Goal: Information Seeking & Learning: Learn about a topic

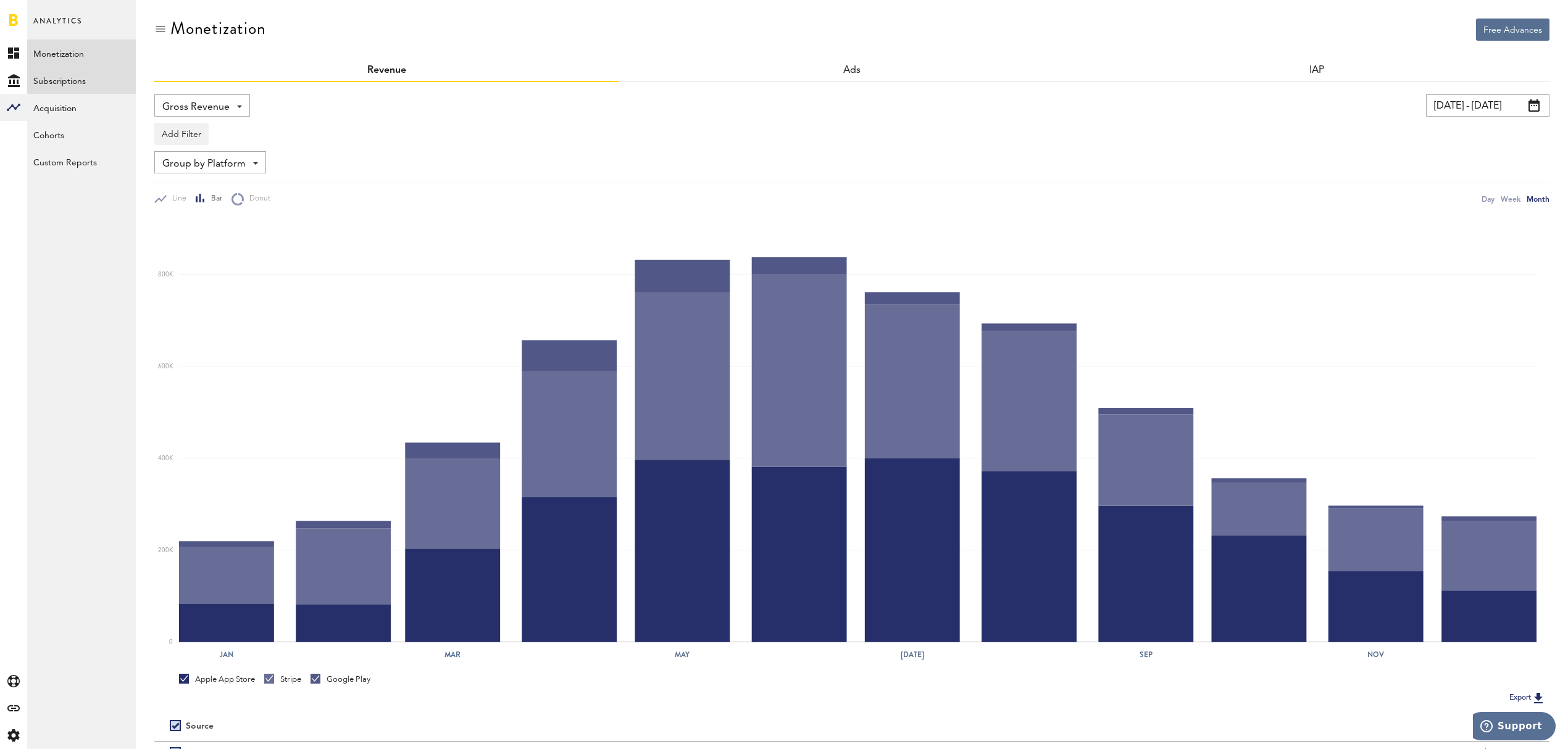
click at [61, 86] on link "Subscriptions" at bounding box center [81, 80] width 109 height 27
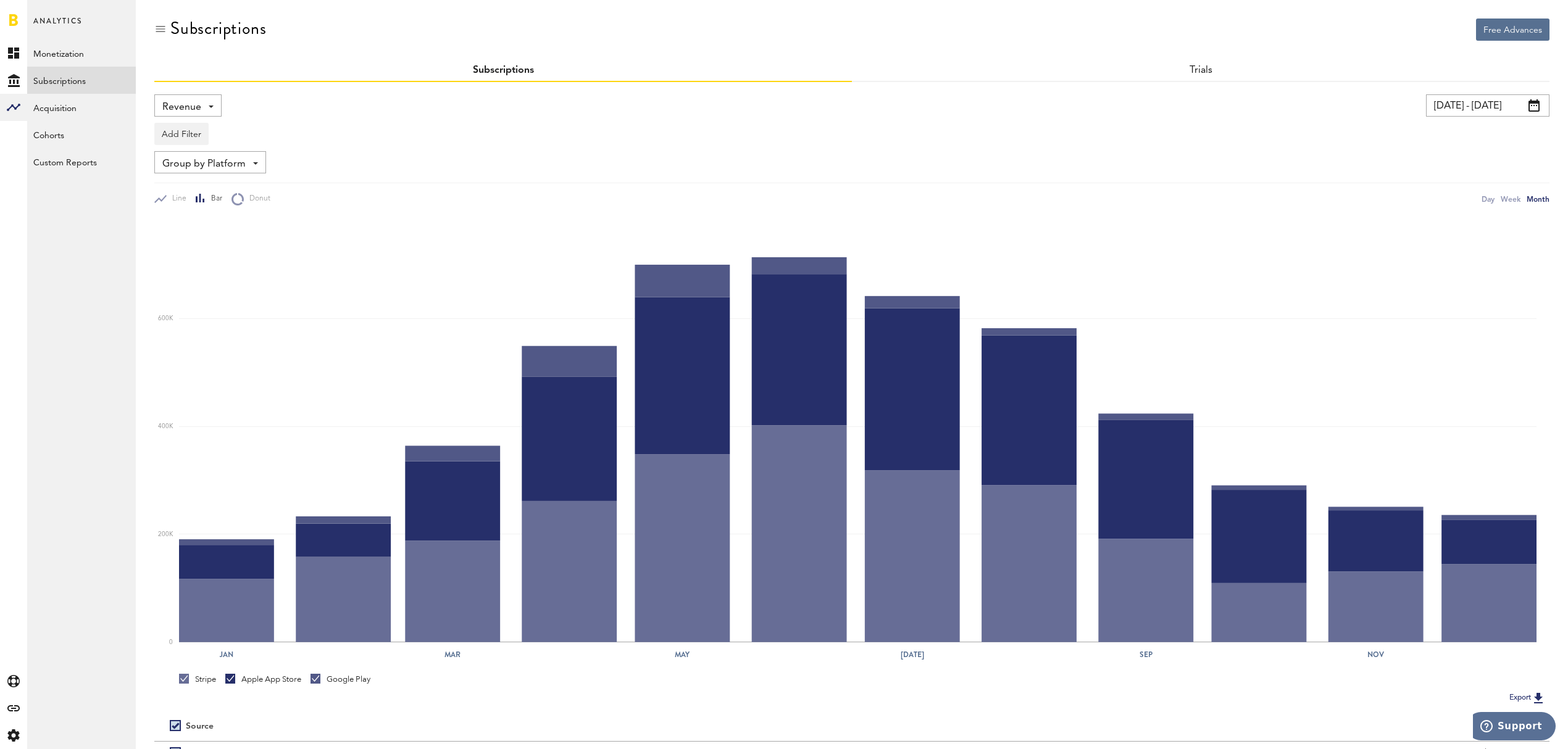
click at [1534, 106] on span at bounding box center [1534, 105] width 11 height 12
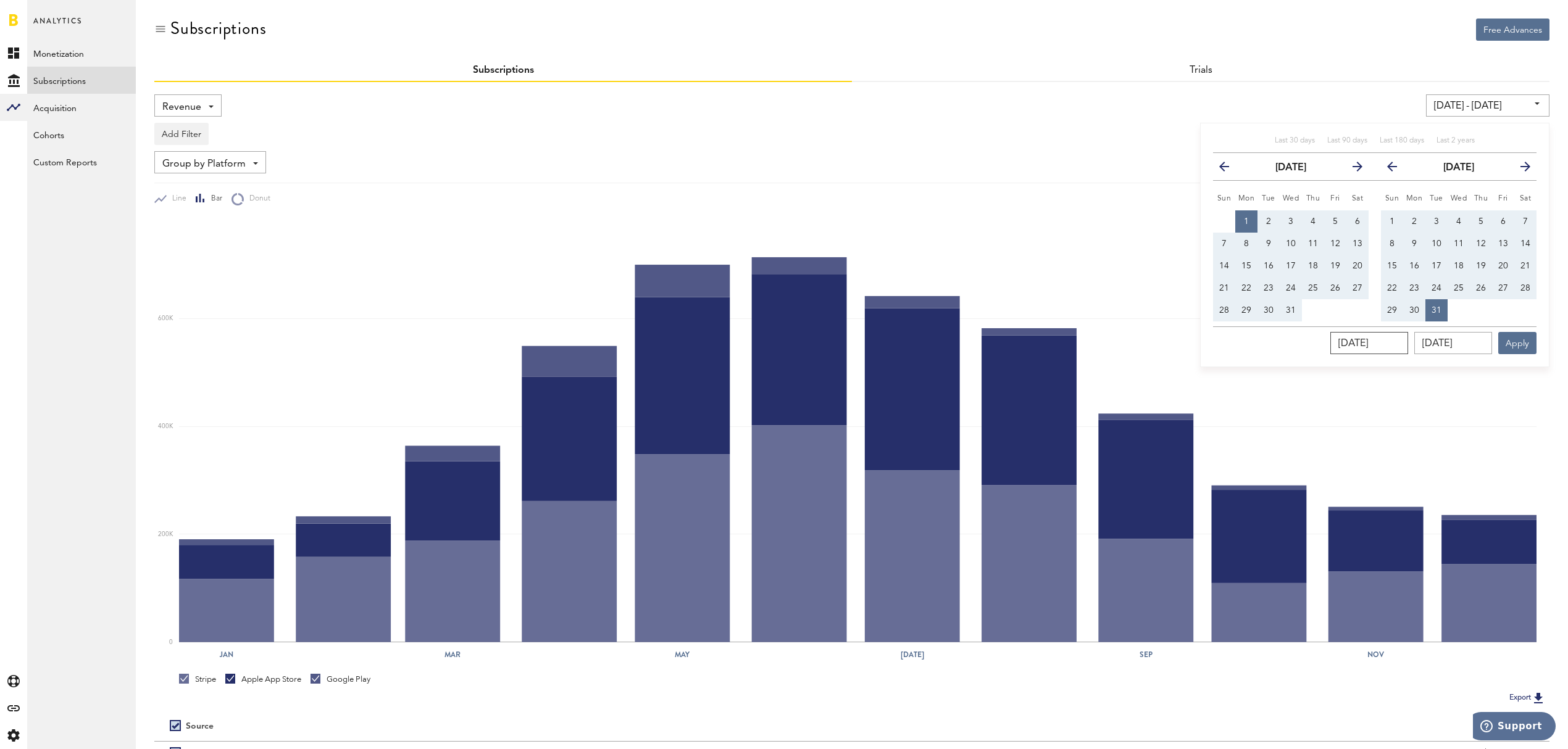
drag, startPoint x: 1406, startPoint y: 348, endPoint x: 1284, endPoint y: 331, distance: 123.2
click at [1286, 333] on div "[DATE] [DATE] Apply" at bounding box center [1375, 340] width 323 height 28
type input "09/01/202_"
type input "[DATE] - [DATE]"
type input "[DATE]"
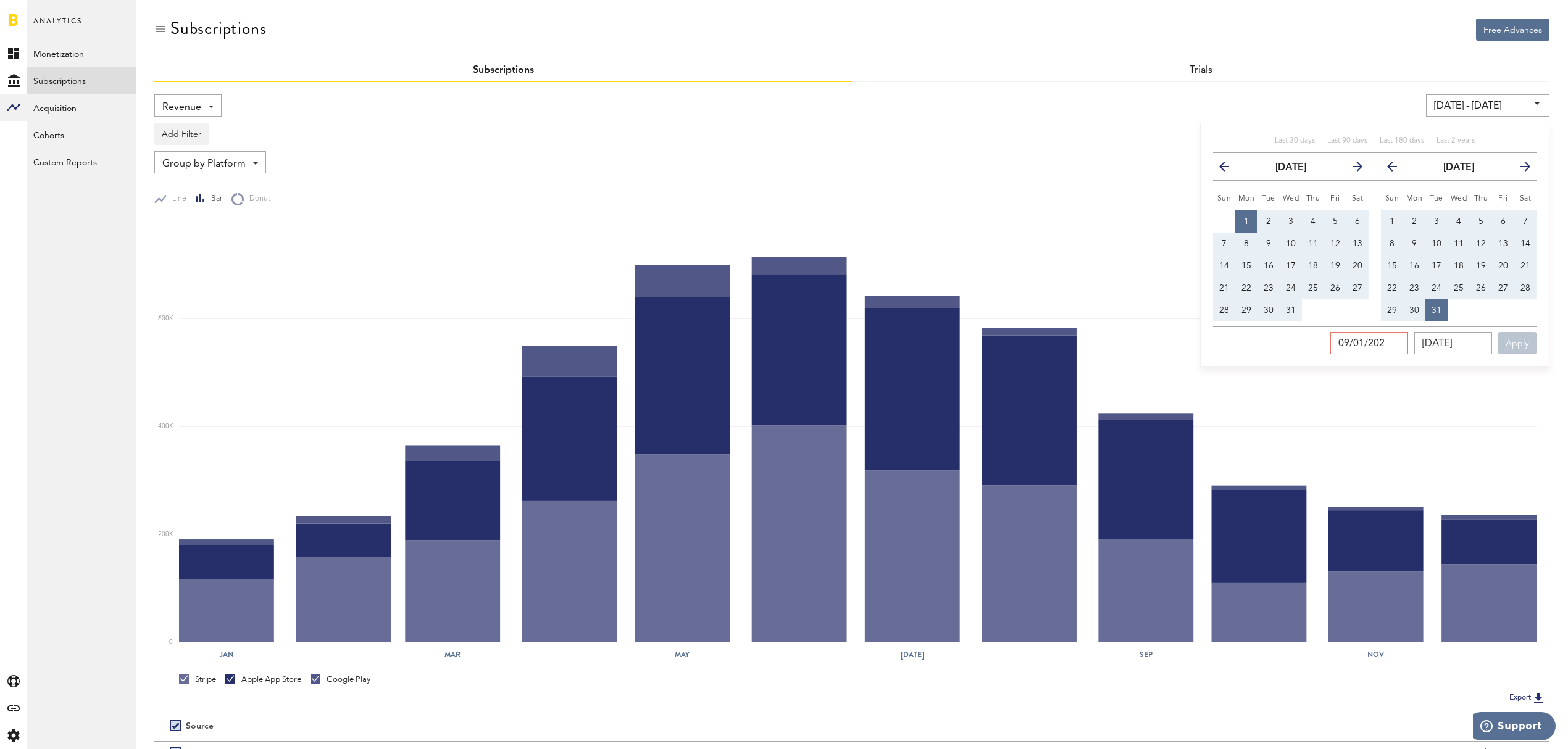
type input "[DATE]"
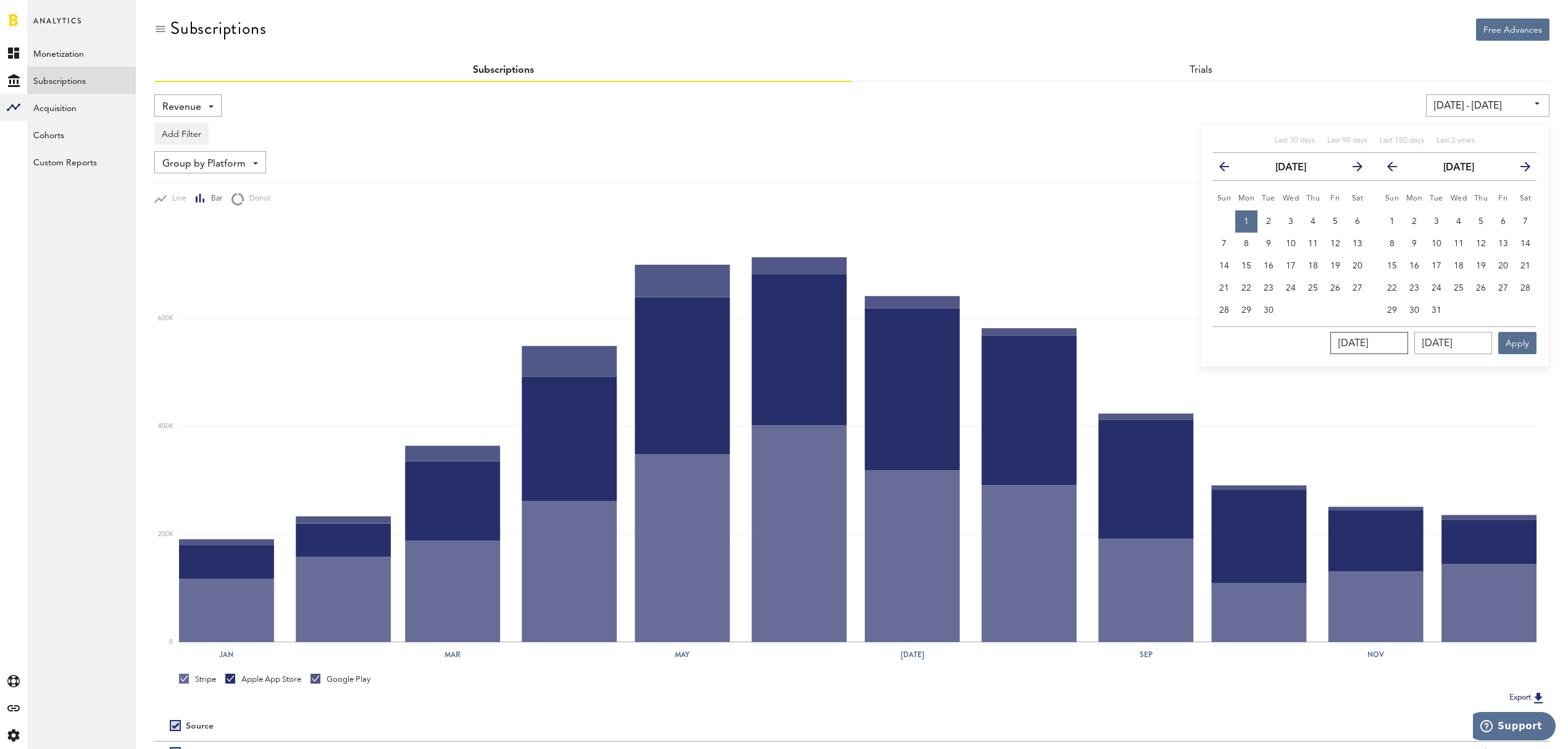
type input "[DATE]"
click at [1454, 341] on input "[DATE]" at bounding box center [1453, 342] width 78 height 22
click at [12, 23] on link at bounding box center [13, 19] width 8 height 12
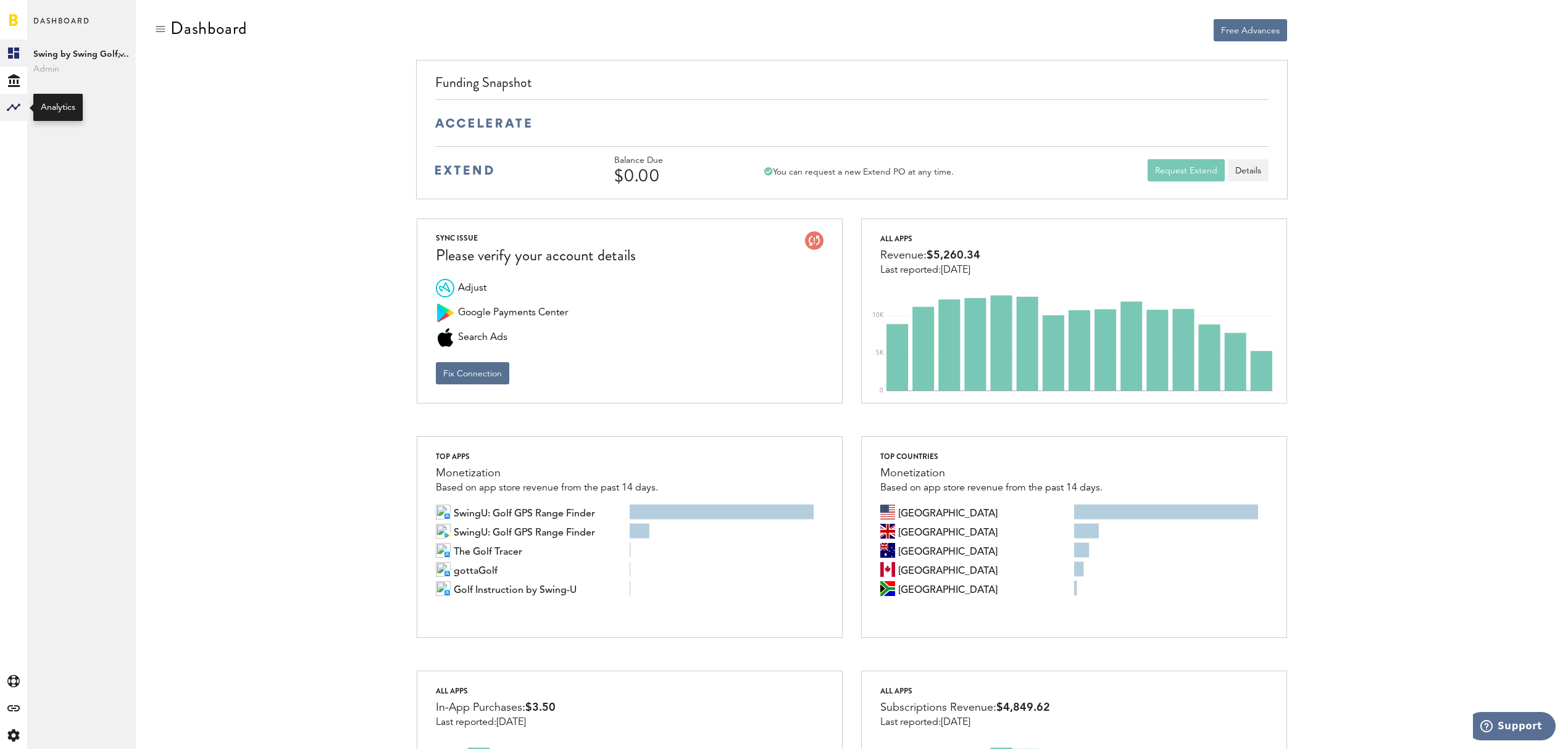
click at [8, 109] on icon at bounding box center [13, 107] width 13 height 7
click at [88, 81] on link "Subscriptions" at bounding box center [81, 80] width 109 height 27
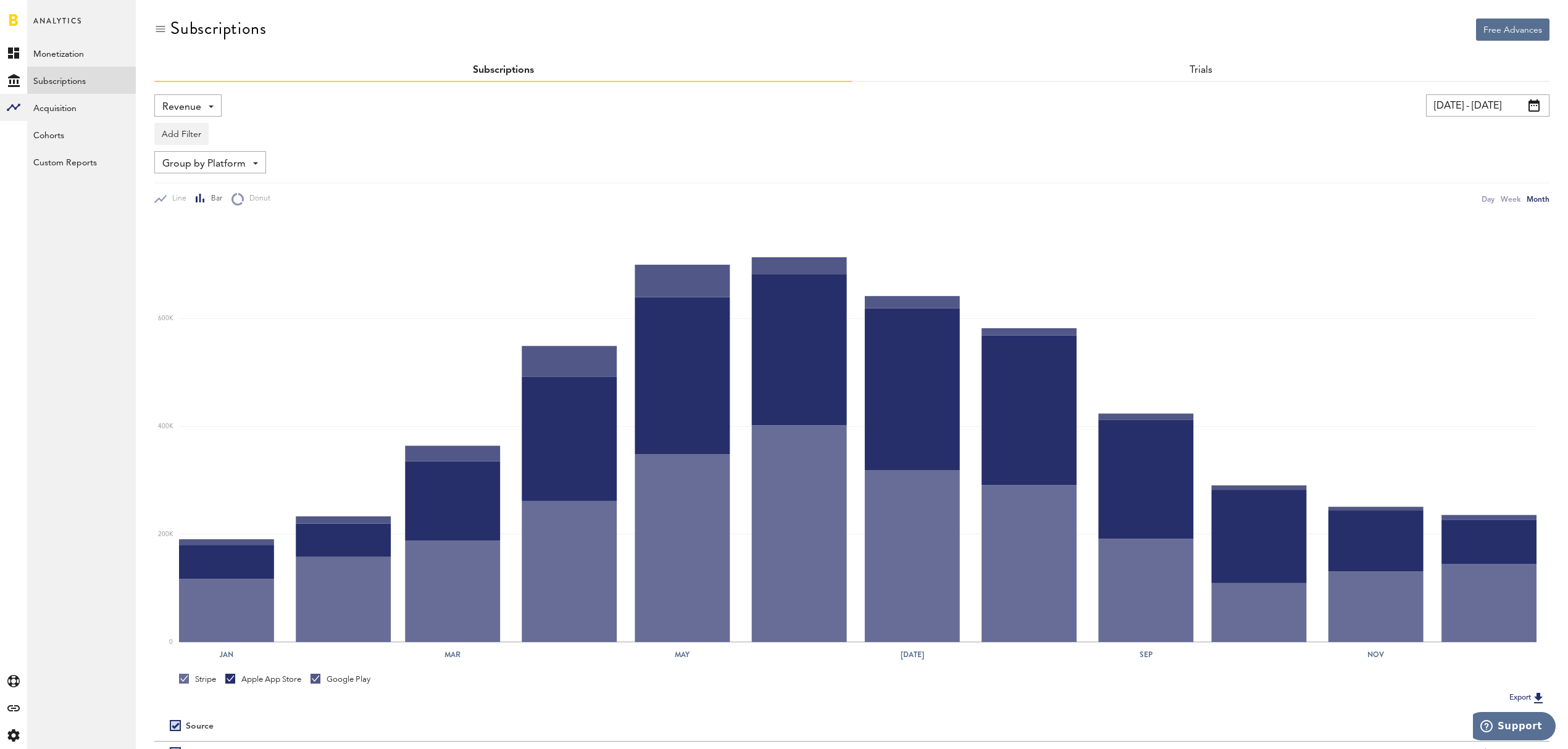
click at [211, 104] on div "Revenue Revenue MRR Actives Trial Status Billing Retries New Subscriptions Rene…" at bounding box center [188, 105] width 67 height 22
click at [214, 243] on span "New Subscriptions" at bounding box center [229, 239] width 125 height 21
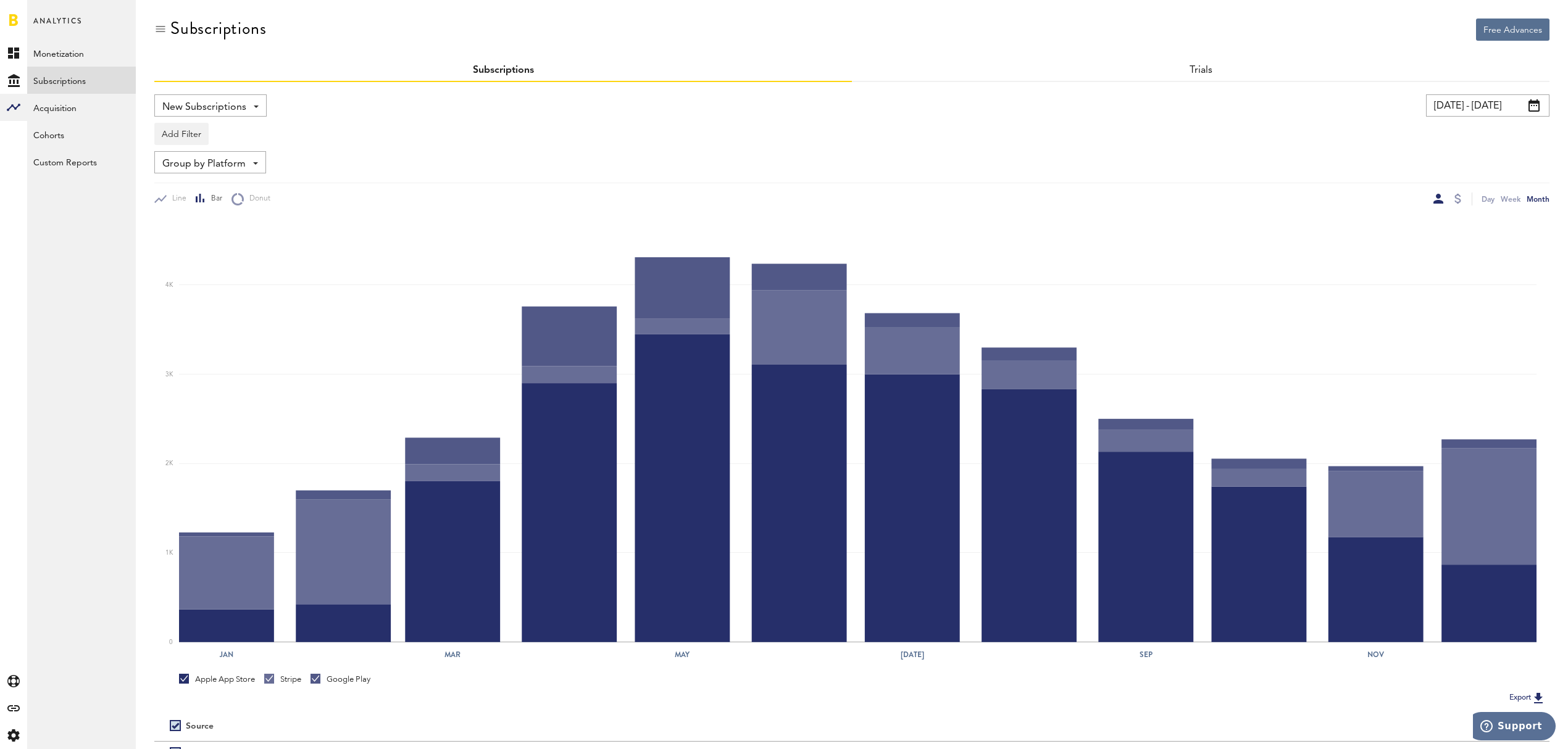
click at [1536, 102] on span at bounding box center [1534, 105] width 11 height 12
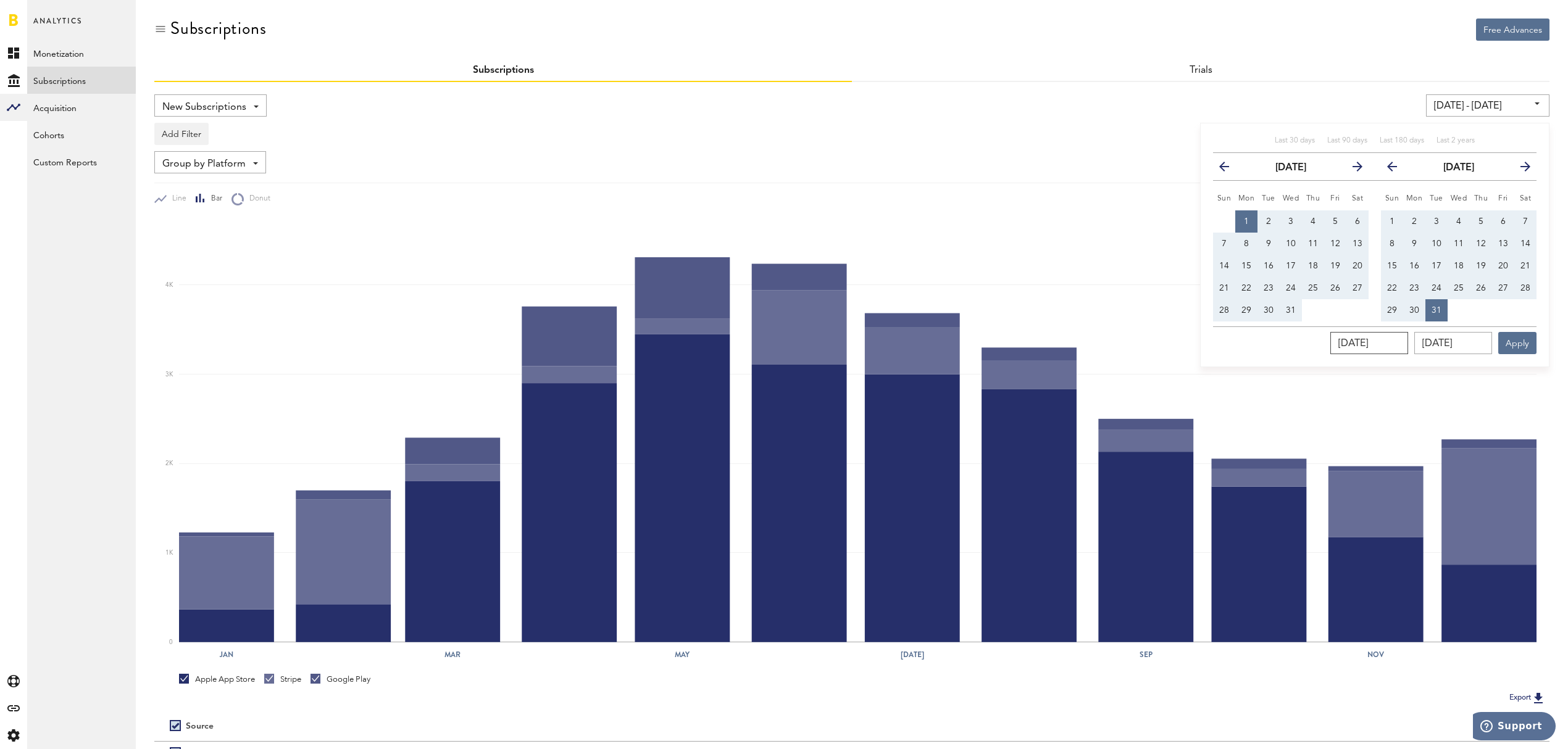
drag, startPoint x: 1402, startPoint y: 347, endPoint x: 1301, endPoint y: 339, distance: 101.3
click at [1301, 340] on div "[DATE] [DATE] Apply" at bounding box center [1375, 340] width 323 height 28
type input "09/01/202_"
type input "[DATE] - [DATE]"
type input "[DATE]"
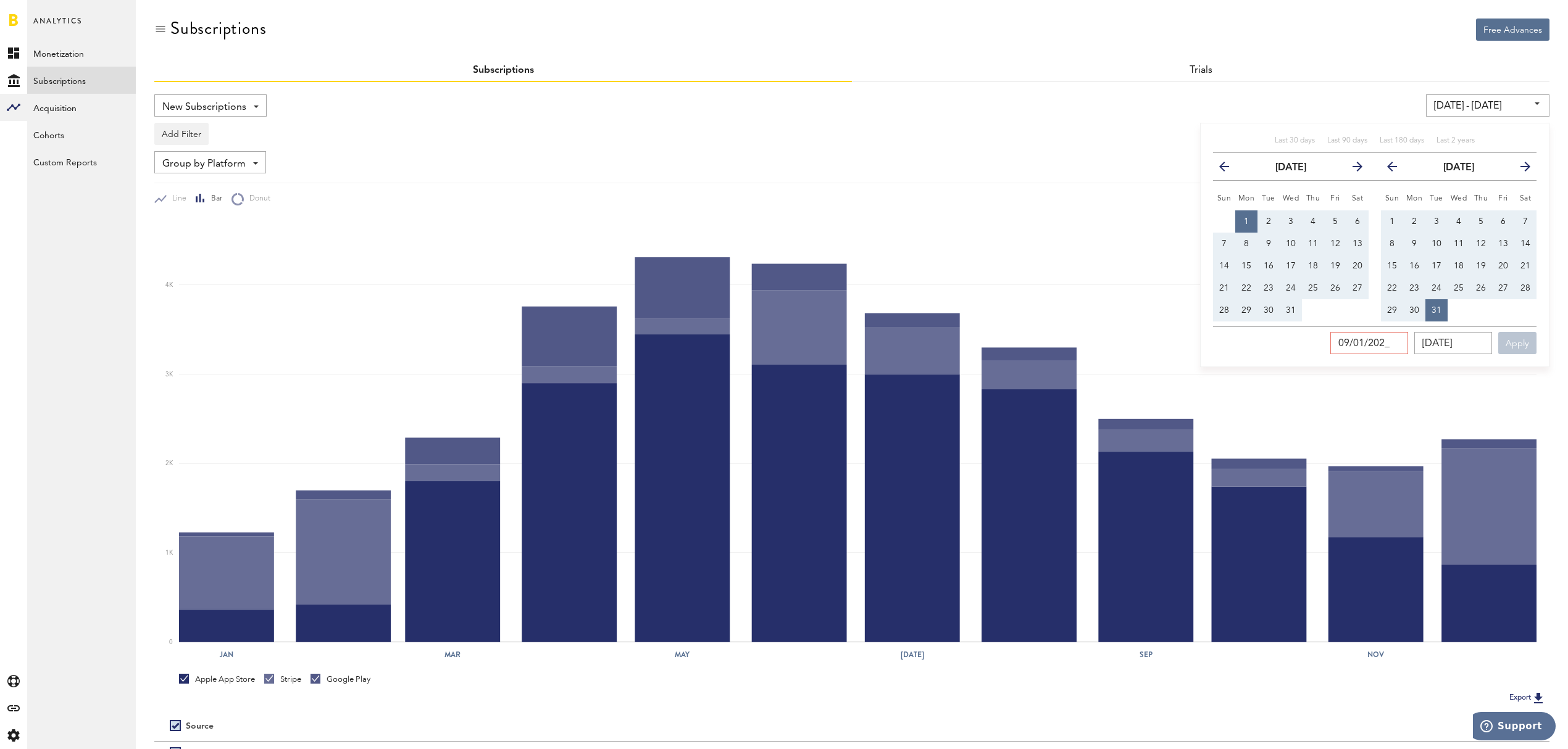
type input "[DATE]"
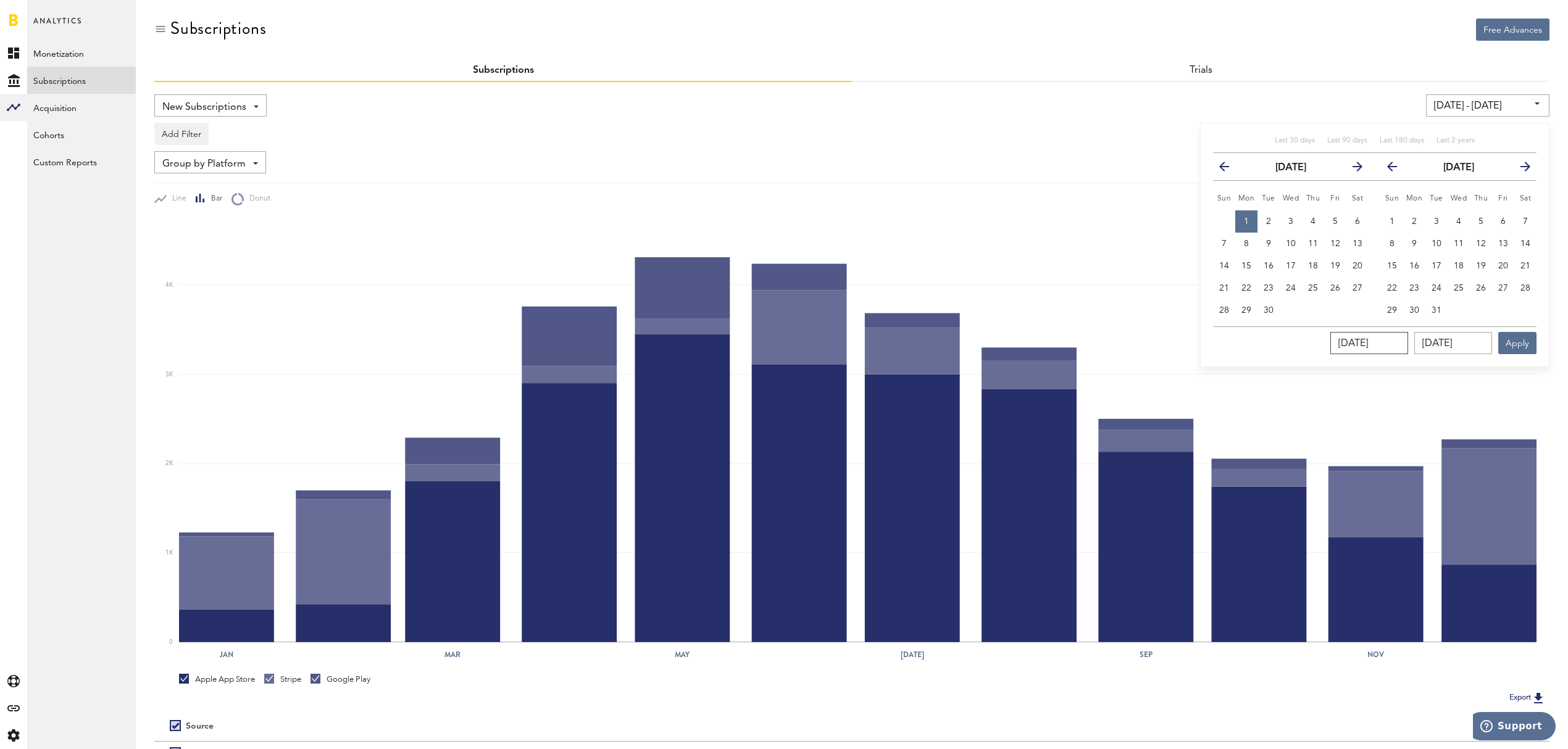
type input "[DATE]"
type input "09/30/202_"
type input "[DATE] - [DATE]"
type input "[DATE]"
click at [1516, 349] on button "Apply" at bounding box center [1517, 342] width 38 height 22
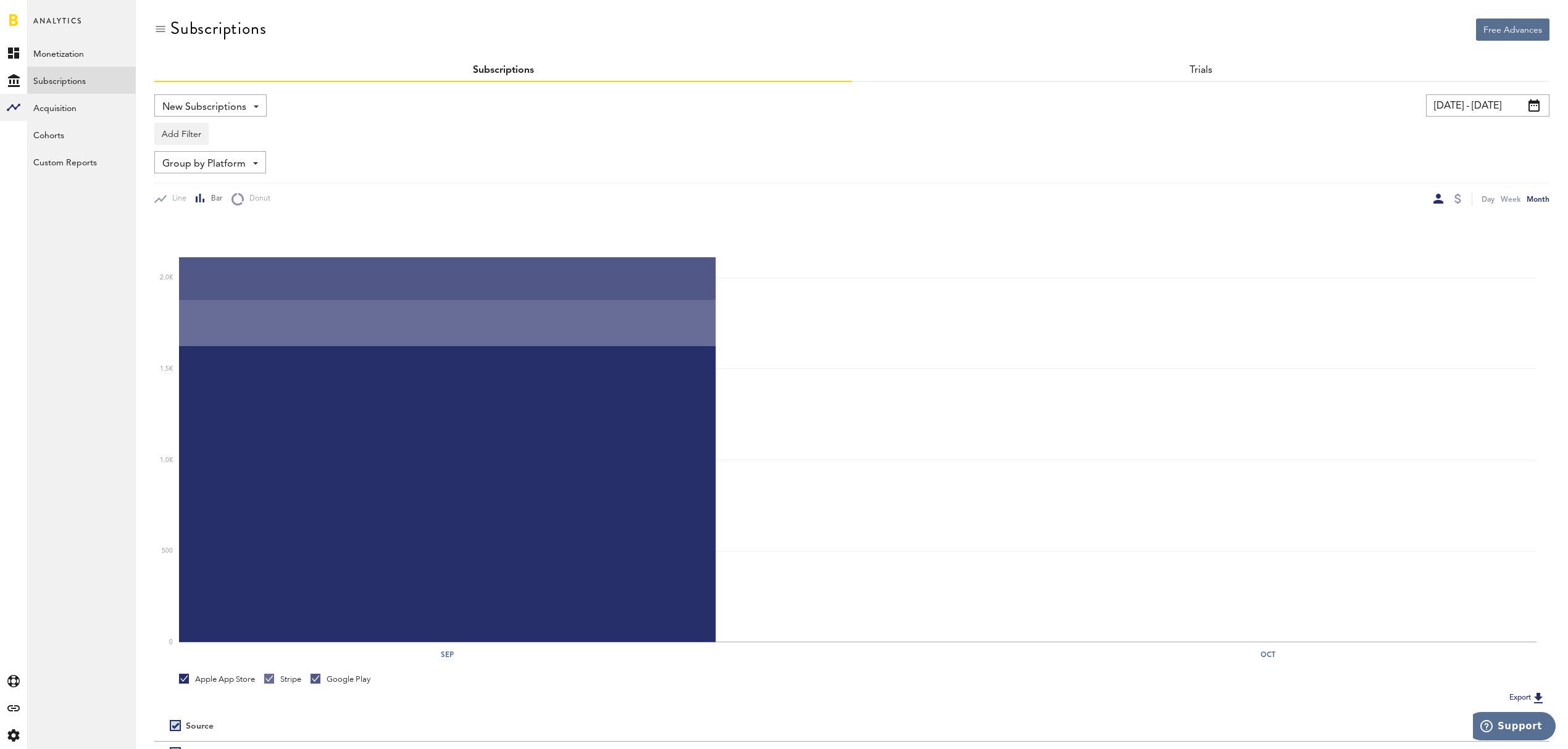
click at [259, 164] on div "Group by Platform Group by Platform Group by App Group by Subscription Group by…" at bounding box center [210, 162] width 112 height 22
click at [258, 239] on span "Group by Subscription" at bounding box center [229, 236] width 125 height 21
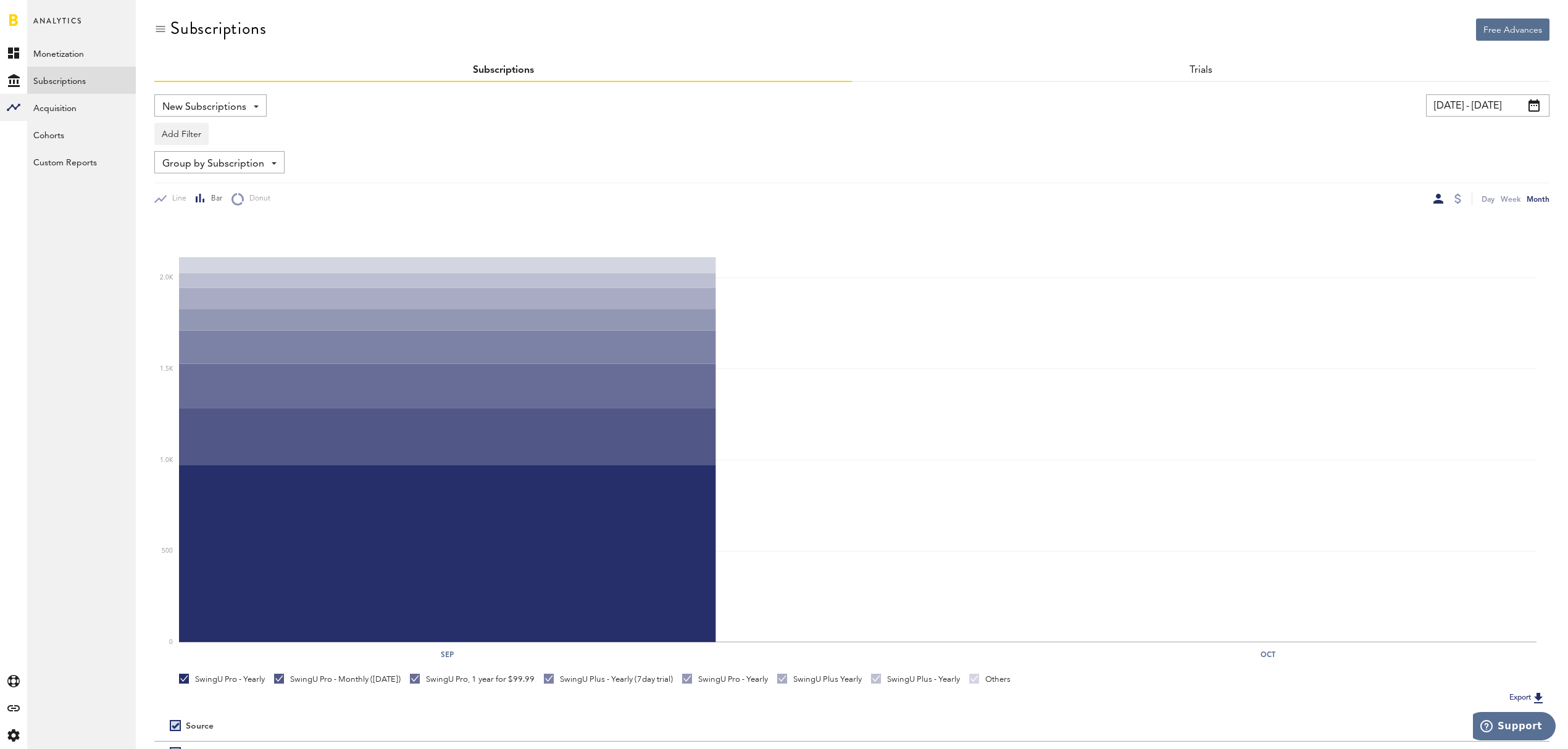
click at [1544, 193] on div "Month" at bounding box center [1538, 199] width 23 height 13
click at [188, 130] on button "Add Filter" at bounding box center [181, 133] width 54 height 22
click at [196, 161] on li "Platforms" at bounding box center [211, 165] width 100 height 22
click at [237, 135] on div "Platforms - Apple App Store Google Play Stripe" at bounding box center [204, 134] width 99 height 22
click at [232, 161] on span "Apple App Store" at bounding box center [214, 164] width 95 height 21
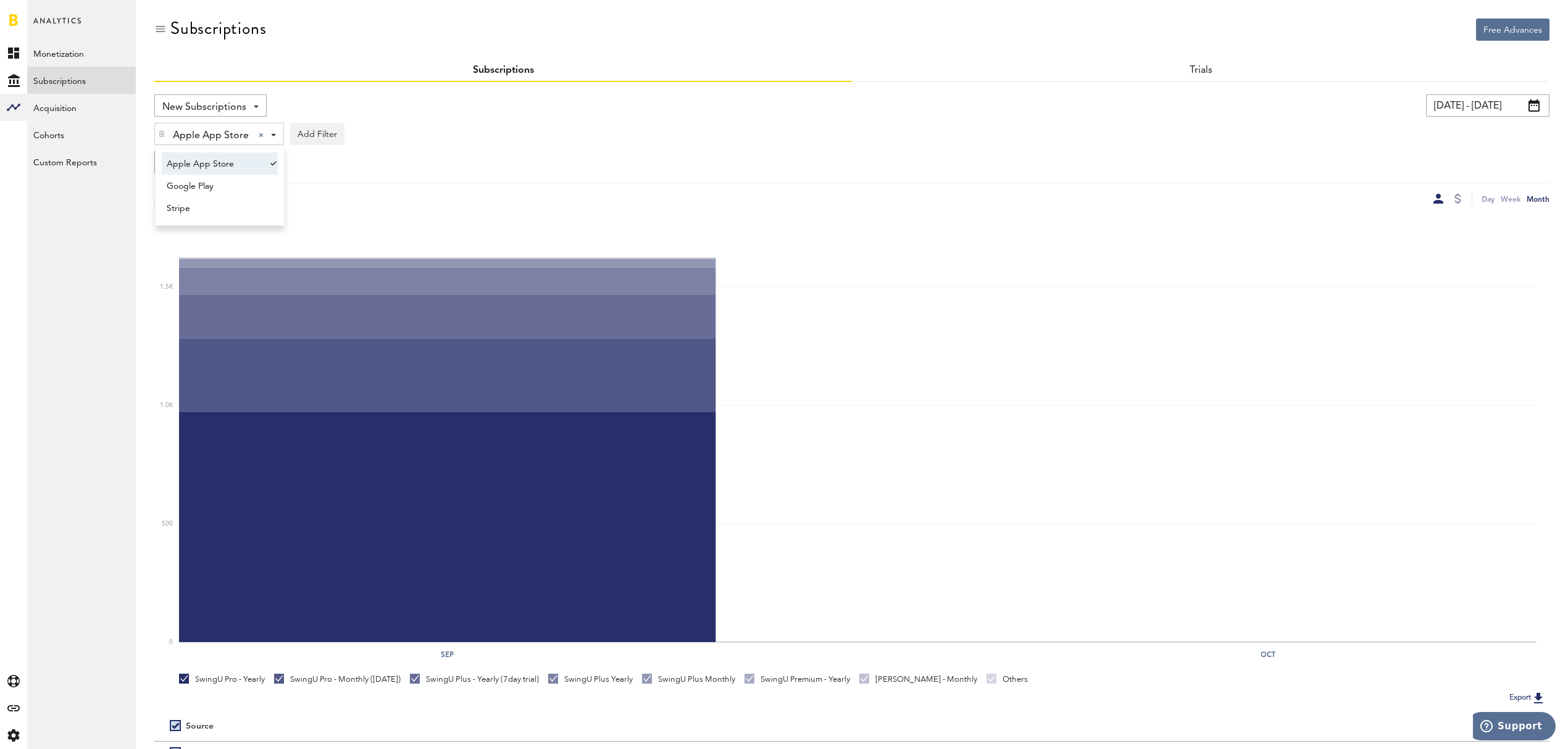
click at [776, 156] on div "Group by Subscription Group by Platform Group by App Group by Subscription Grou…" at bounding box center [852, 162] width 1395 height 22
click at [1435, 198] on div at bounding box center [1438, 199] width 10 height 10
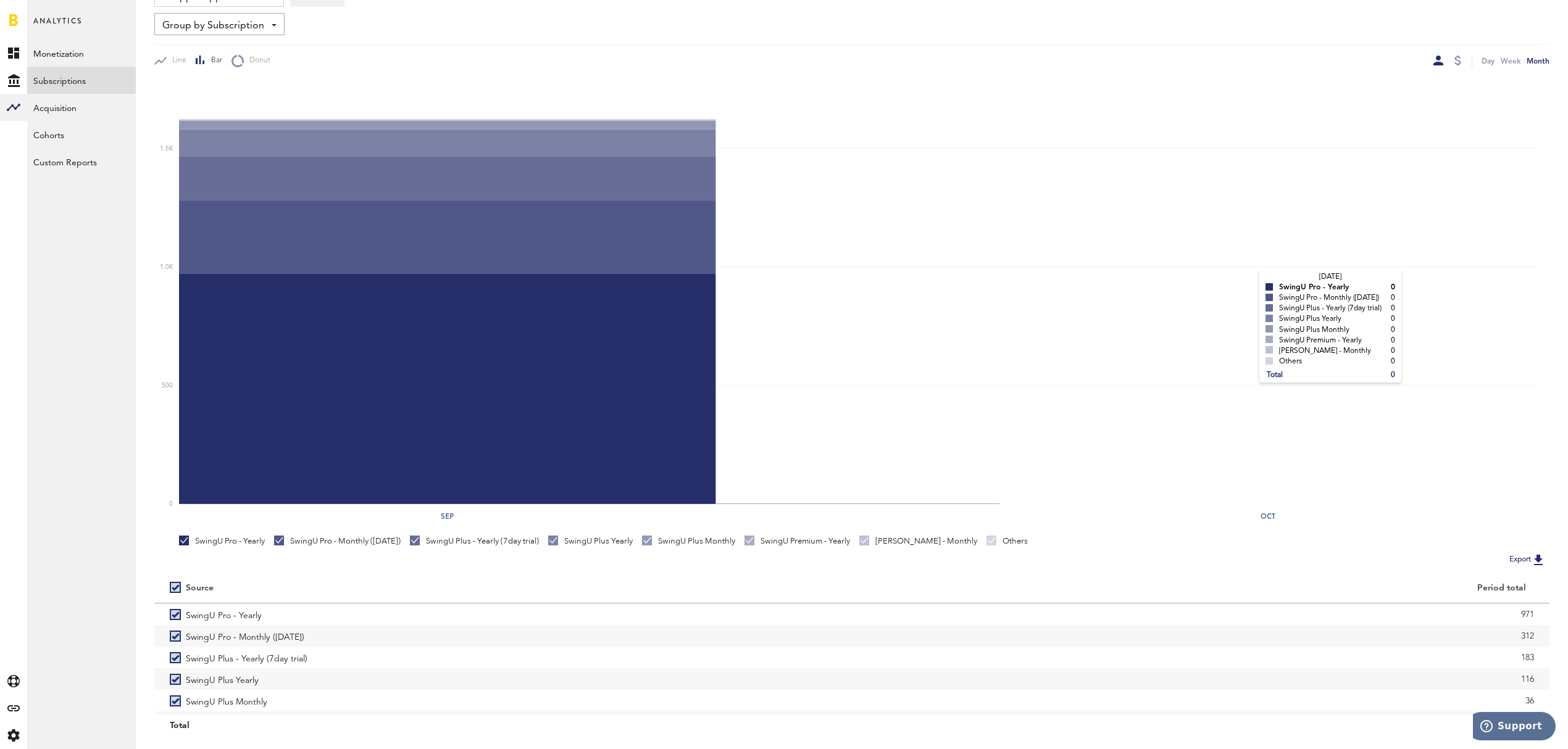
scroll to position [169, 0]
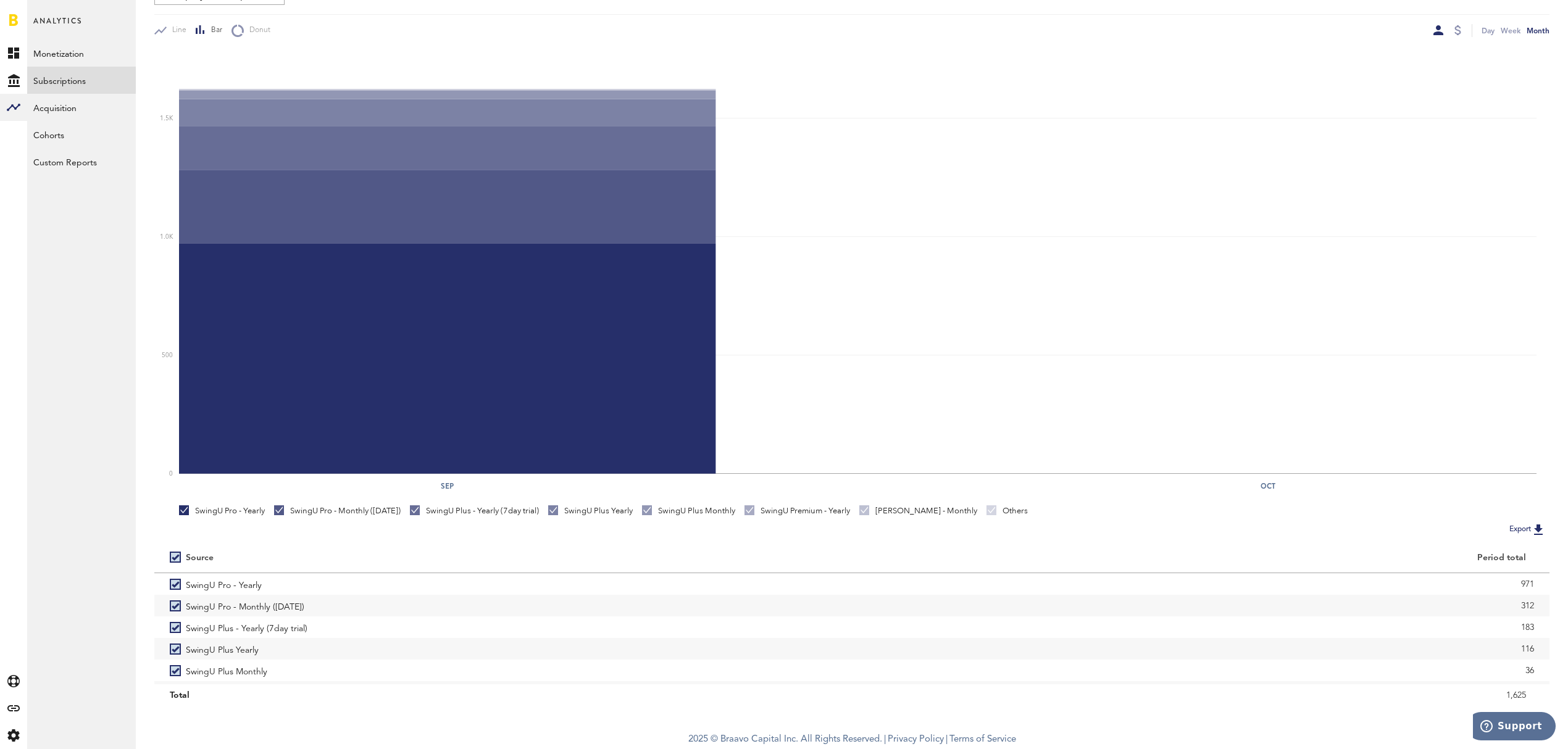
click at [1514, 527] on button "Export" at bounding box center [1527, 529] width 44 height 16
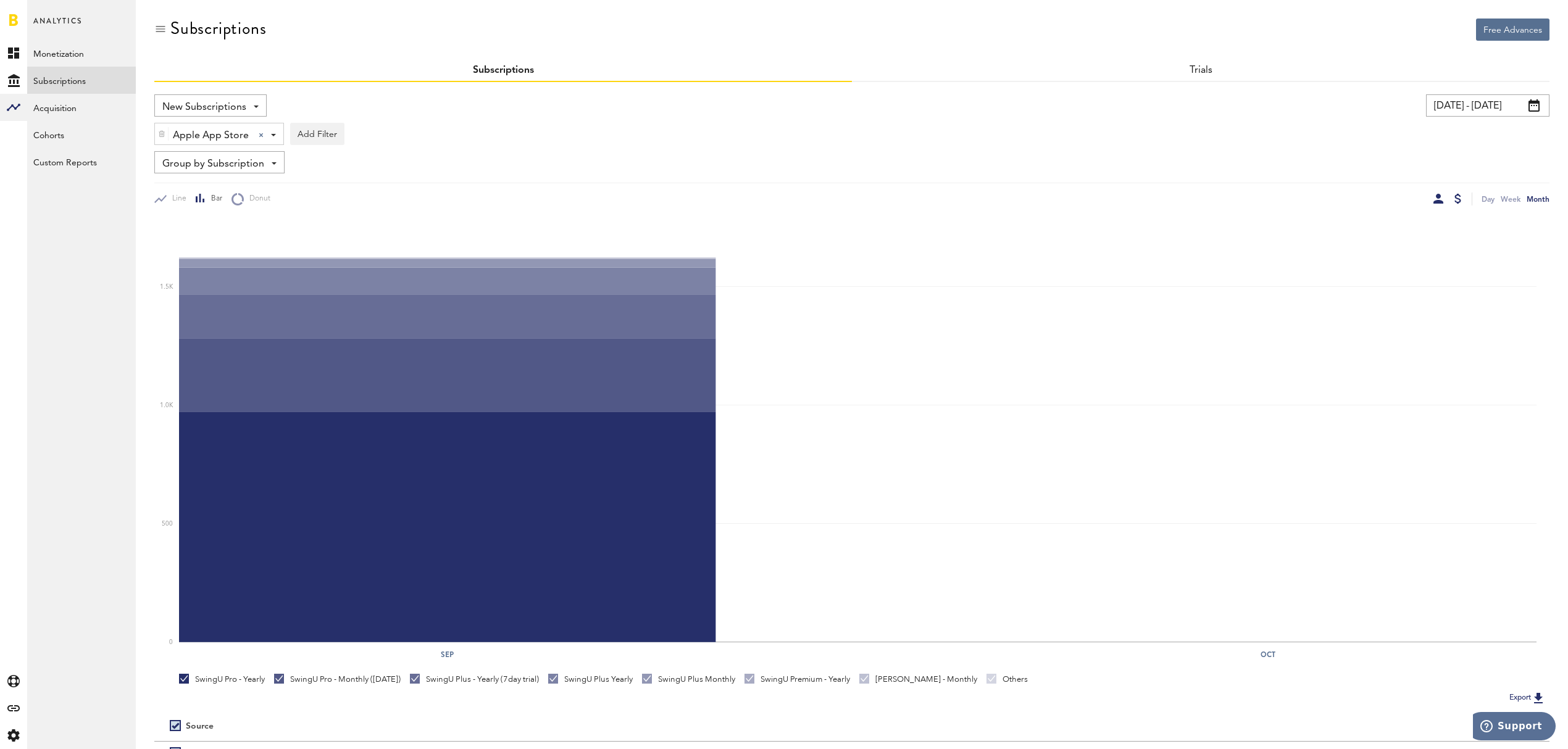
click at [1457, 200] on div at bounding box center [1458, 199] width 7 height 10
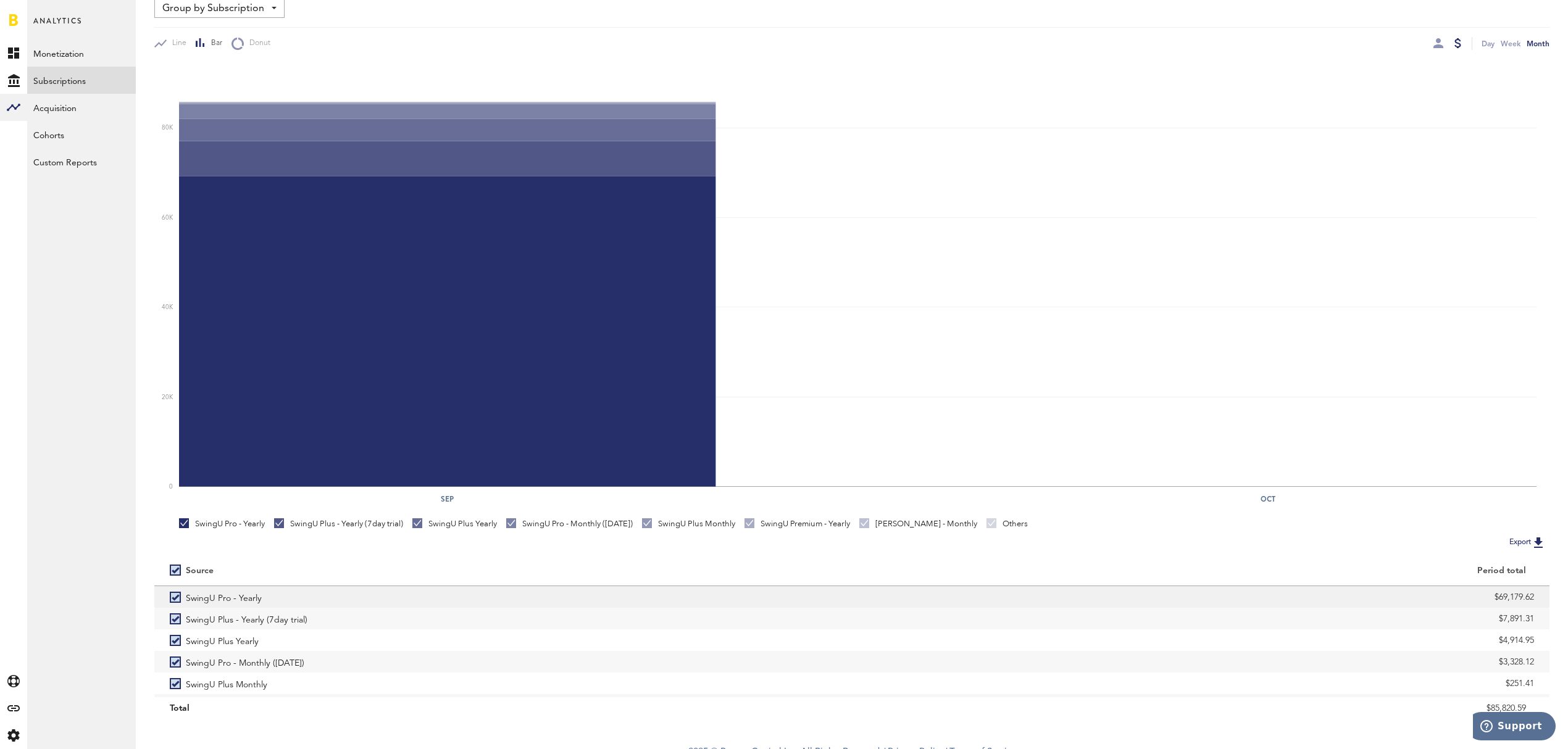
scroll to position [164, 0]
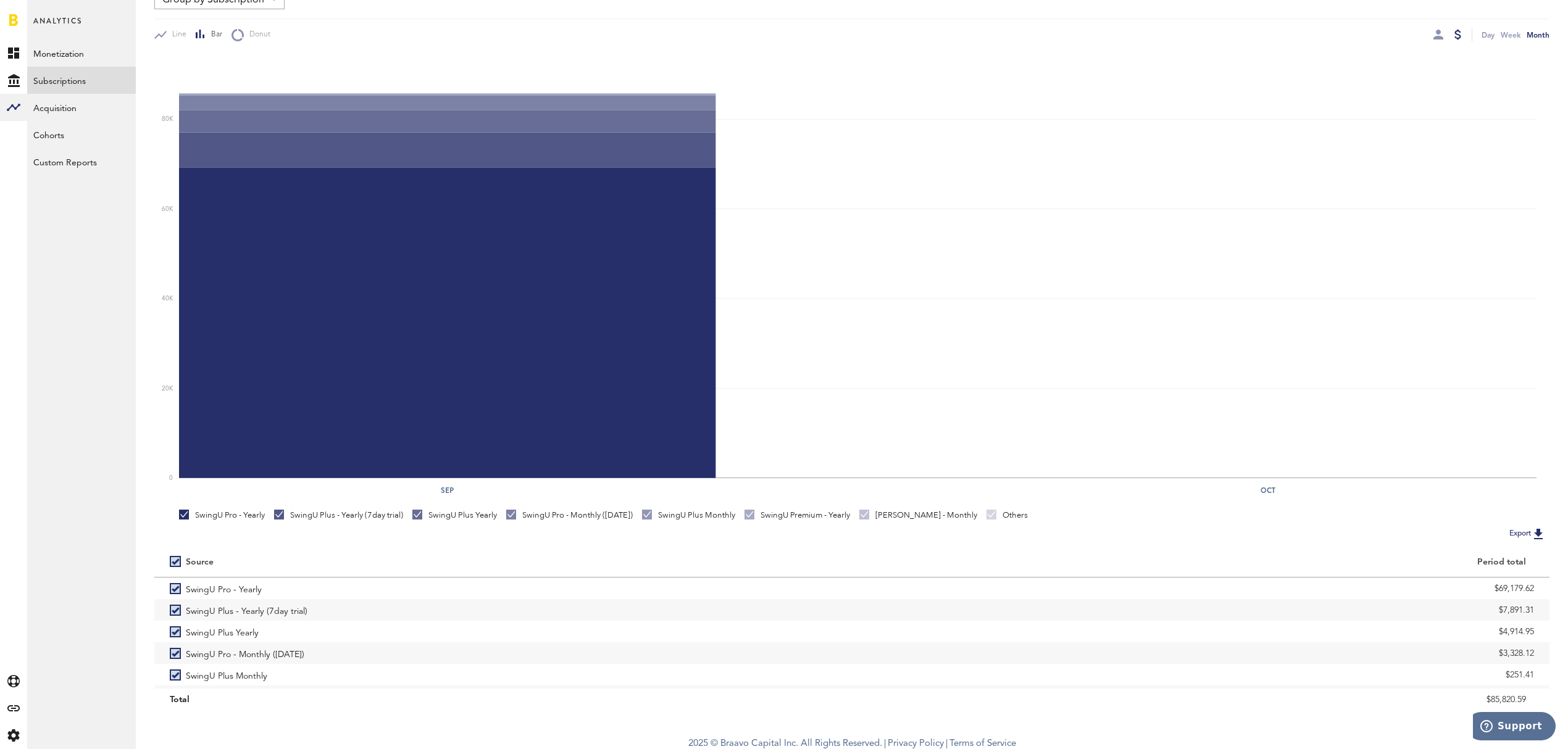
click at [1514, 533] on button "Export" at bounding box center [1527, 534] width 44 height 16
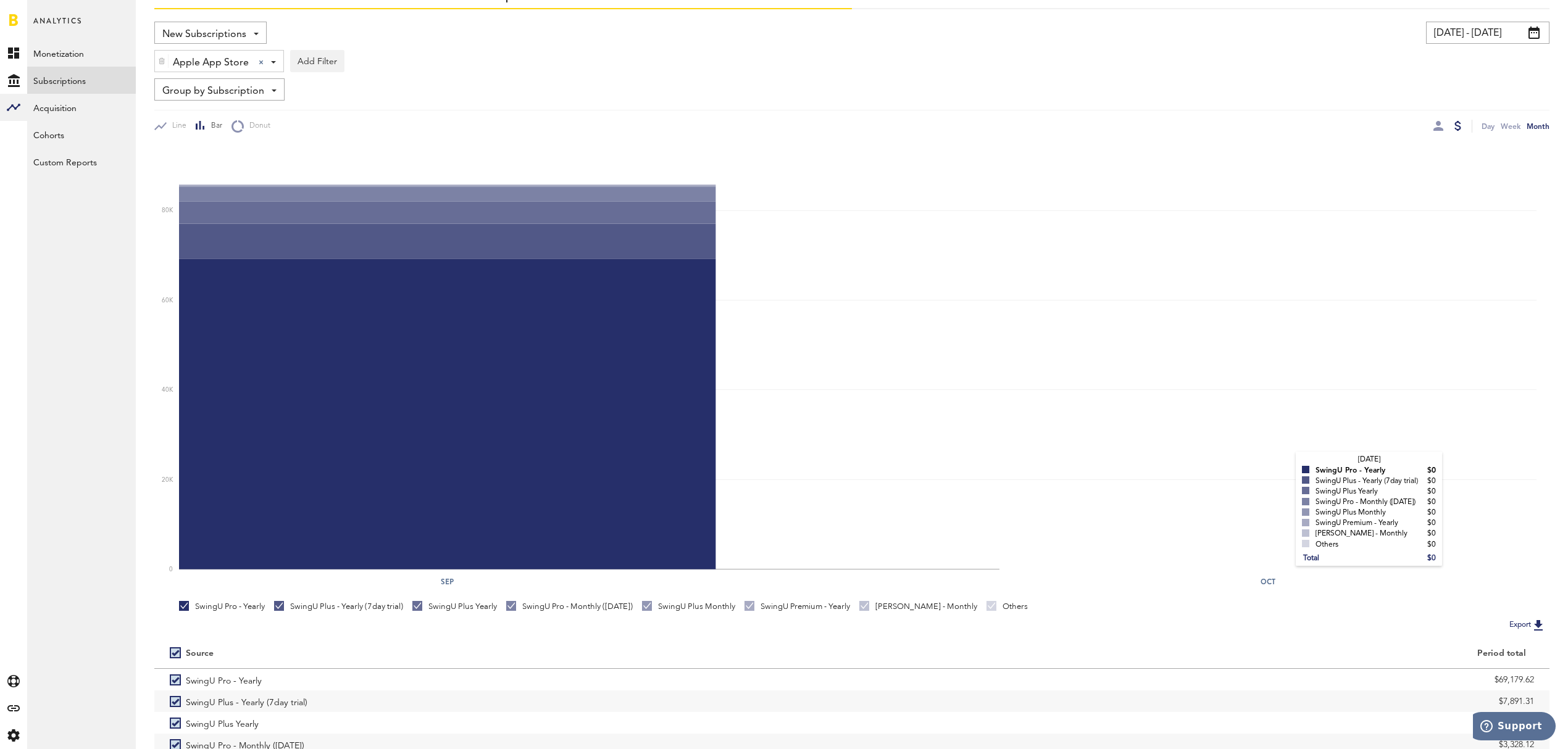
scroll to position [0, 0]
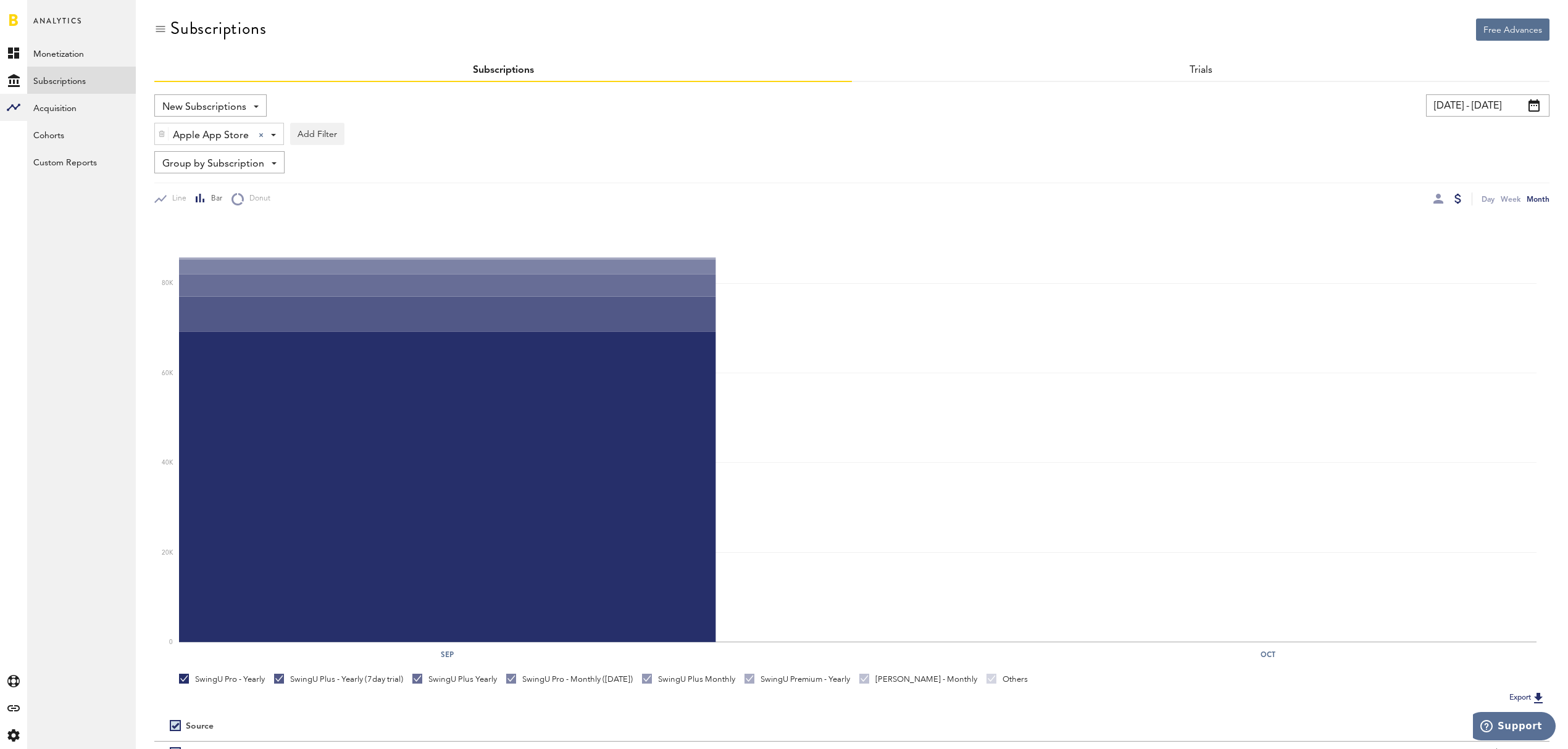
click at [253, 104] on div "New Subscriptions Revenue MRR Actives Trial Status Billing Retries New Subscrip…" at bounding box center [210, 105] width 112 height 22
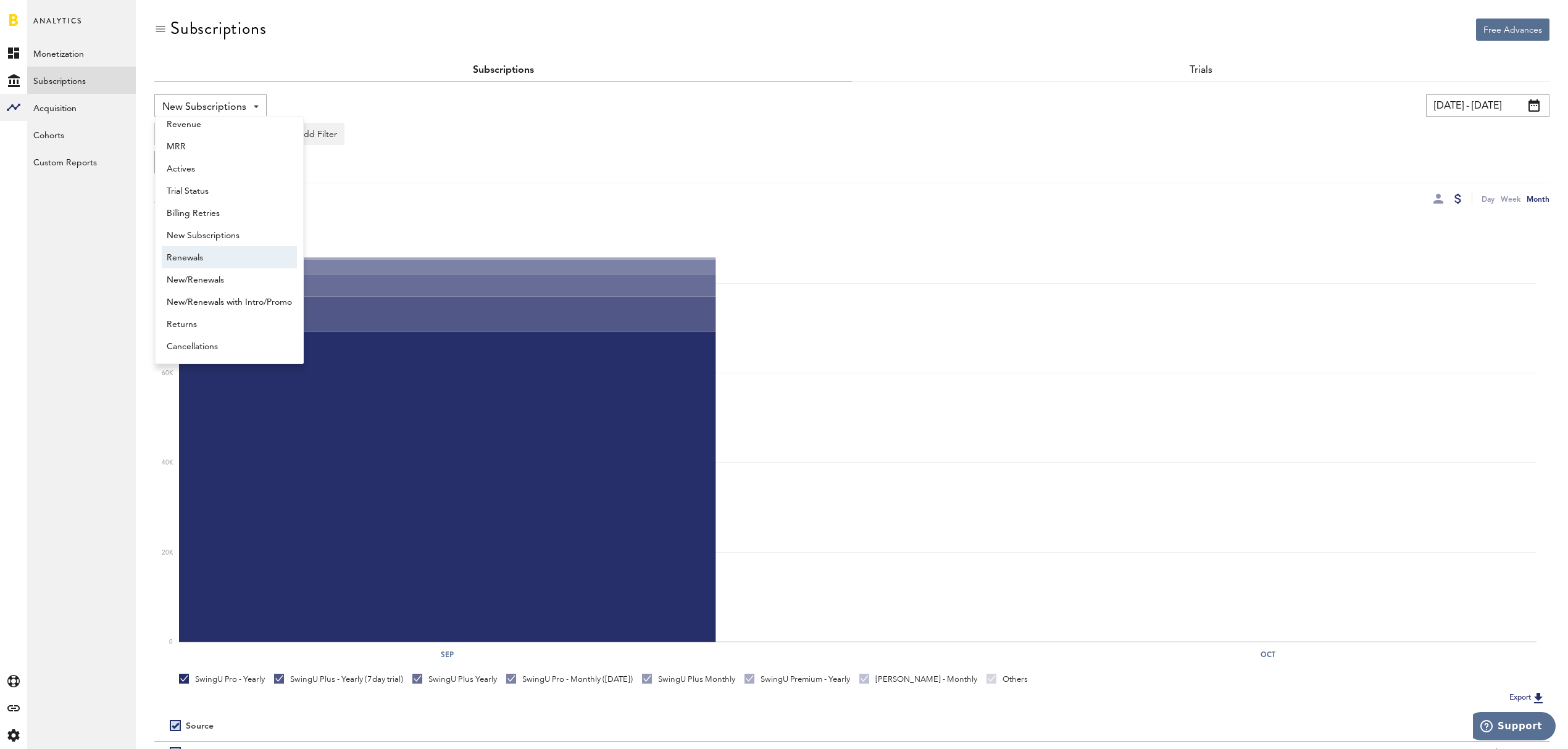
click at [233, 256] on span "Renewals" at bounding box center [229, 258] width 125 height 21
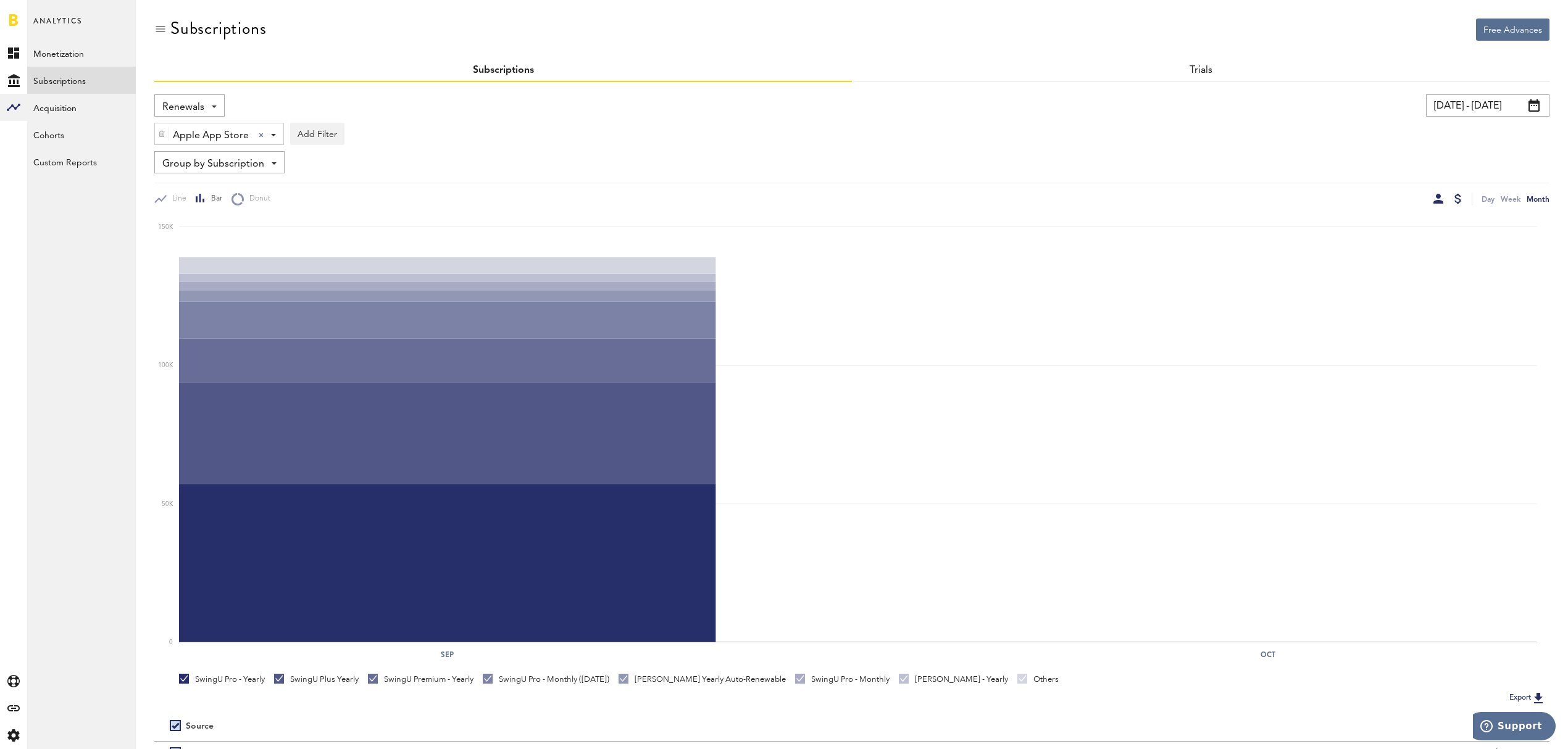
click at [1441, 201] on div at bounding box center [1438, 199] width 10 height 10
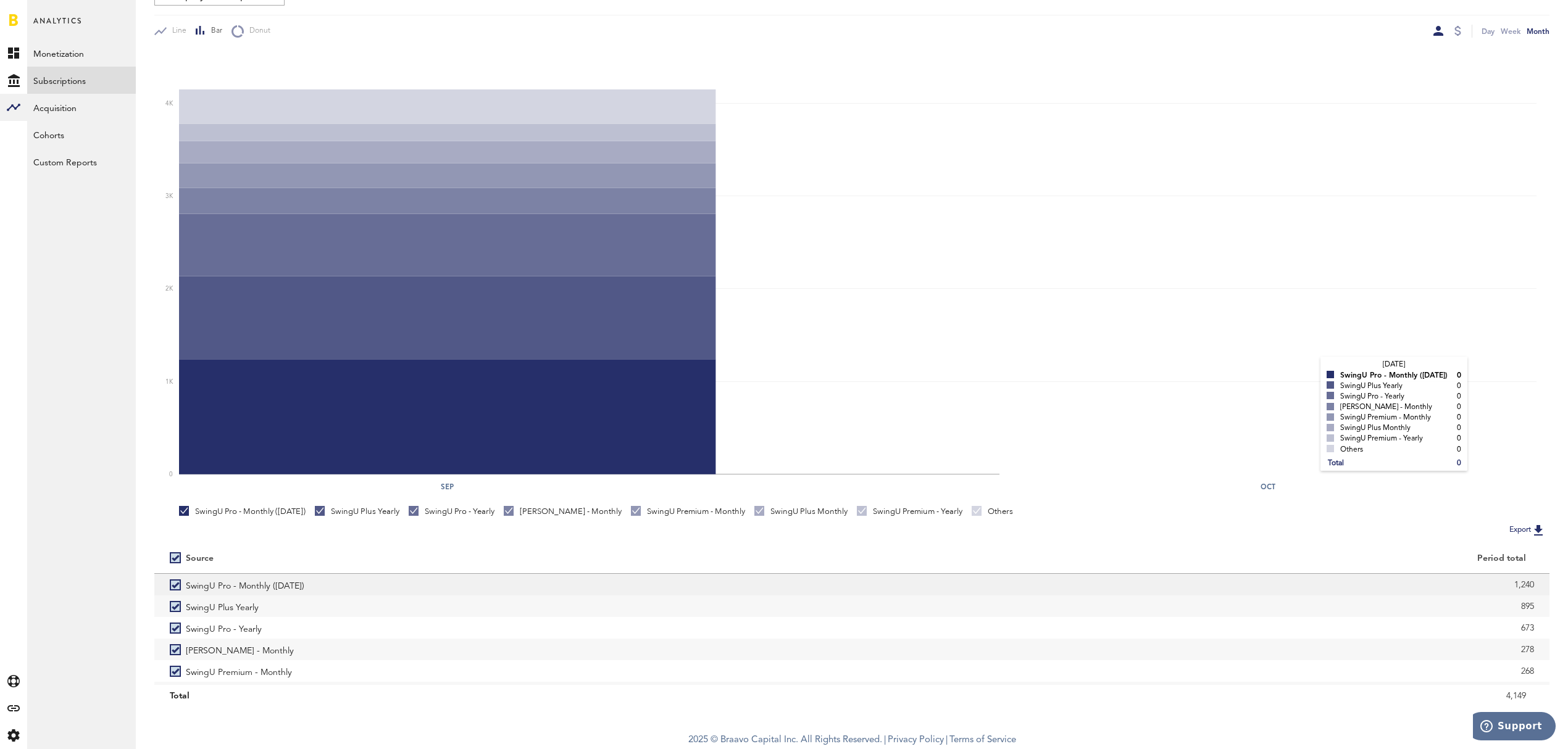
scroll to position [169, 0]
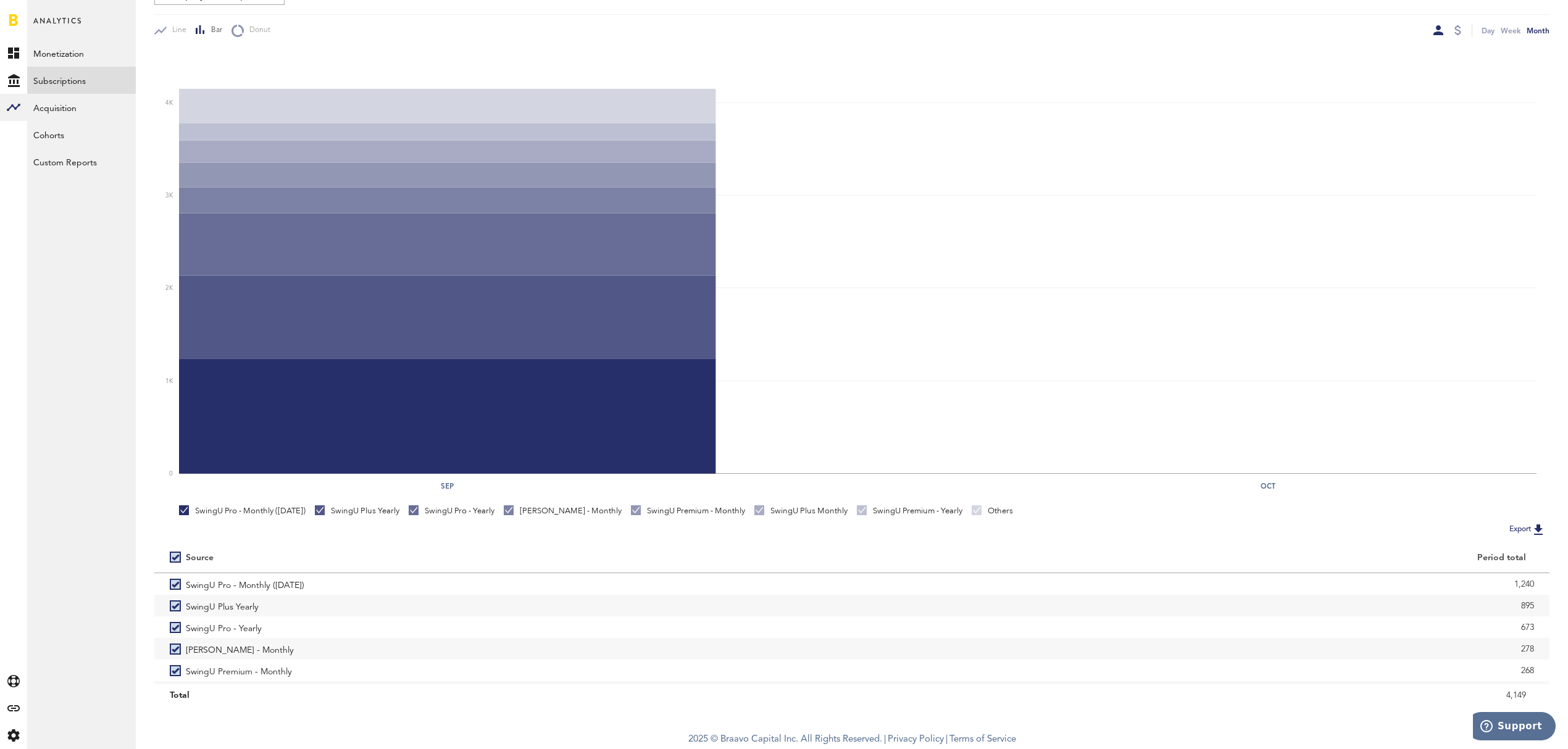
click at [1509, 531] on button "Export" at bounding box center [1527, 529] width 44 height 16
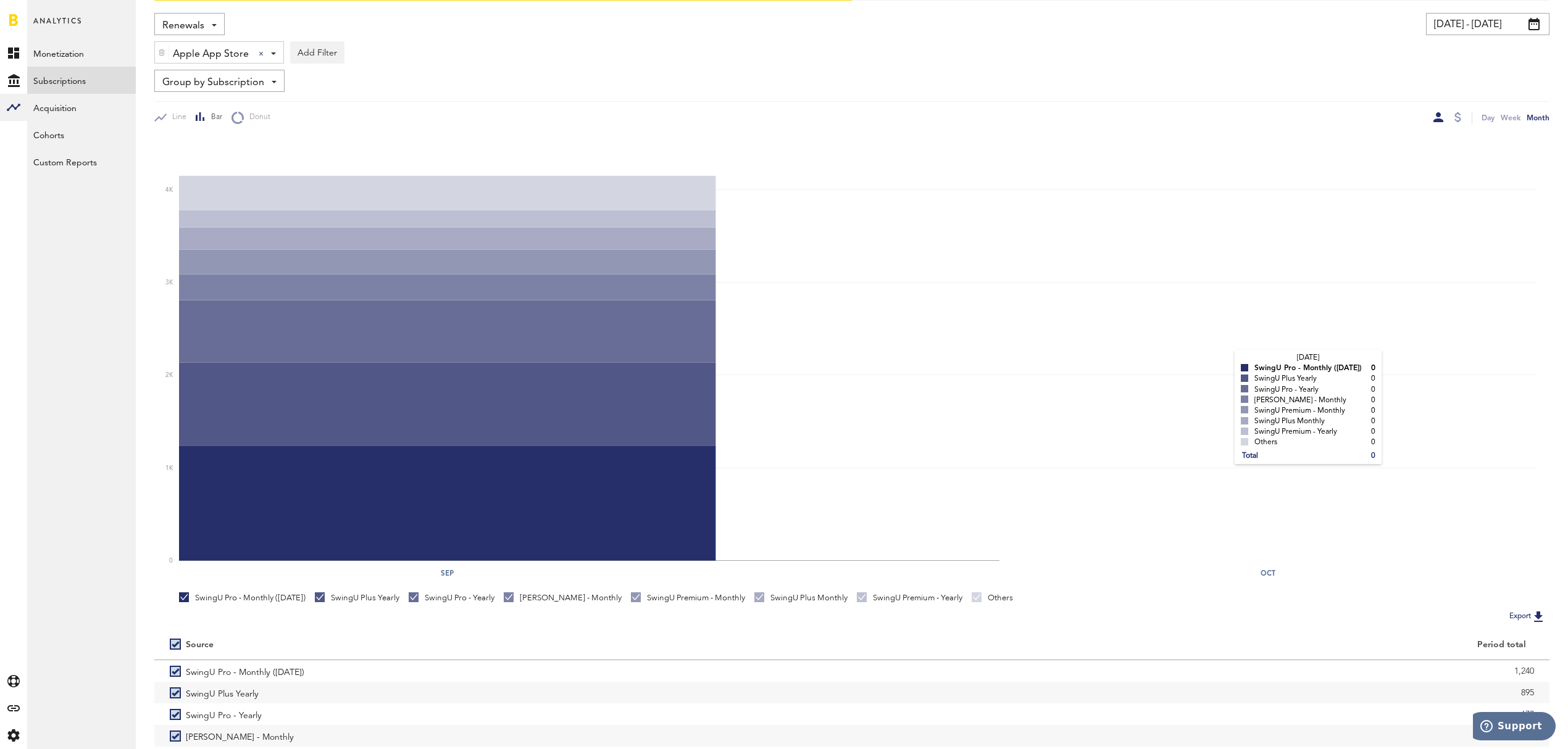
scroll to position [0, 0]
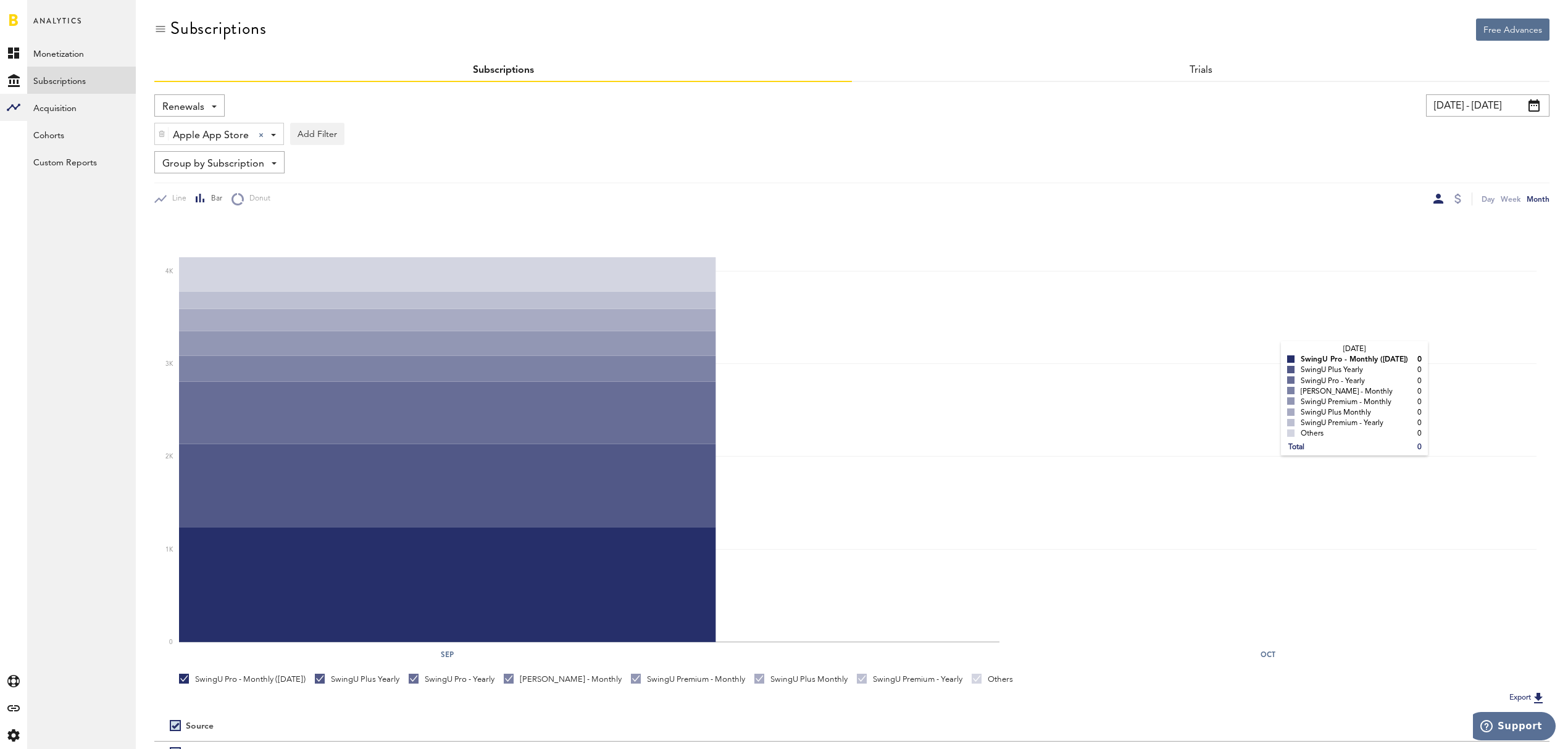
click at [1269, 356] on rect at bounding box center [858, 431] width 1358 height 425
click at [1459, 203] on div at bounding box center [1458, 199] width 7 height 10
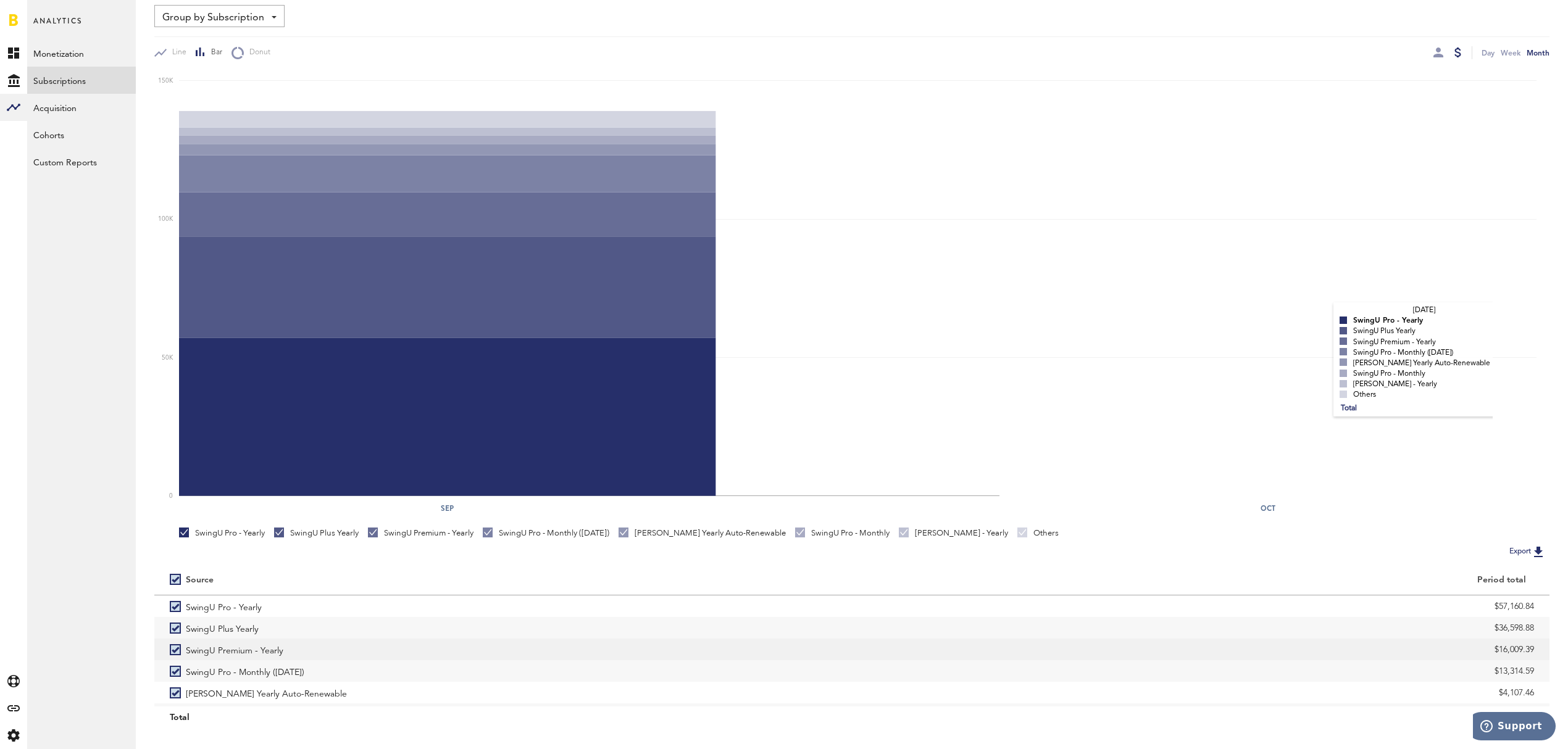
scroll to position [169, 0]
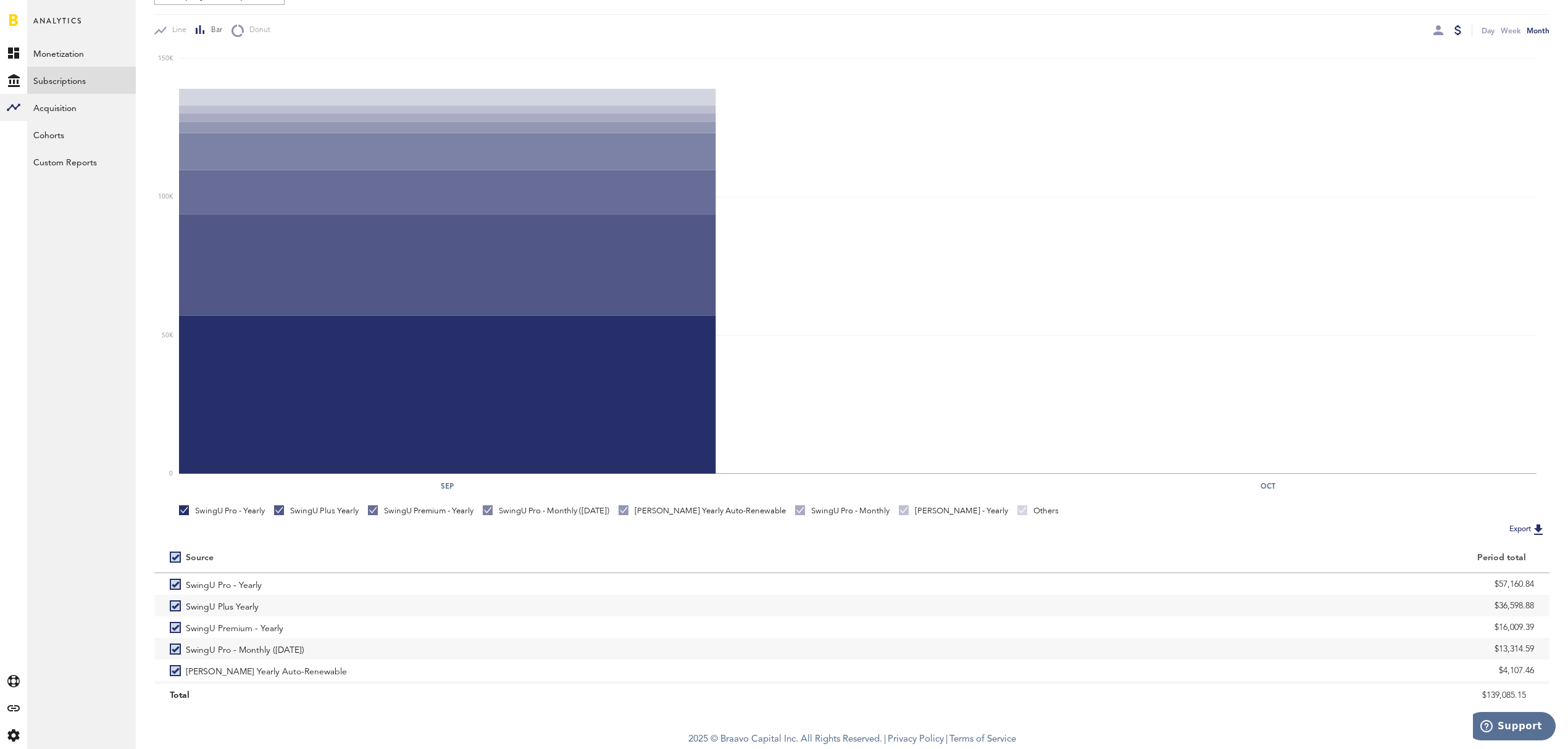
click at [1519, 529] on button "Export" at bounding box center [1527, 529] width 44 height 16
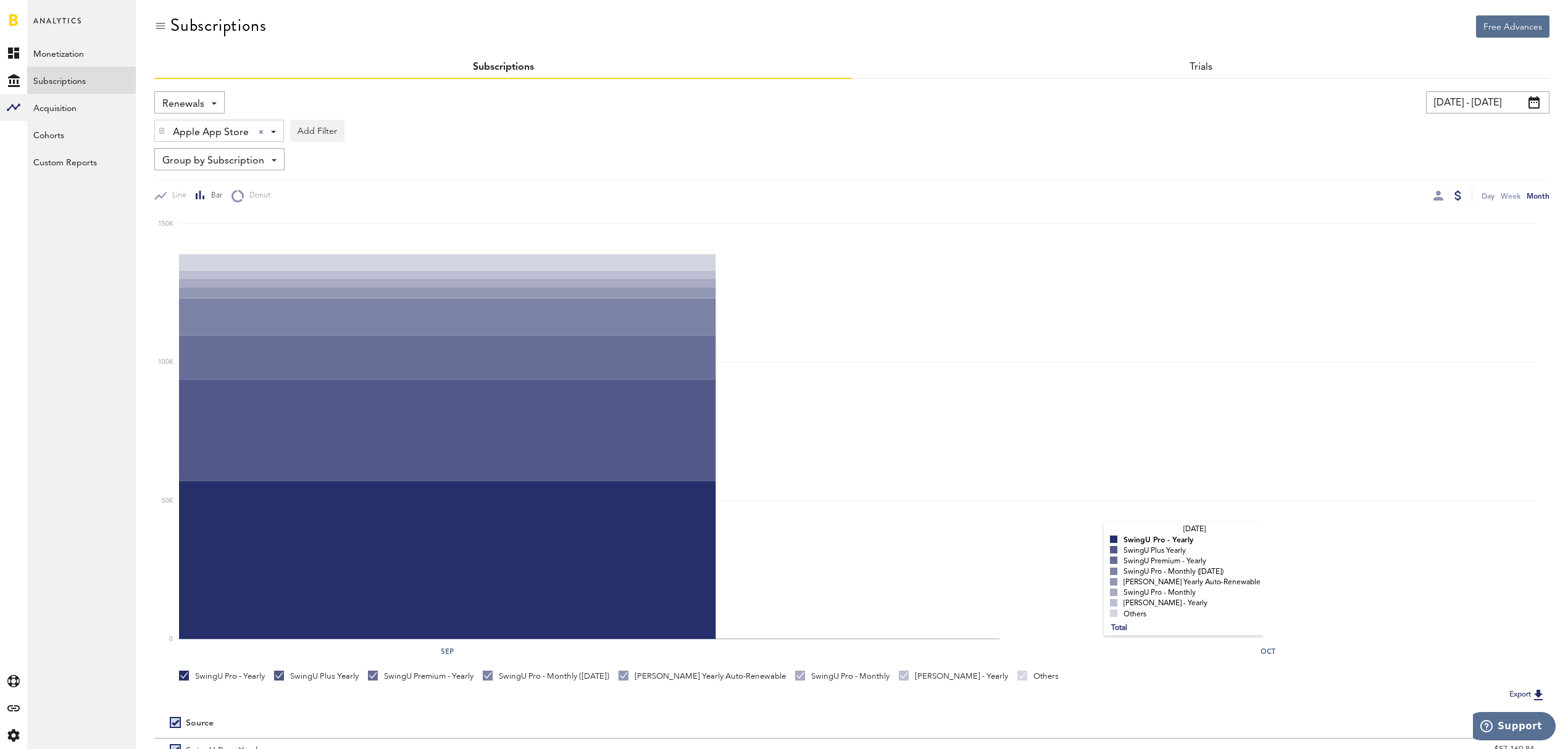
scroll to position [0, 0]
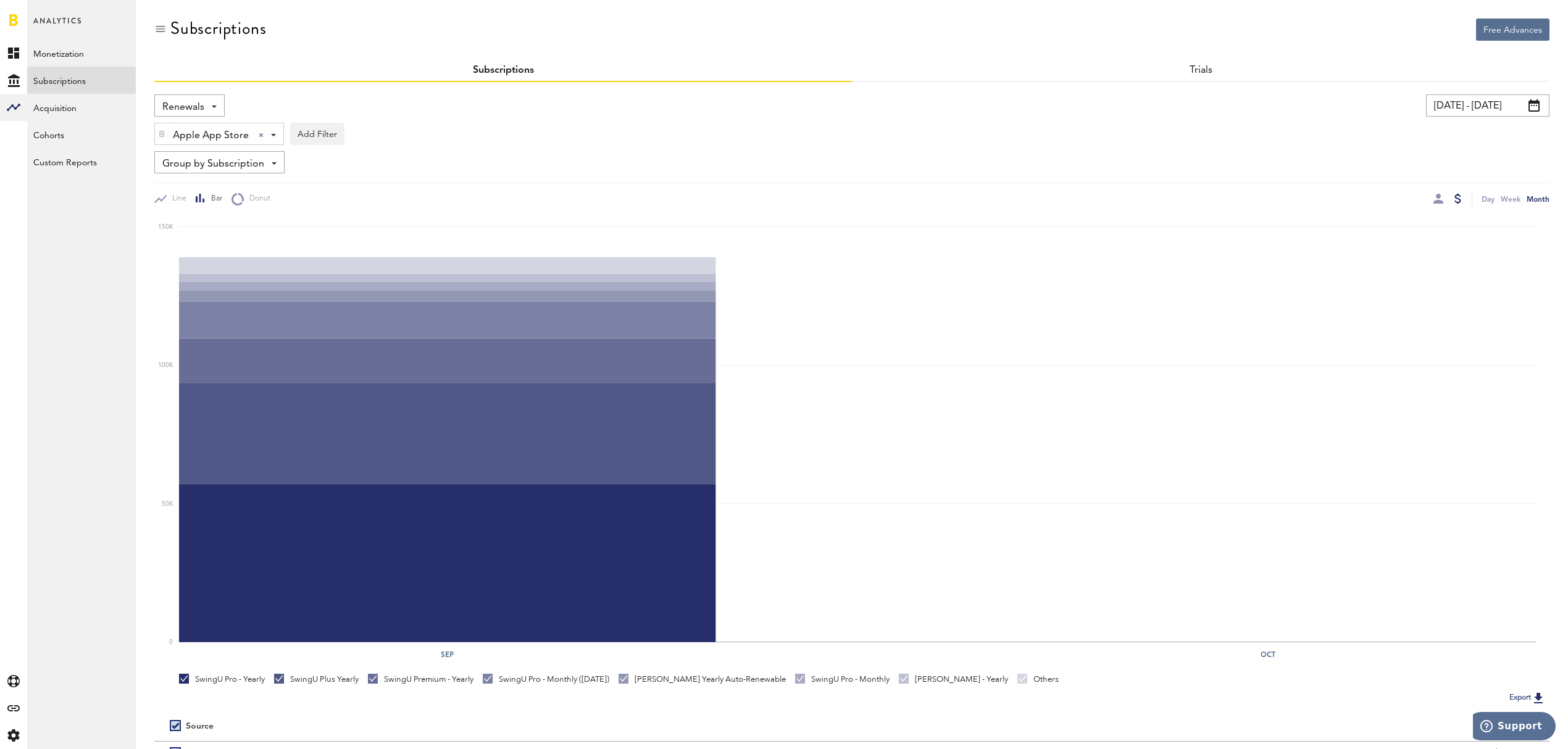
click at [214, 106] on span at bounding box center [214, 107] width 5 height 2
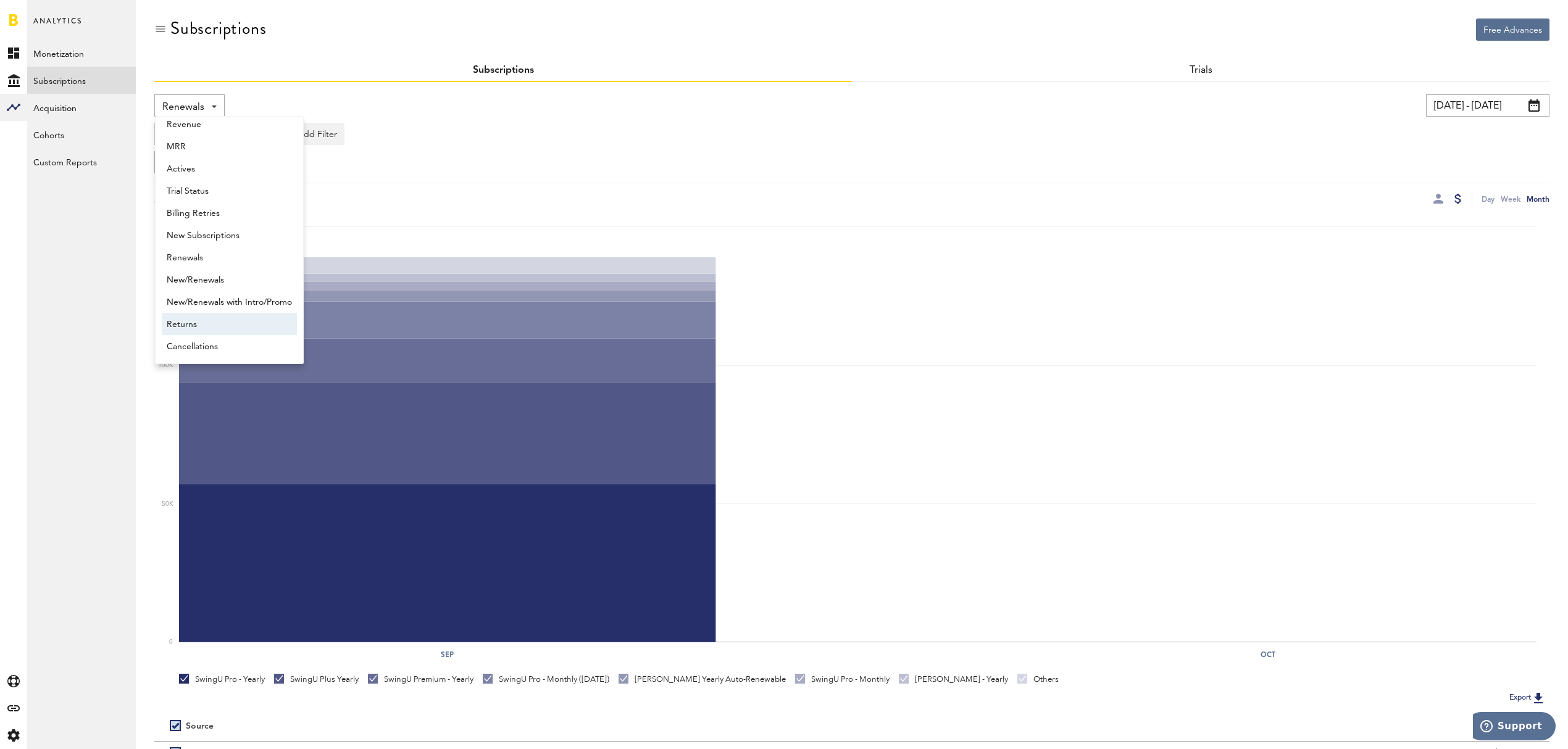
drag, startPoint x: 248, startPoint y: 309, endPoint x: 246, endPoint y: 333, distance: 24.1
click at [246, 333] on span "Returns" at bounding box center [229, 325] width 125 height 21
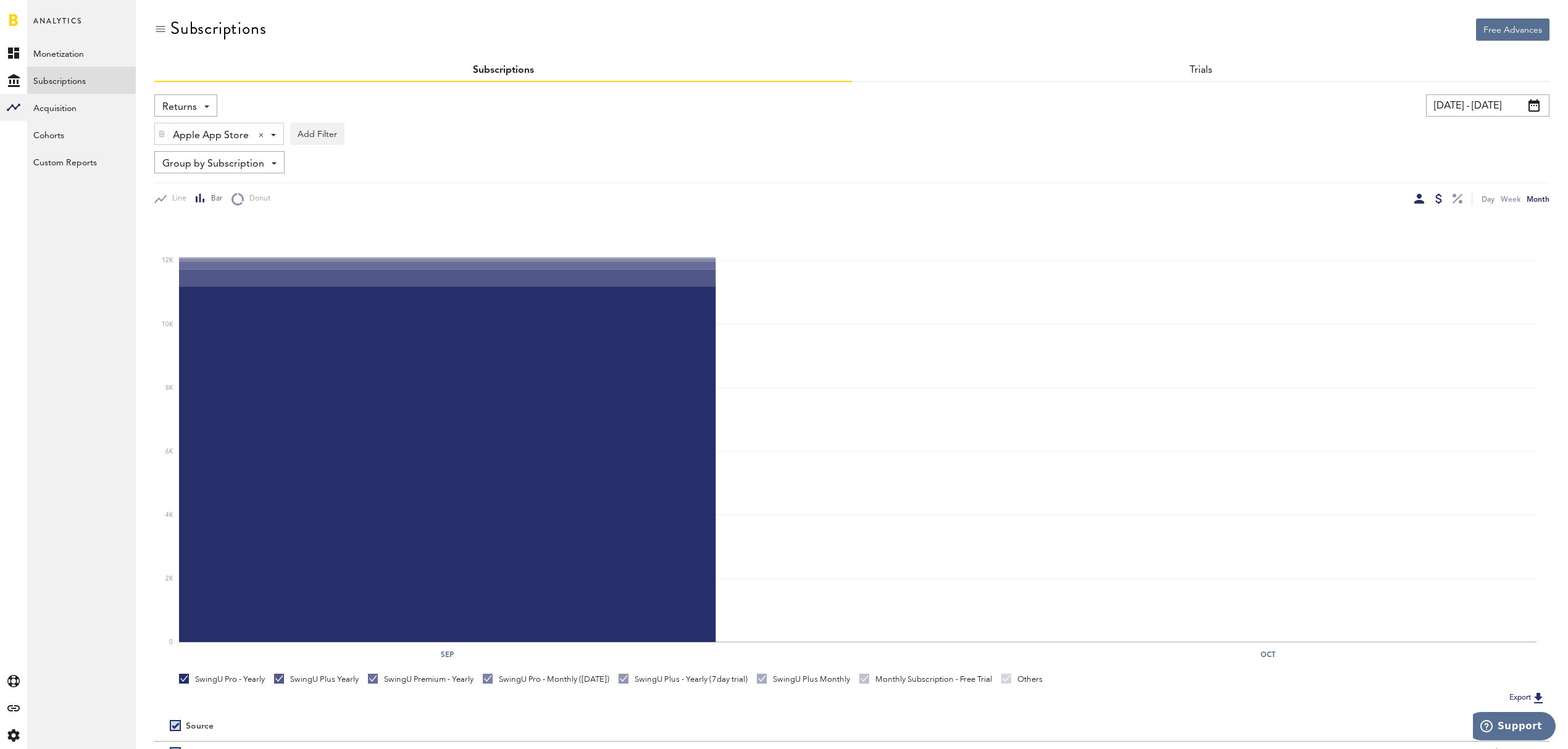
click at [1415, 199] on div at bounding box center [1419, 199] width 10 height 10
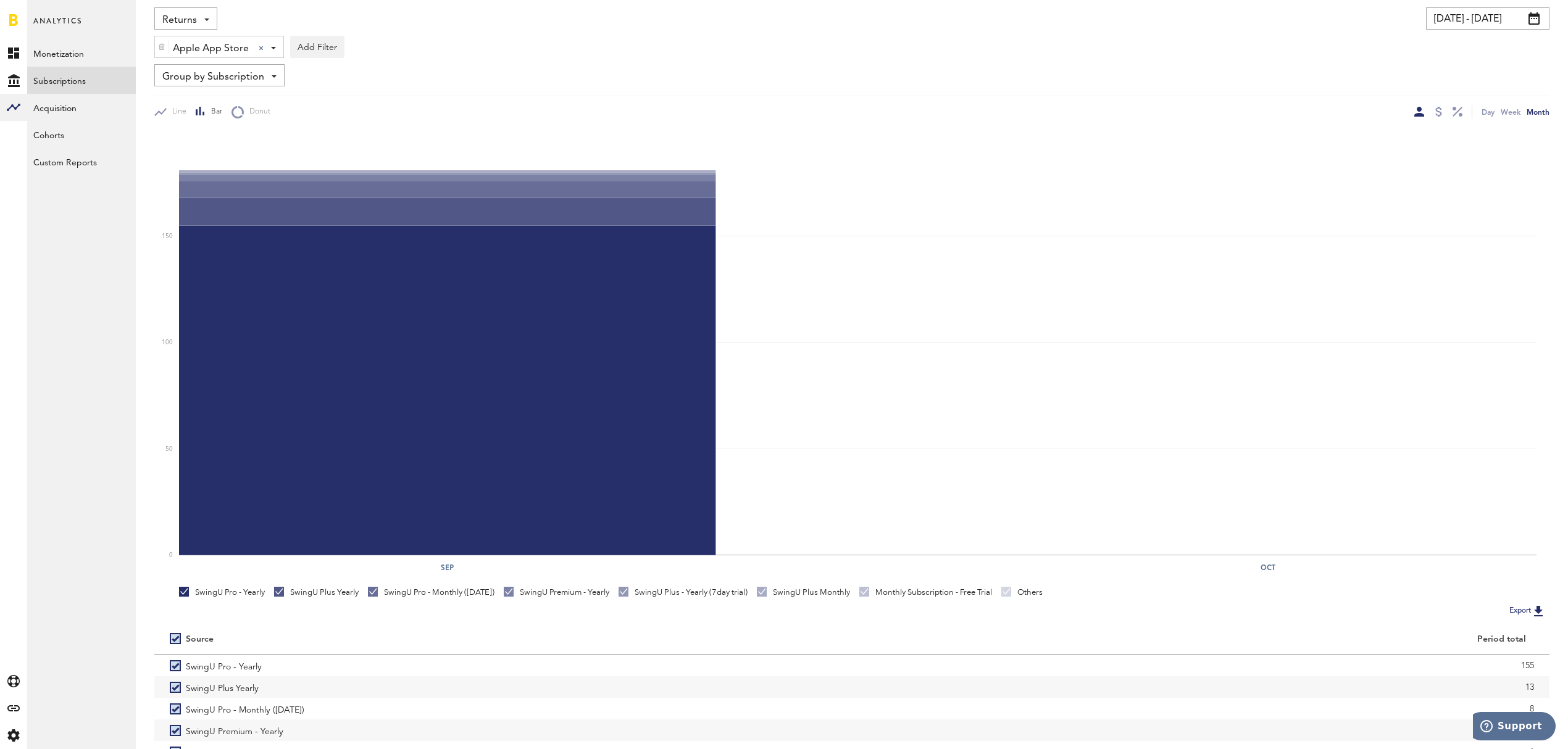
scroll to position [169, 0]
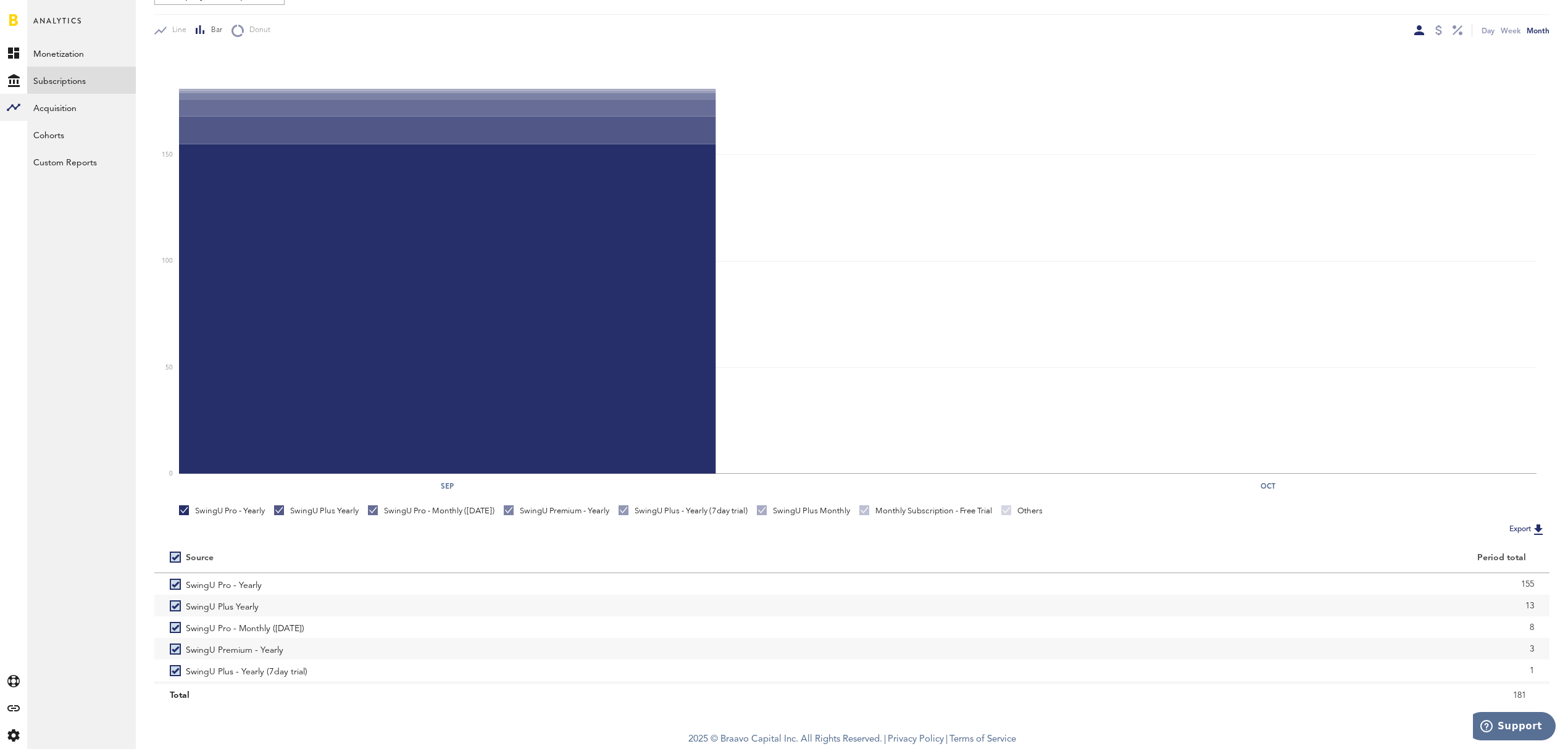
click at [1521, 531] on button "Export" at bounding box center [1527, 529] width 44 height 16
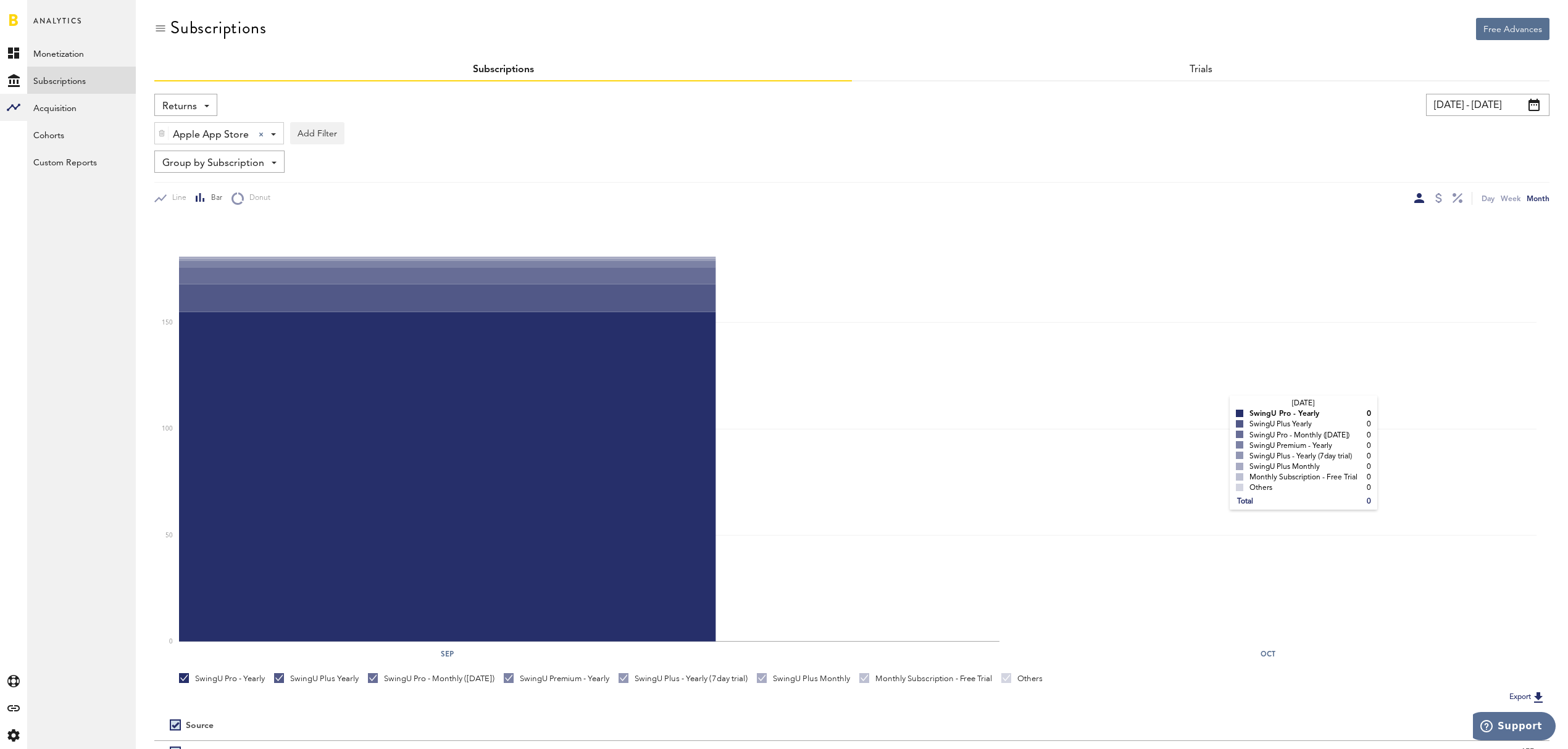
scroll to position [0, 0]
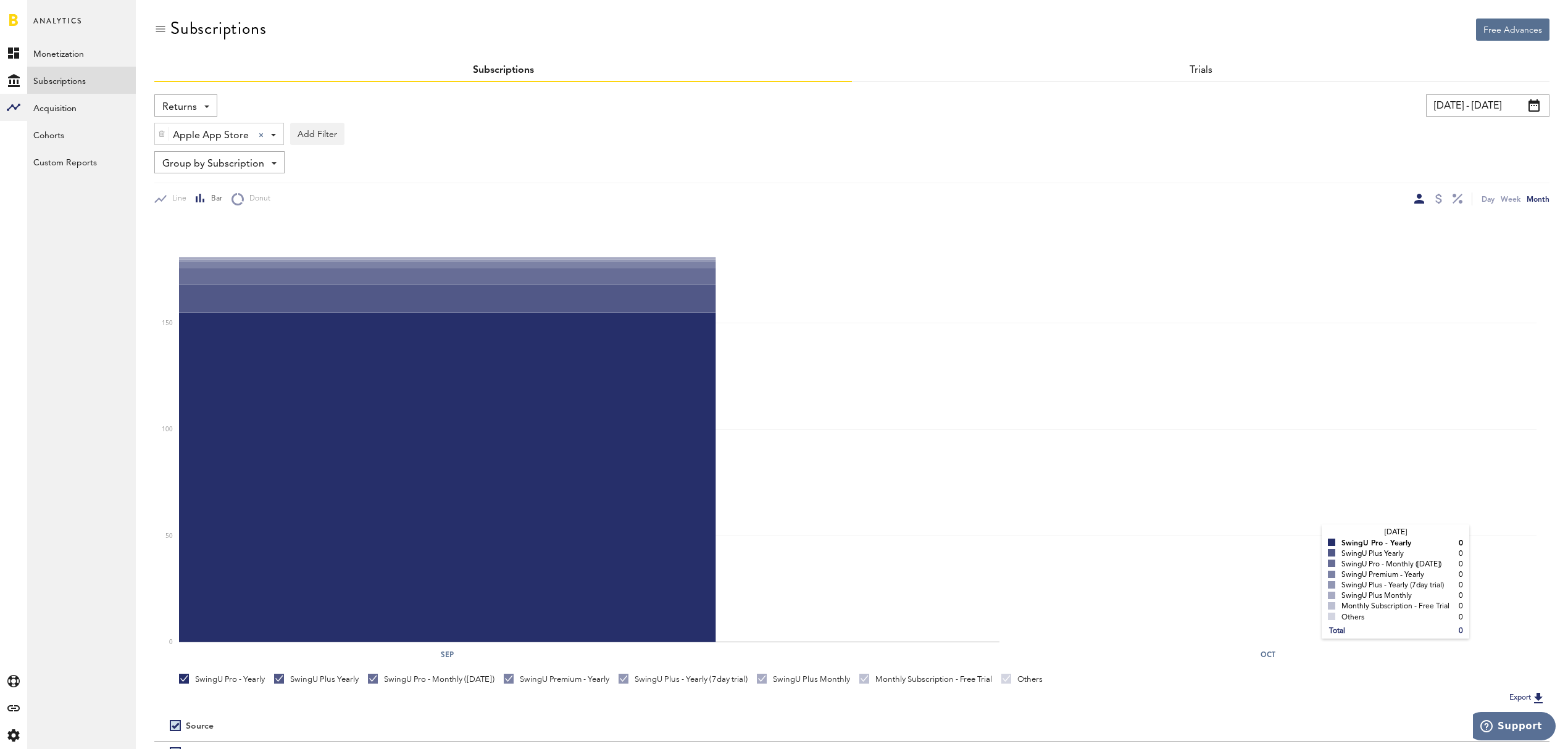
click at [1310, 611] on rect at bounding box center [858, 431] width 1358 height 425
click at [1440, 196] on div at bounding box center [1439, 199] width 7 height 10
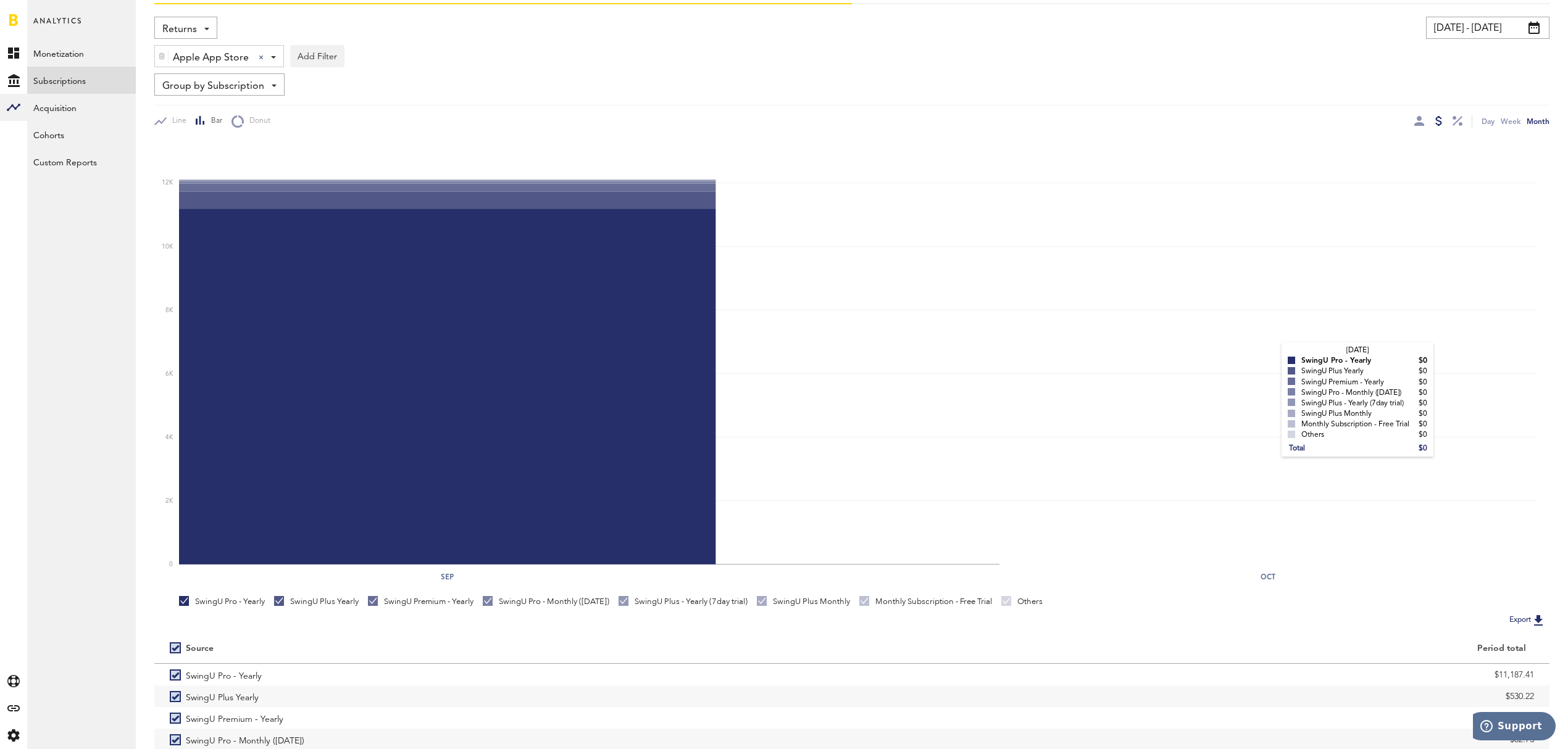
scroll to position [169, 0]
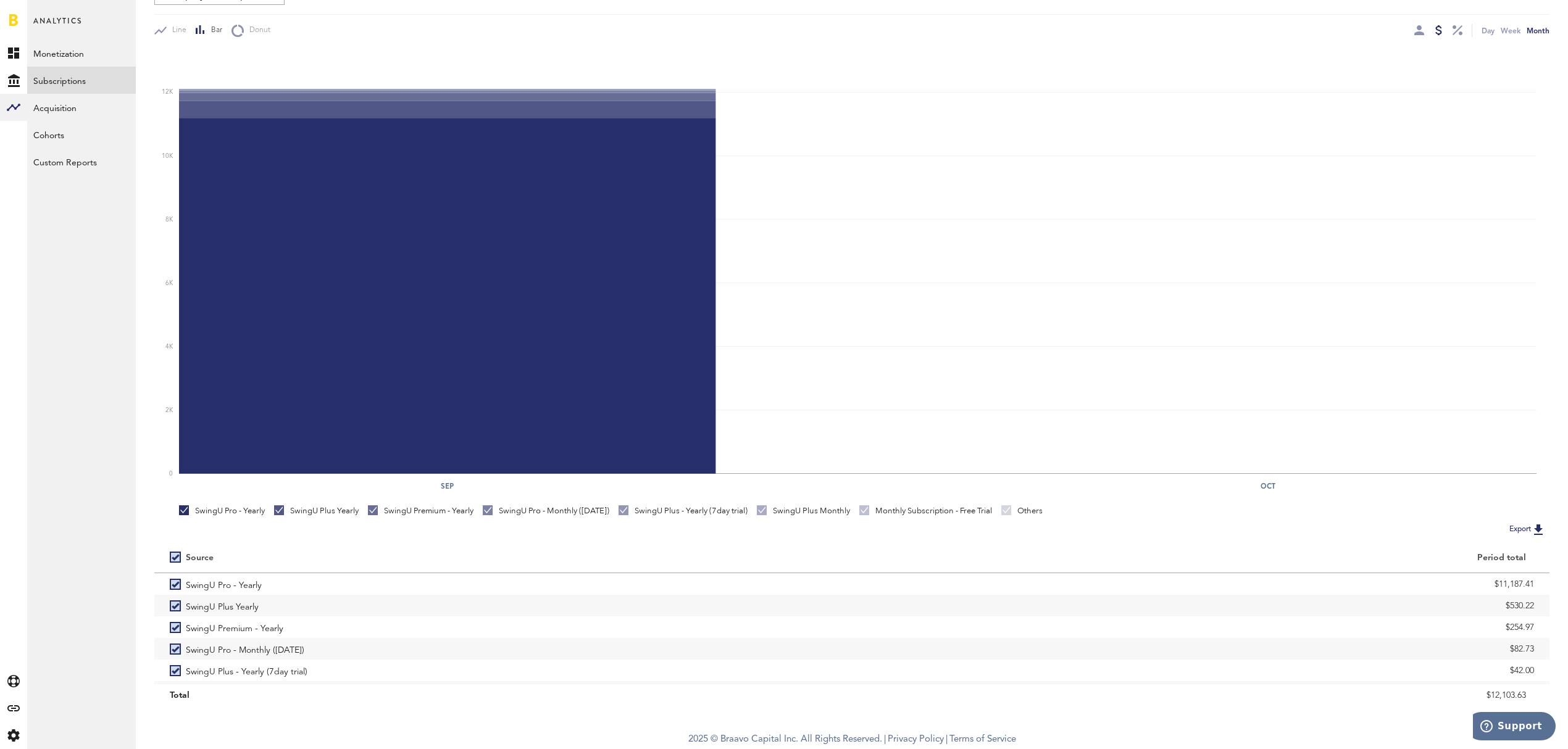
click at [1522, 527] on button "Export" at bounding box center [1527, 529] width 44 height 16
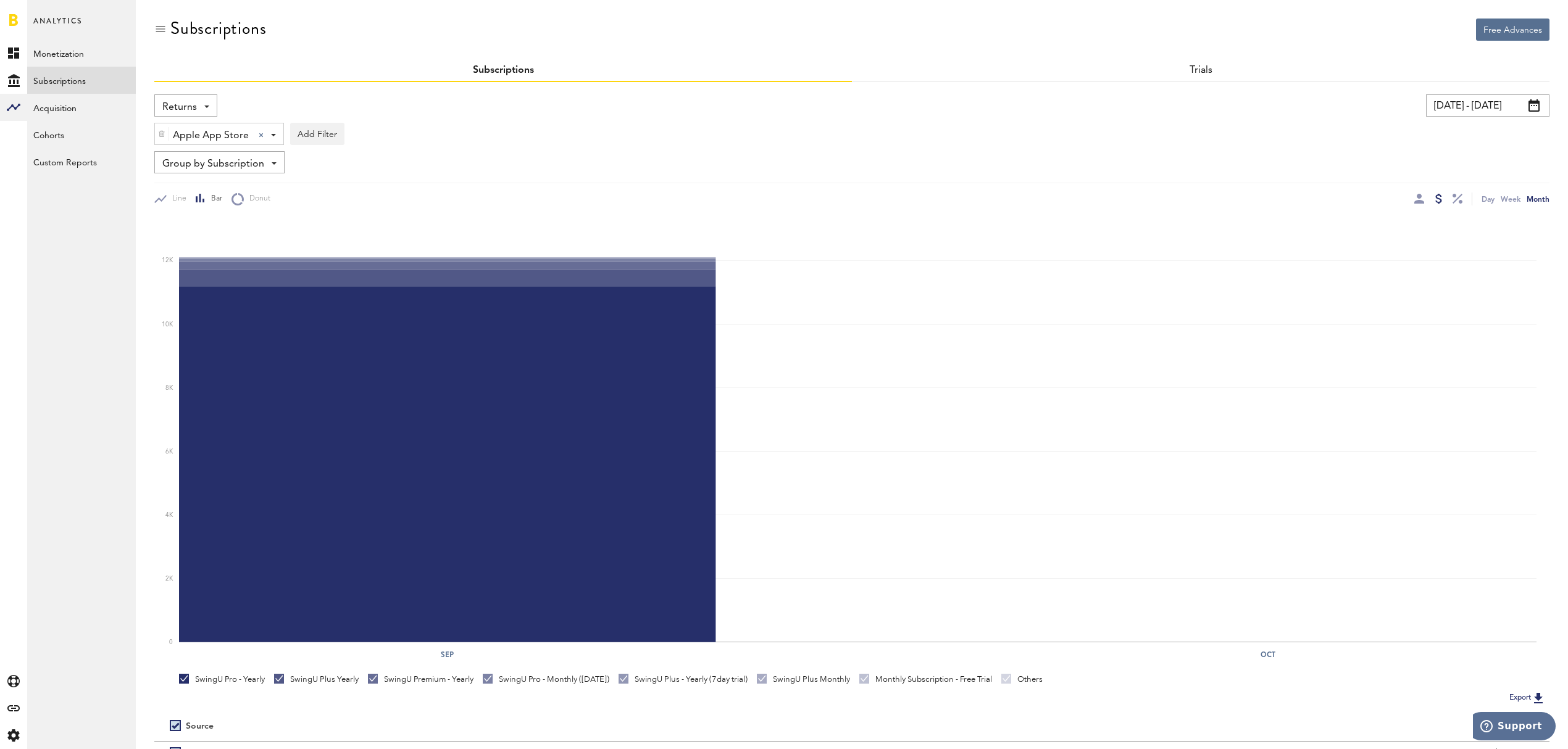
click at [196, 104] on div "Returns Revenue MRR Actives Trial Status Billing Retries New Subscriptions Rene…" at bounding box center [186, 105] width 63 height 22
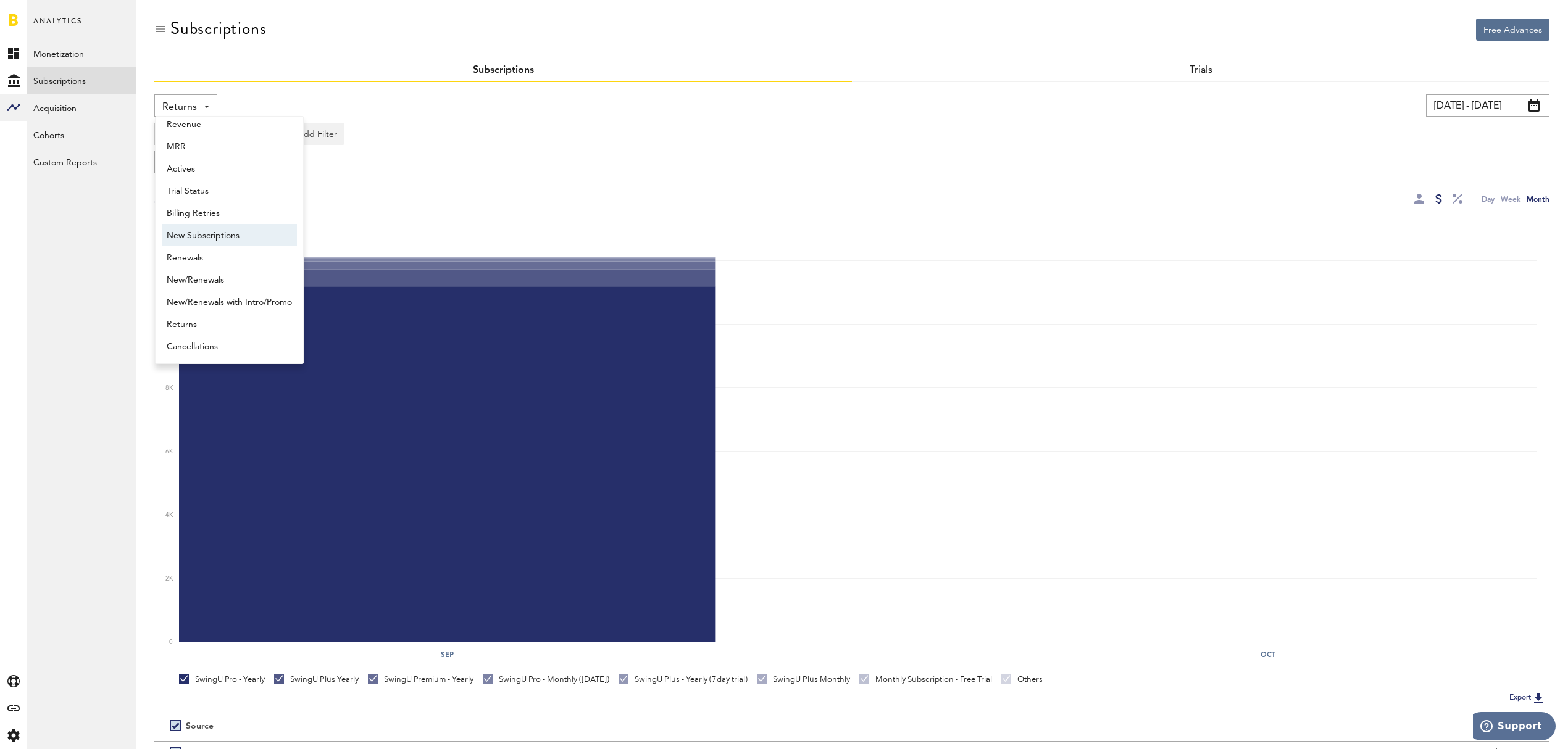
click at [215, 230] on span "New Subscriptions" at bounding box center [229, 236] width 125 height 21
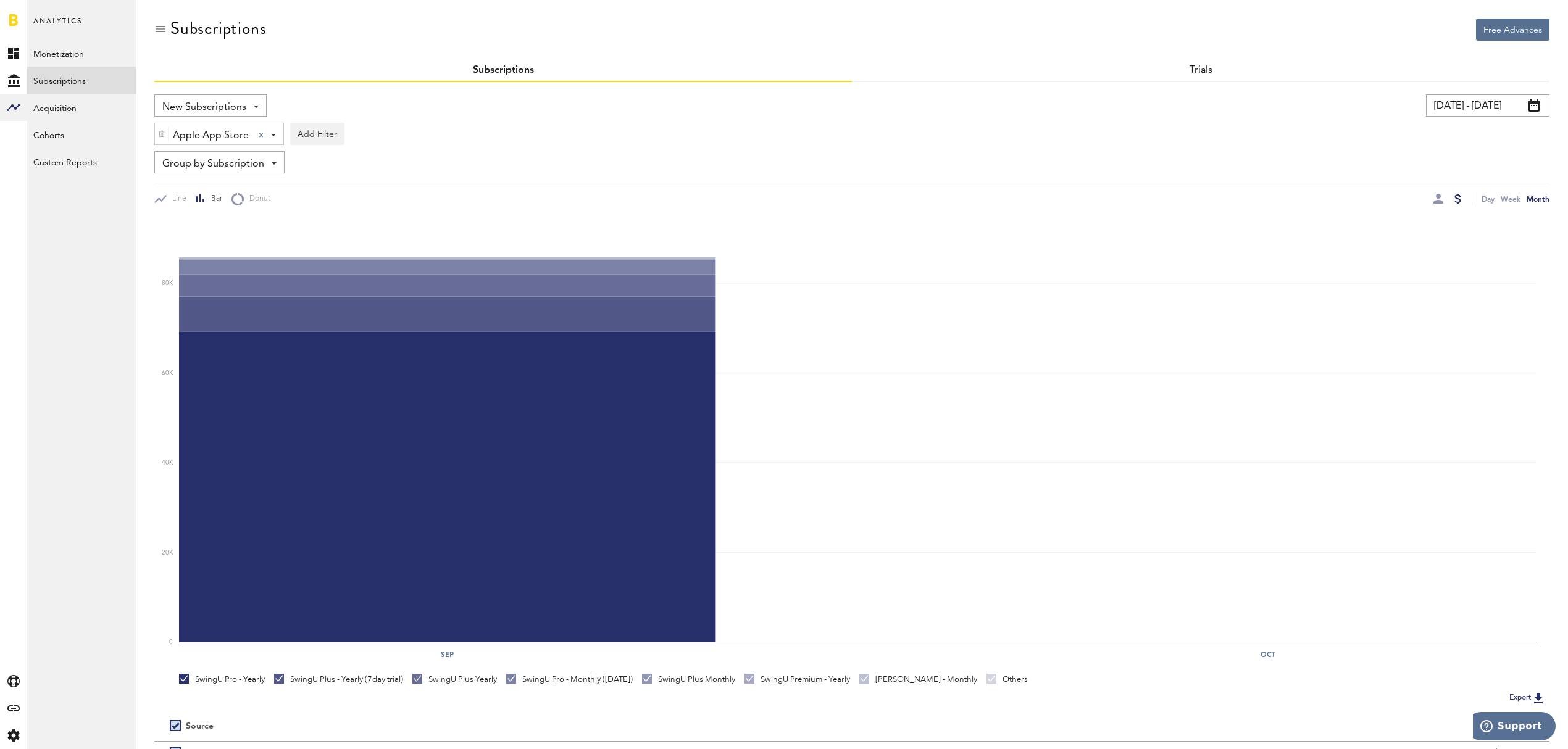
click at [270, 132] on div "Apple App Store Apple App Store Apple App Store Google Play Stripe" at bounding box center [219, 134] width 128 height 22
click at [258, 168] on span "Apple App Store" at bounding box center [214, 164] width 95 height 21
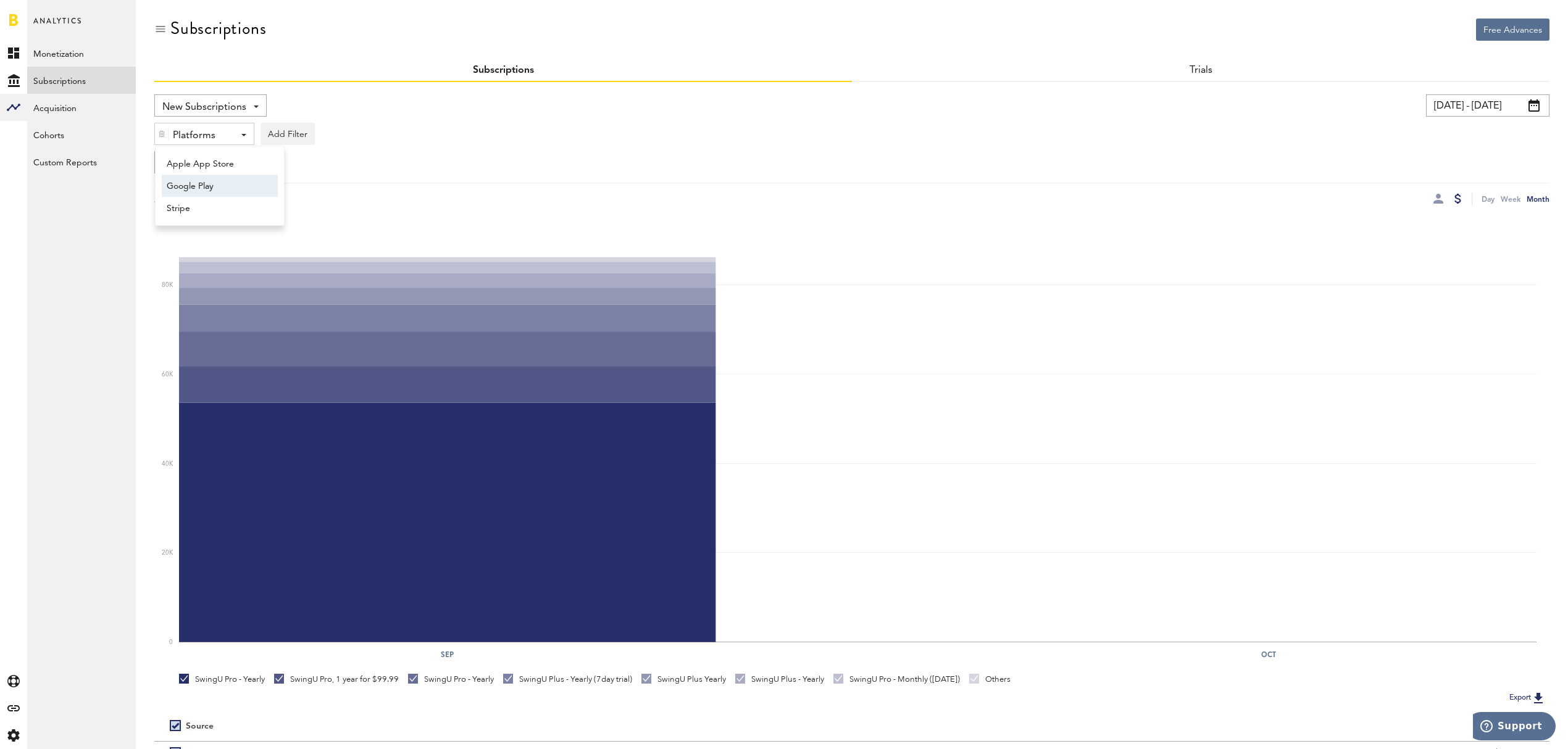
click at [252, 186] on span "Google Play" at bounding box center [214, 186] width 95 height 21
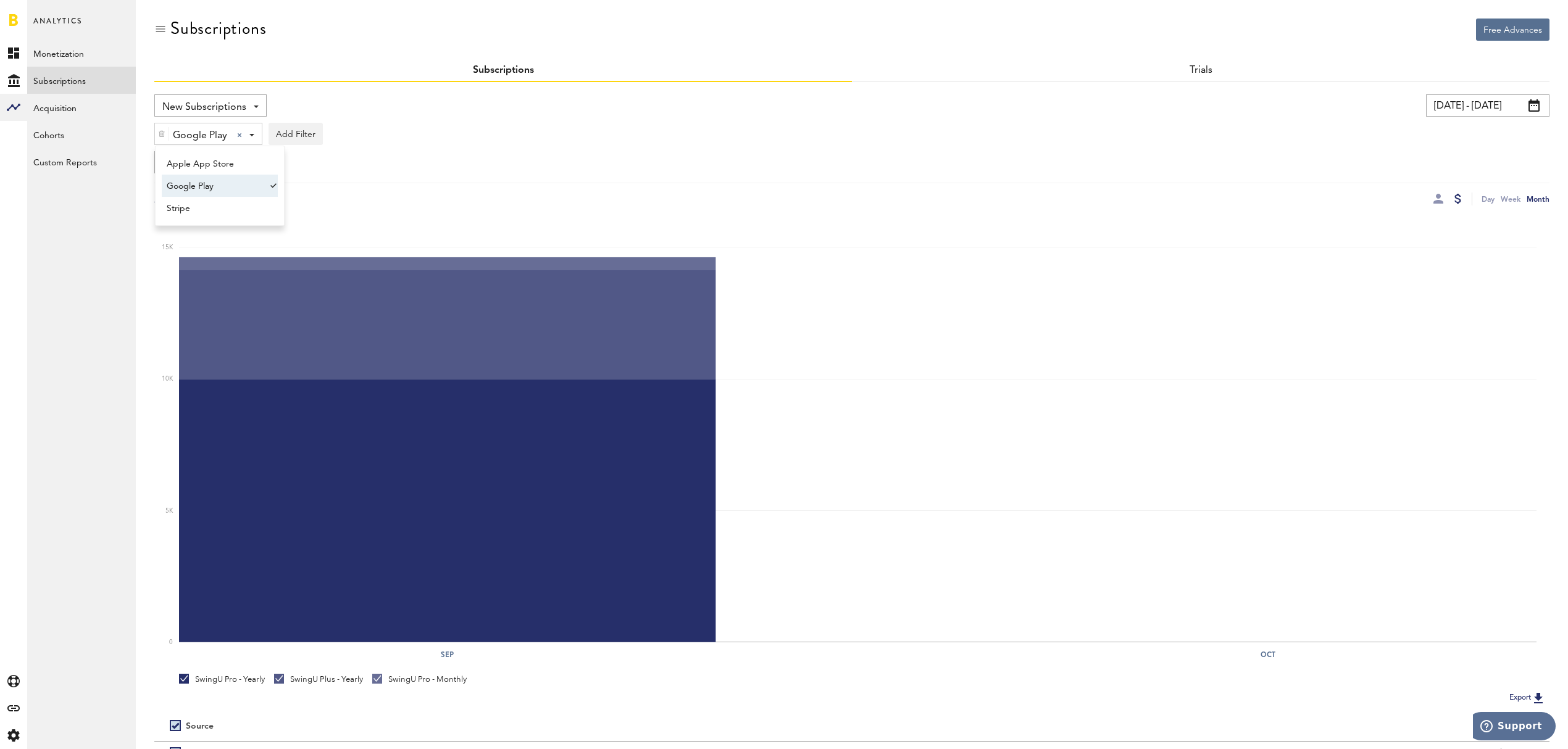
click at [1105, 179] on div "New Subscriptions Revenue MRR Actives Trial Status Billing Retries New Subscrip…" at bounding box center [852, 150] width 1395 height 111
click at [1438, 196] on div at bounding box center [1438, 199] width 10 height 10
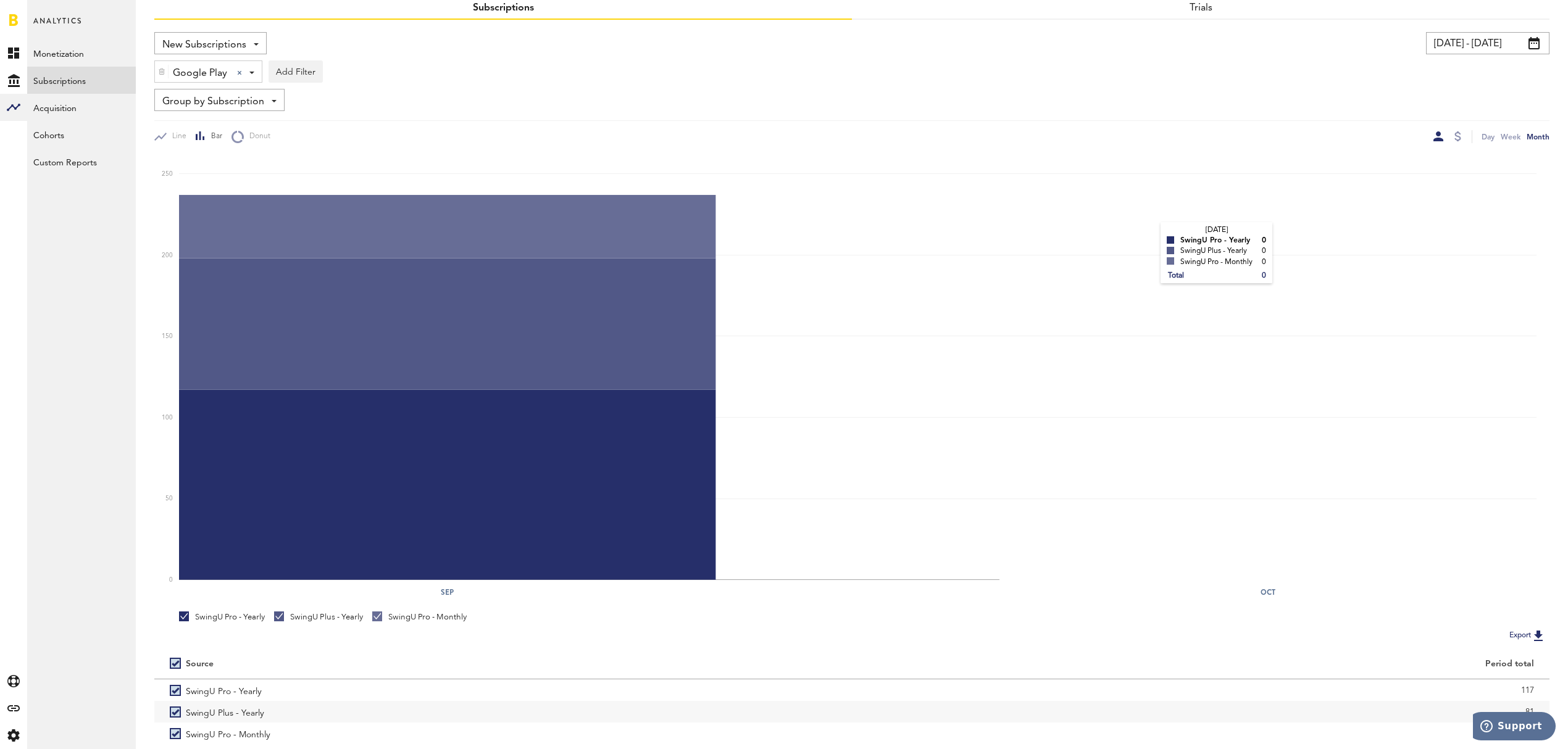
scroll to position [125, 0]
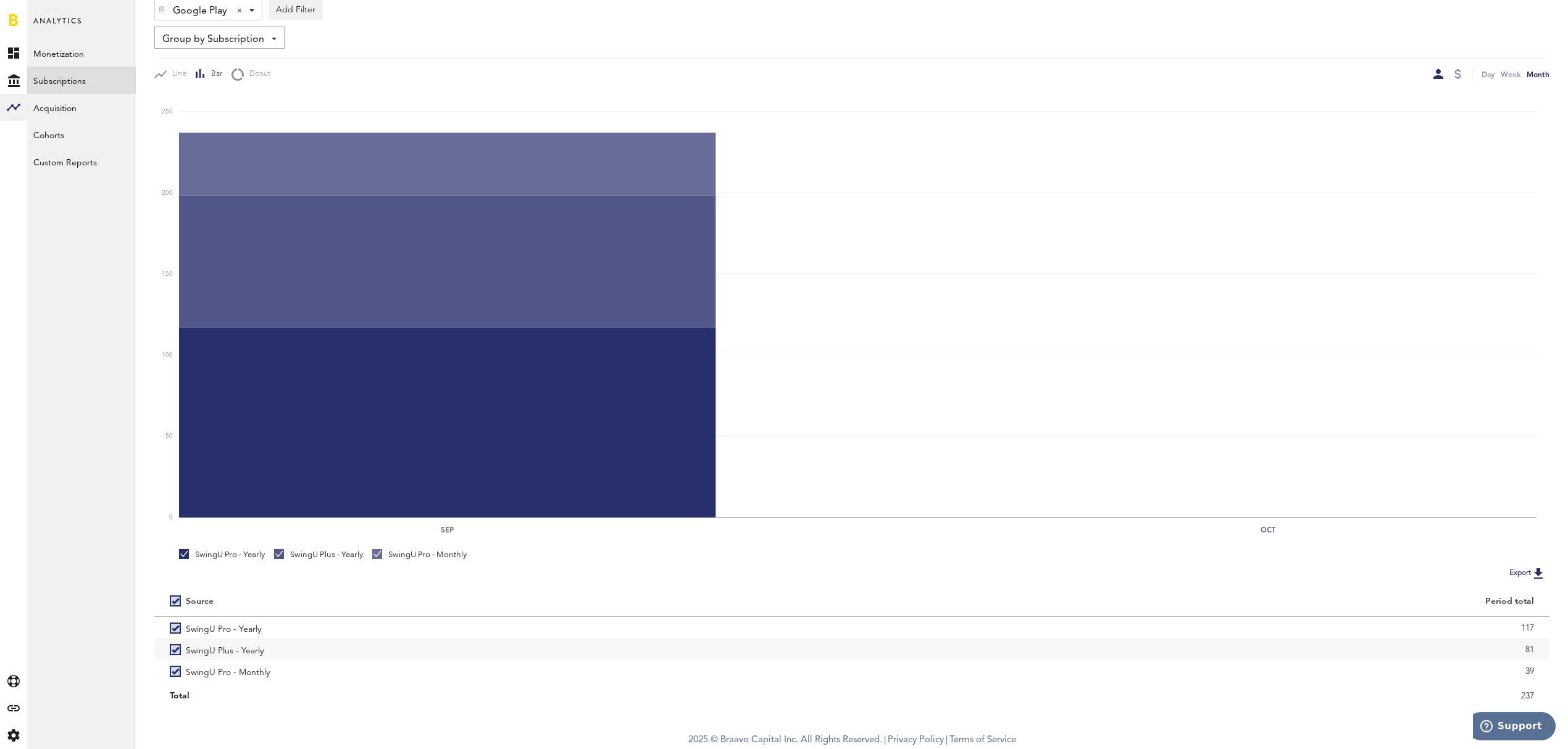
click at [1519, 568] on button "Export" at bounding box center [1527, 573] width 44 height 16
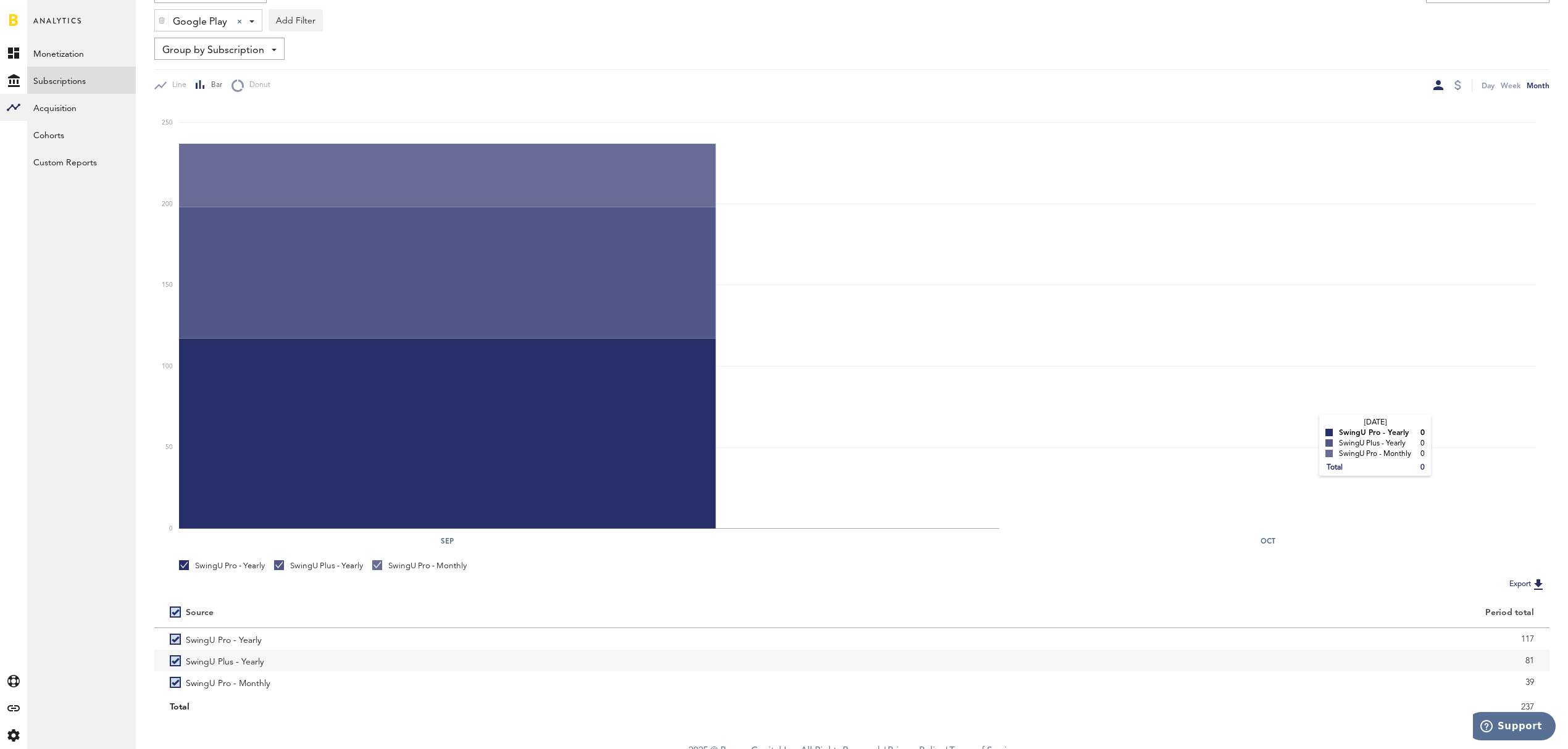
scroll to position [0, 0]
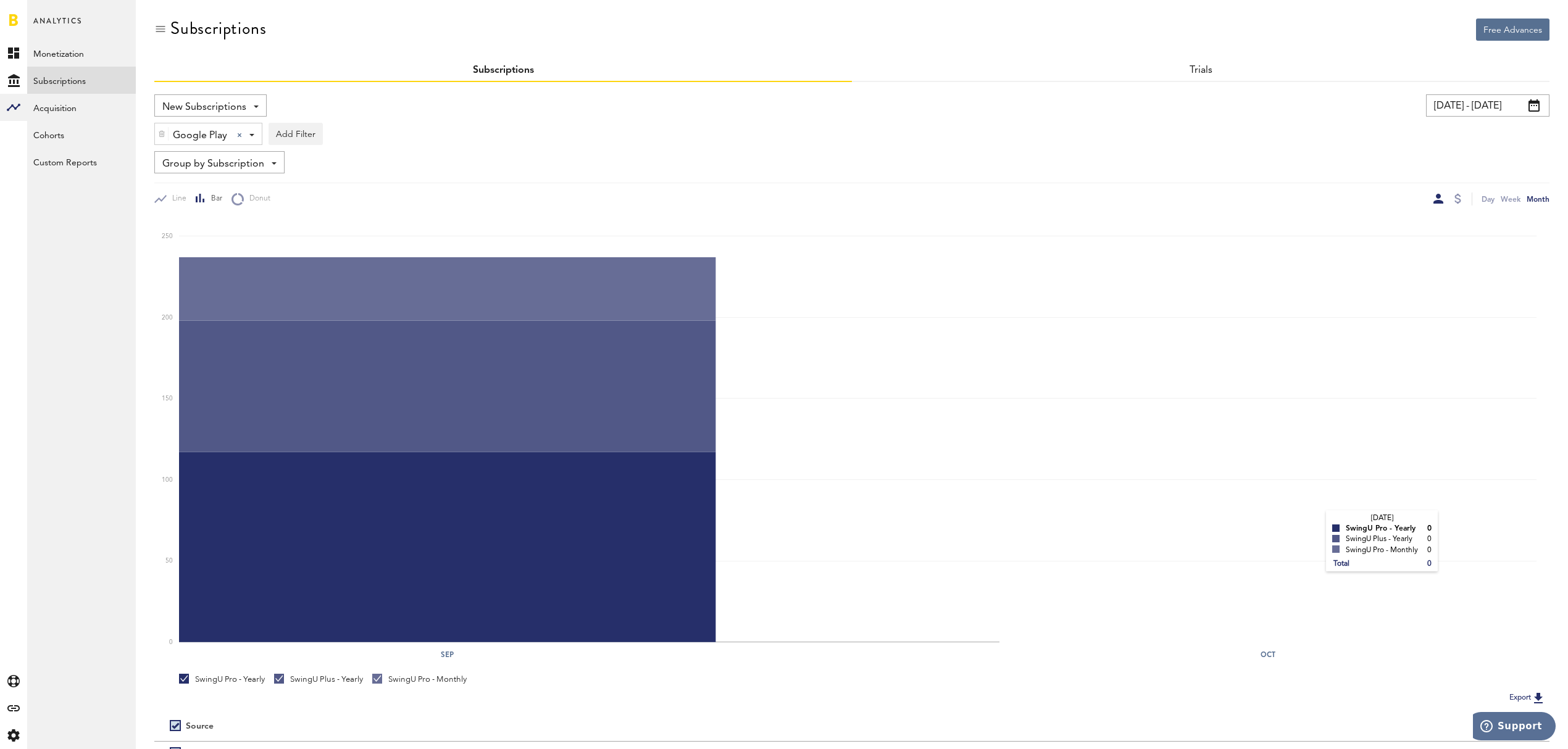
drag, startPoint x: 1314, startPoint y: 525, endPoint x: 1339, endPoint y: 457, distance: 72.4
click at [1314, 523] on rect at bounding box center [858, 431] width 1358 height 425
click at [1459, 200] on div at bounding box center [1458, 199] width 7 height 10
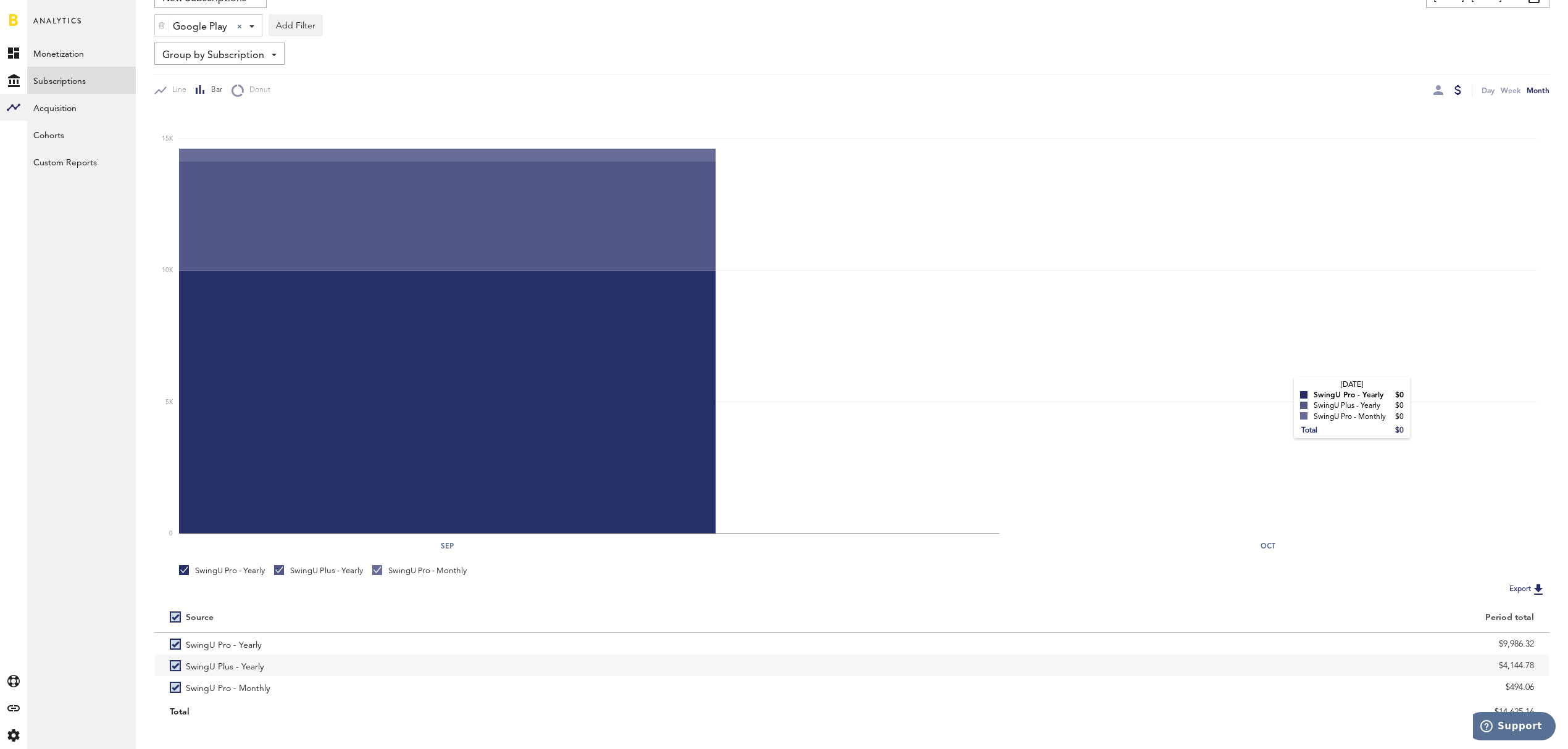
scroll to position [125, 0]
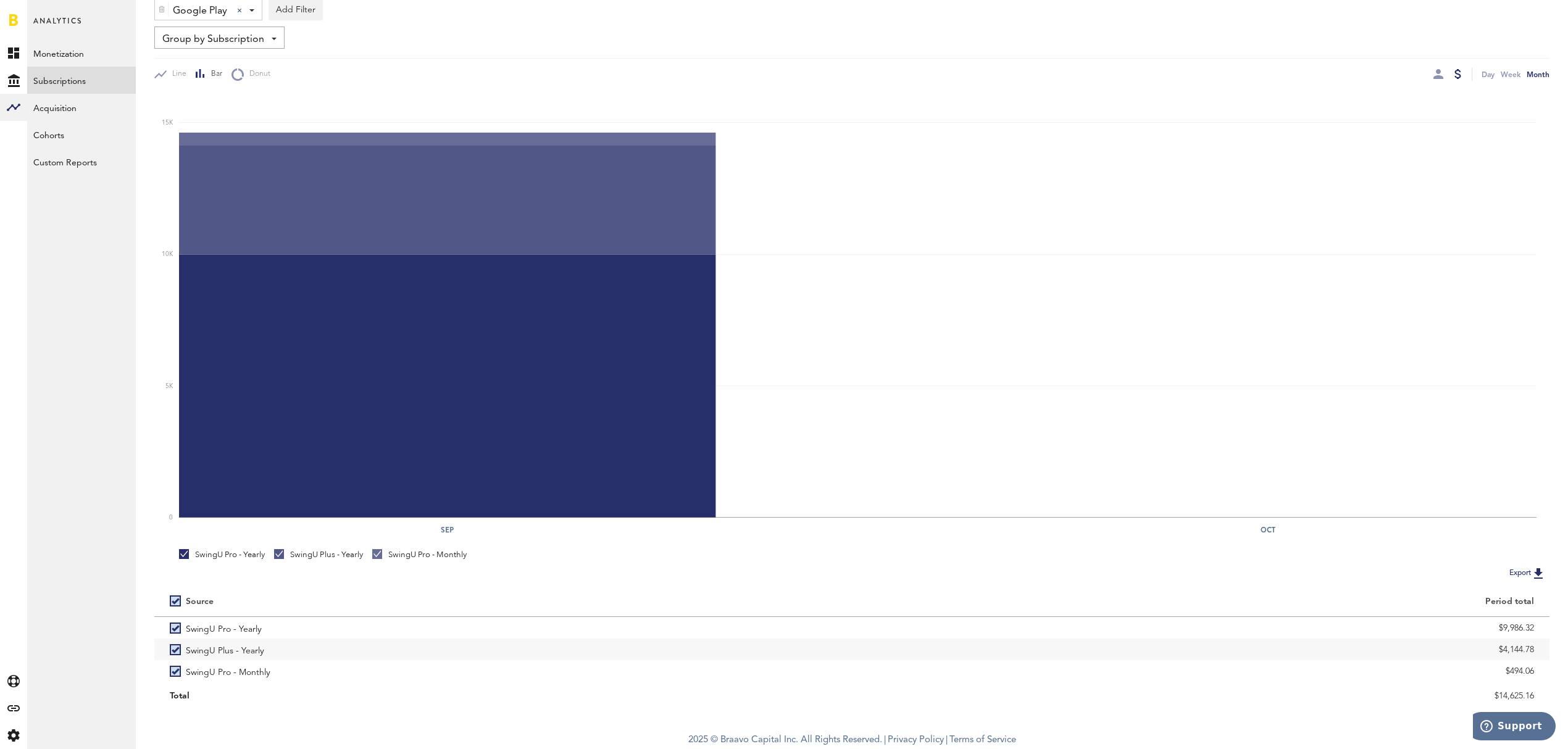
click at [1524, 576] on button "Export" at bounding box center [1527, 573] width 44 height 16
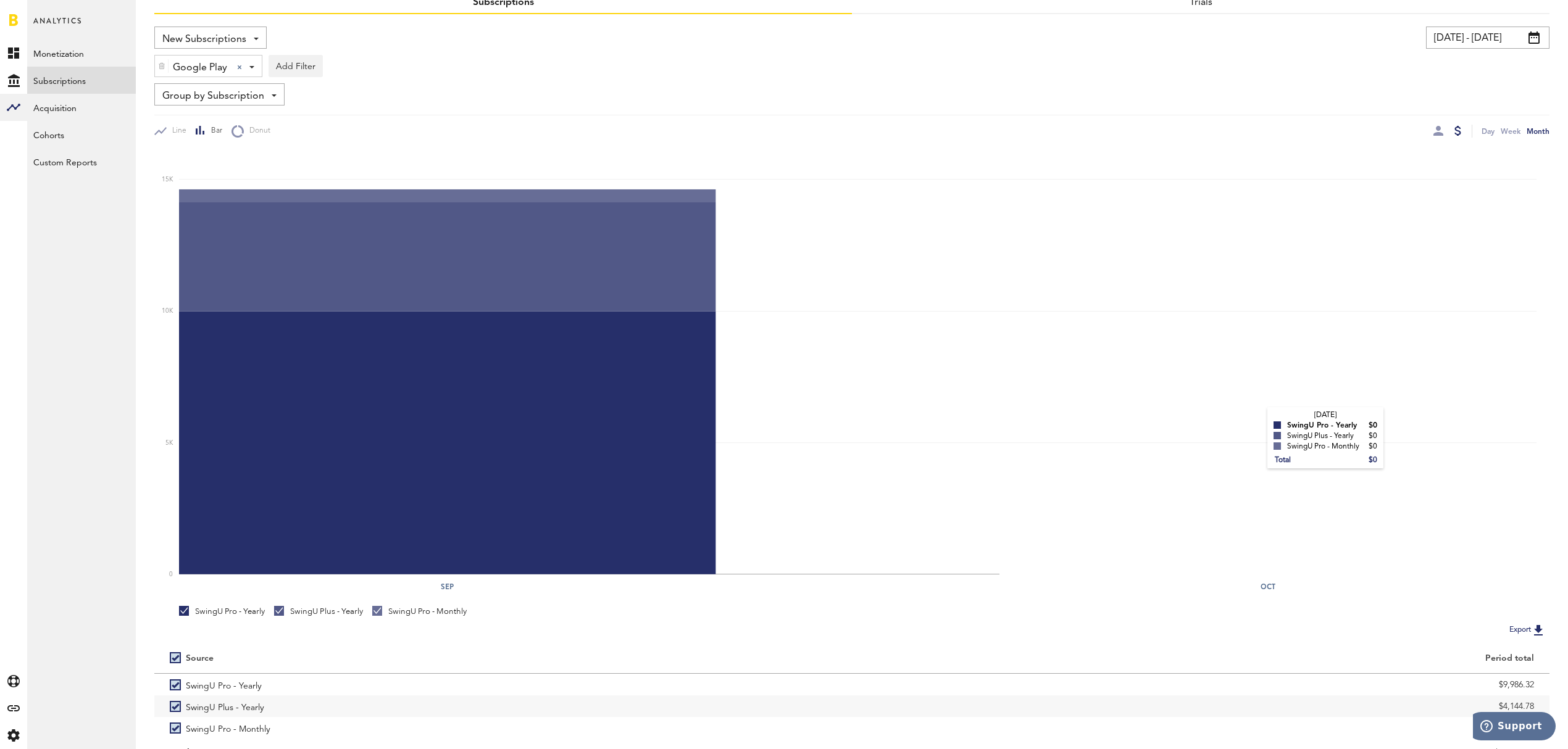
scroll to position [0, 0]
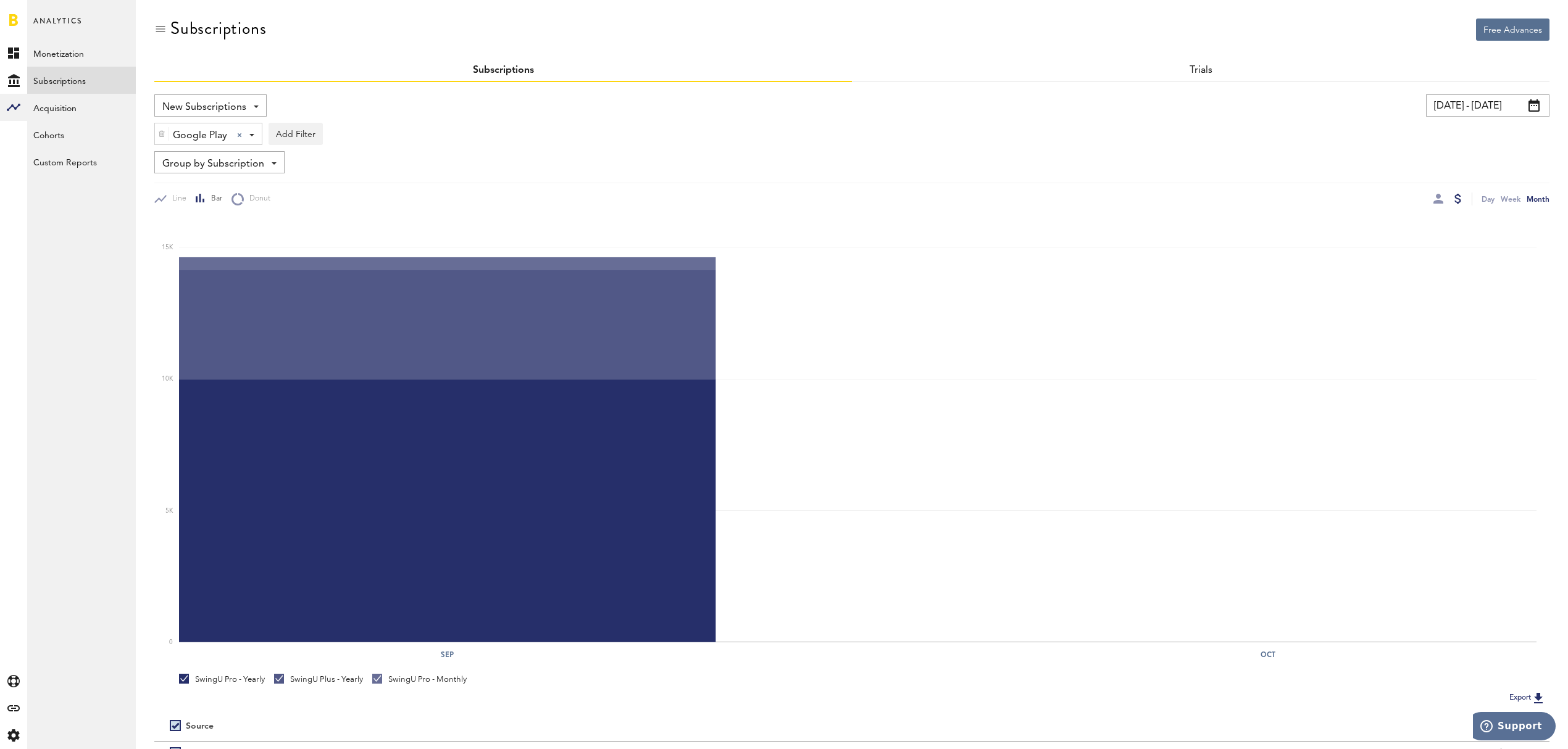
click at [259, 109] on div "New Subscriptions Revenue MRR Actives Trial Status Billing Retries New Subscrip…" at bounding box center [210, 105] width 112 height 22
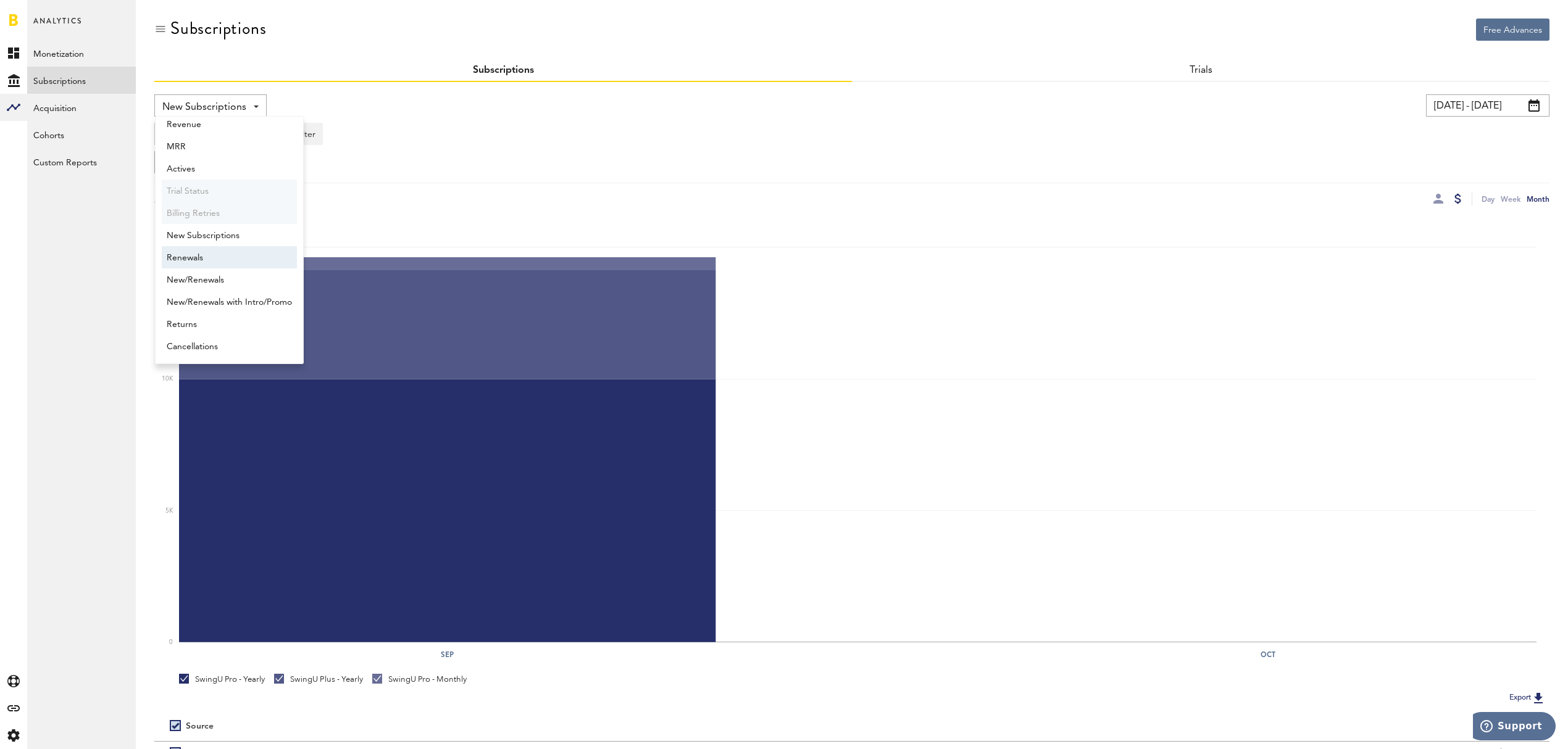
click at [247, 253] on span "Renewals" at bounding box center [229, 258] width 125 height 21
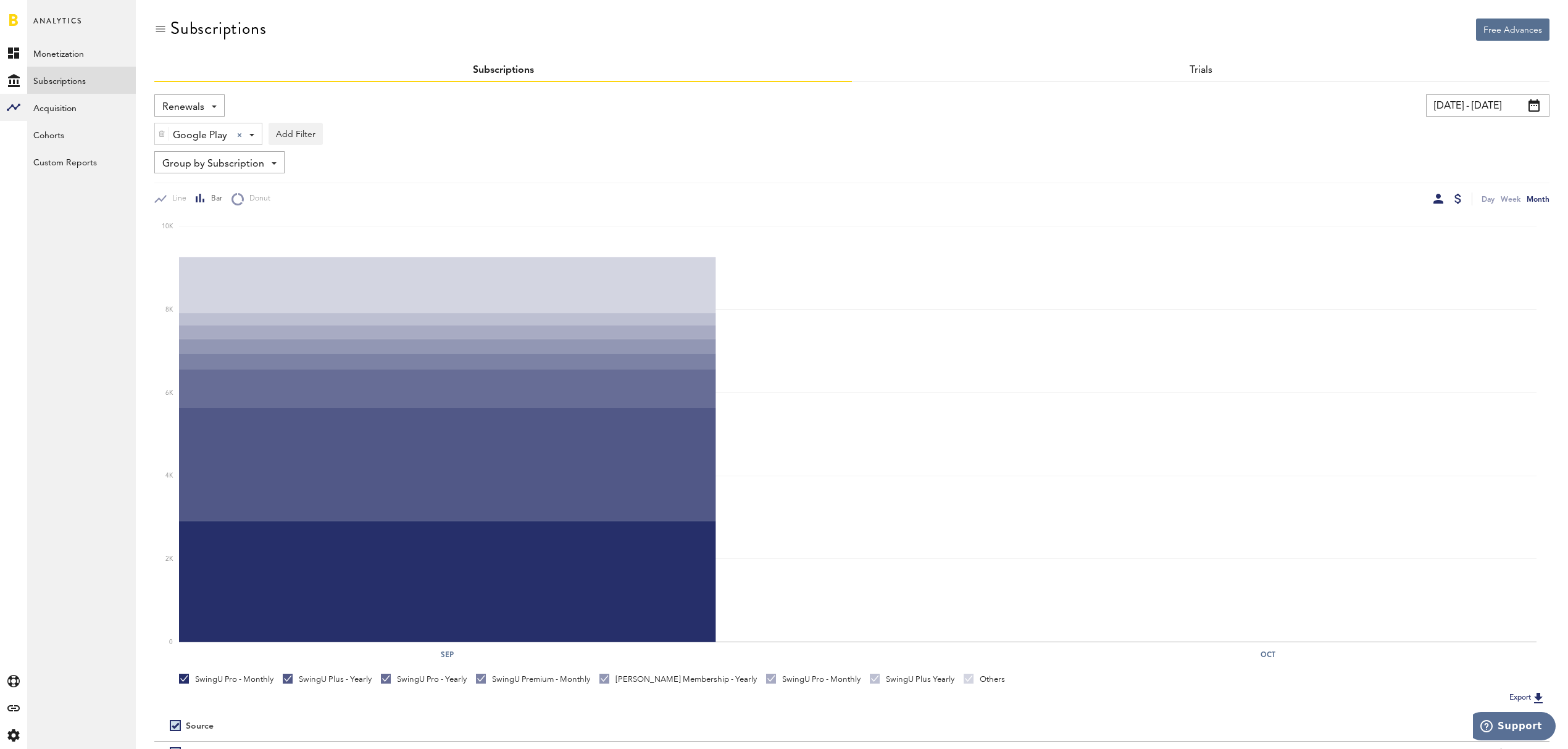
click at [1437, 196] on div at bounding box center [1438, 199] width 10 height 10
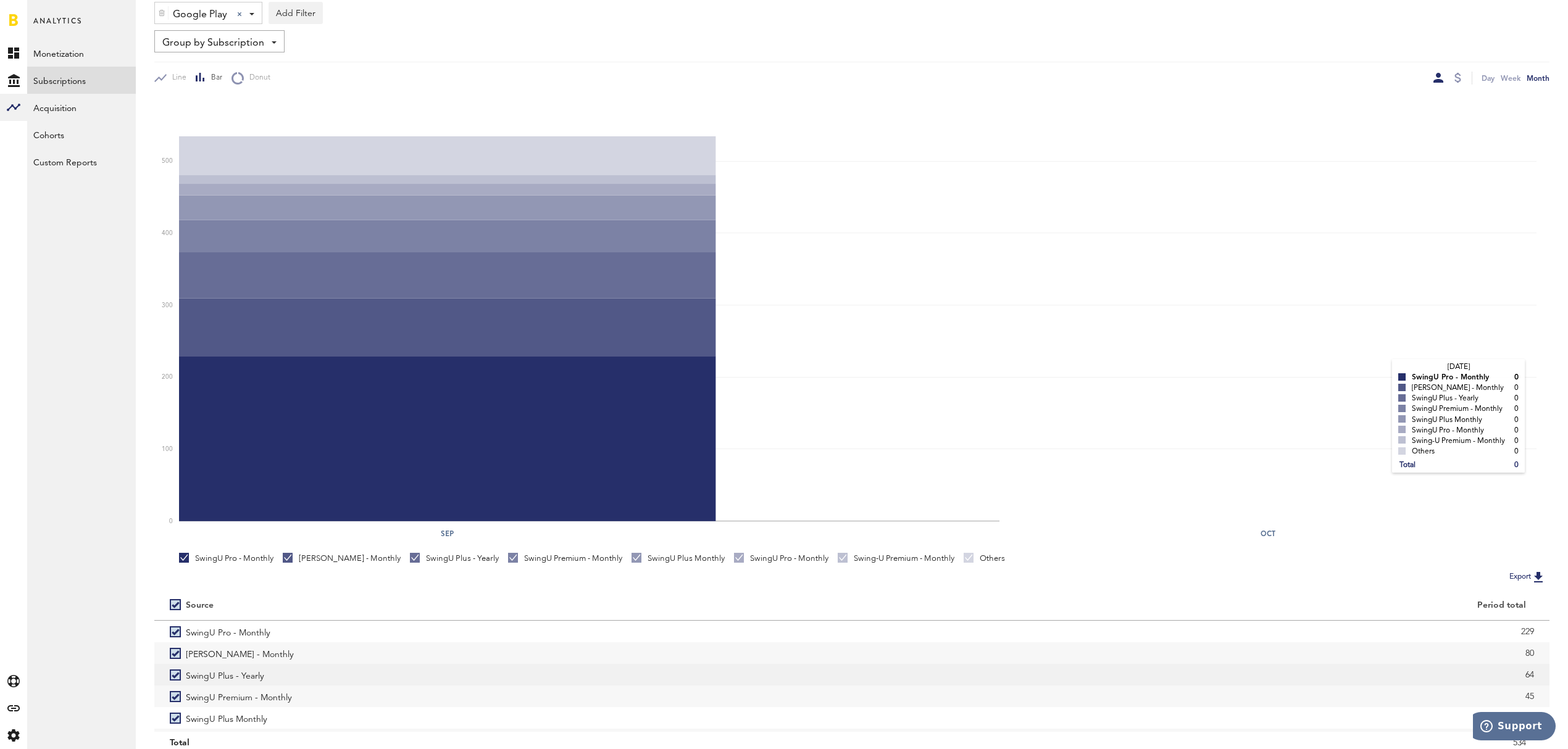
scroll to position [169, 0]
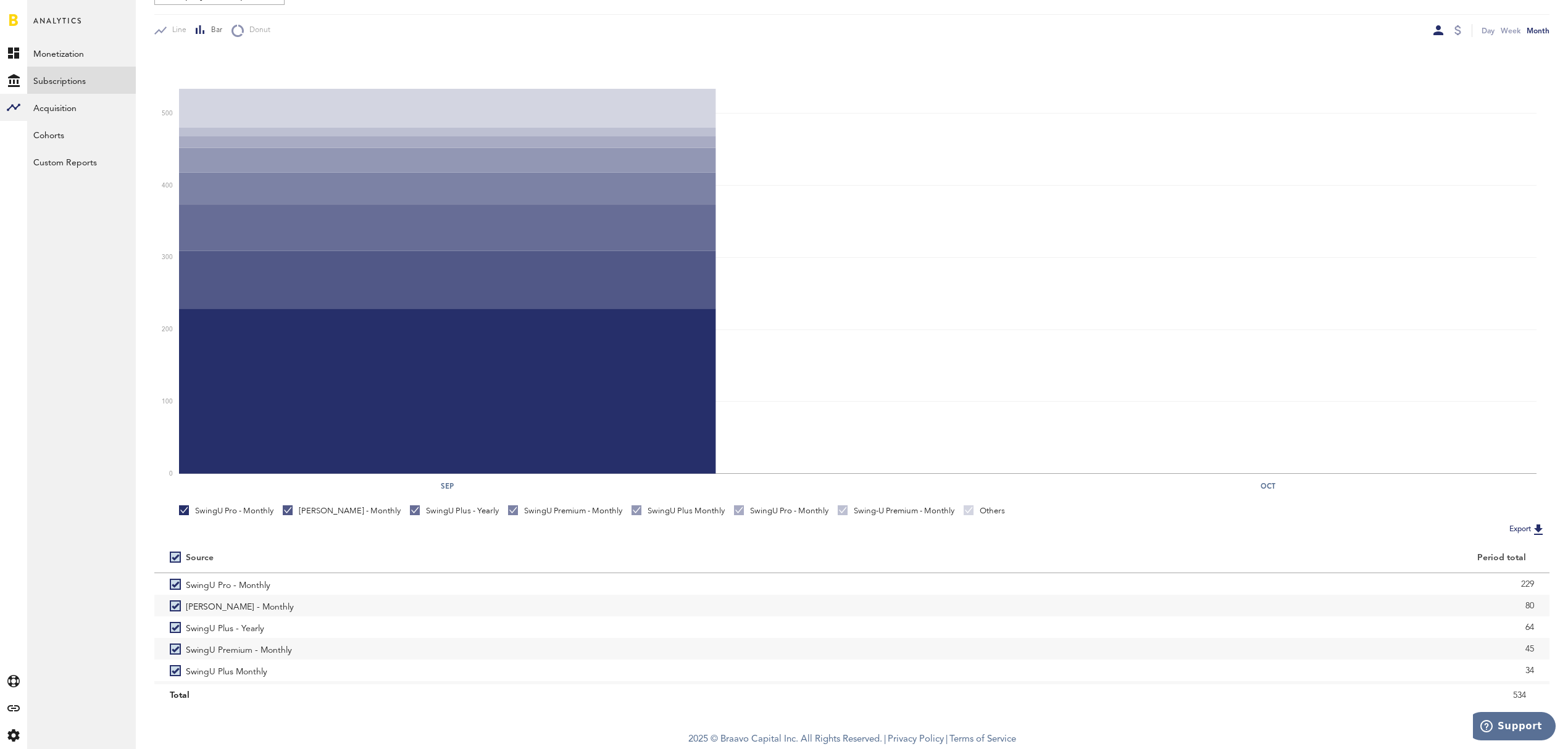
click at [1519, 522] on button "Export" at bounding box center [1527, 529] width 44 height 16
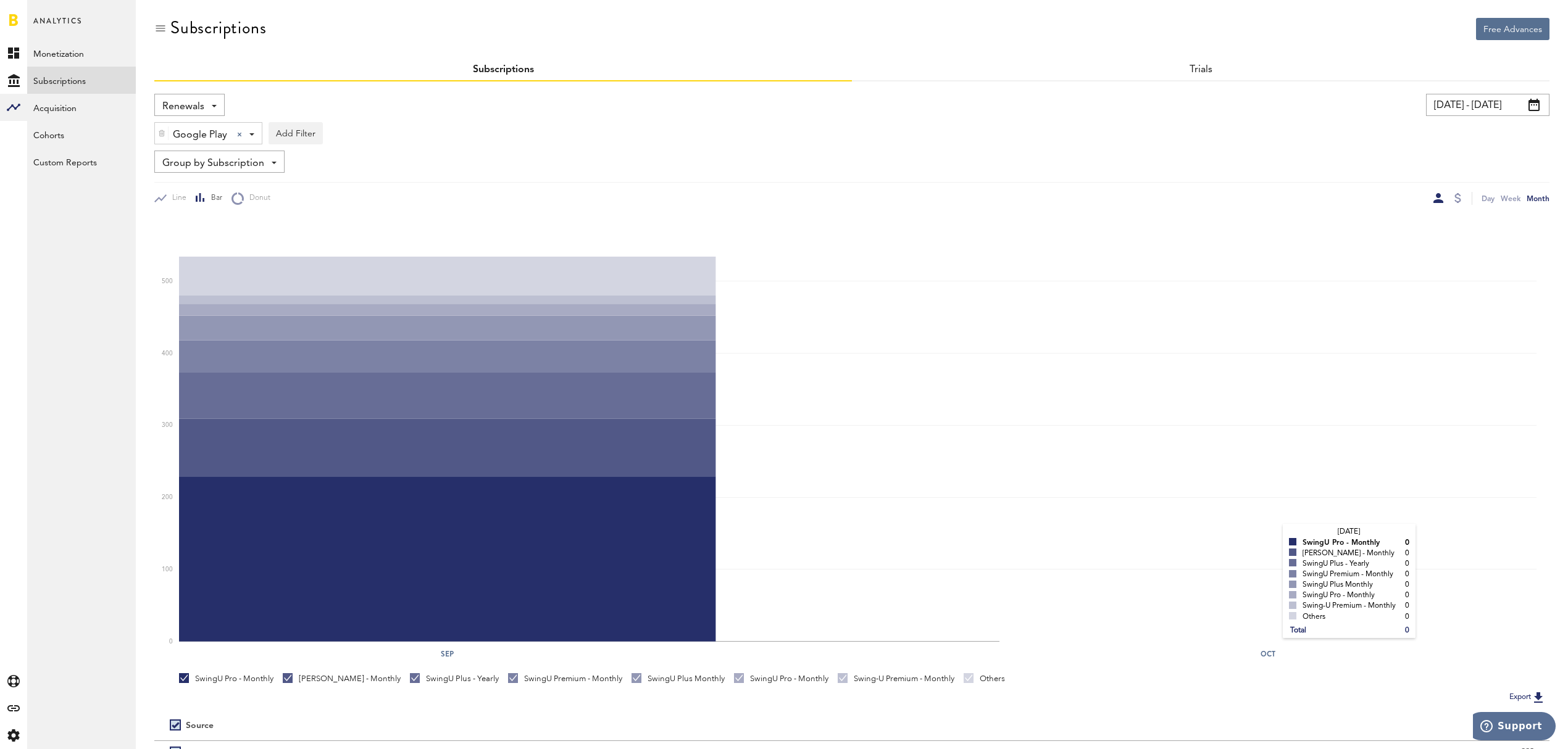
scroll to position [0, 0]
click at [1456, 194] on div at bounding box center [1458, 199] width 7 height 10
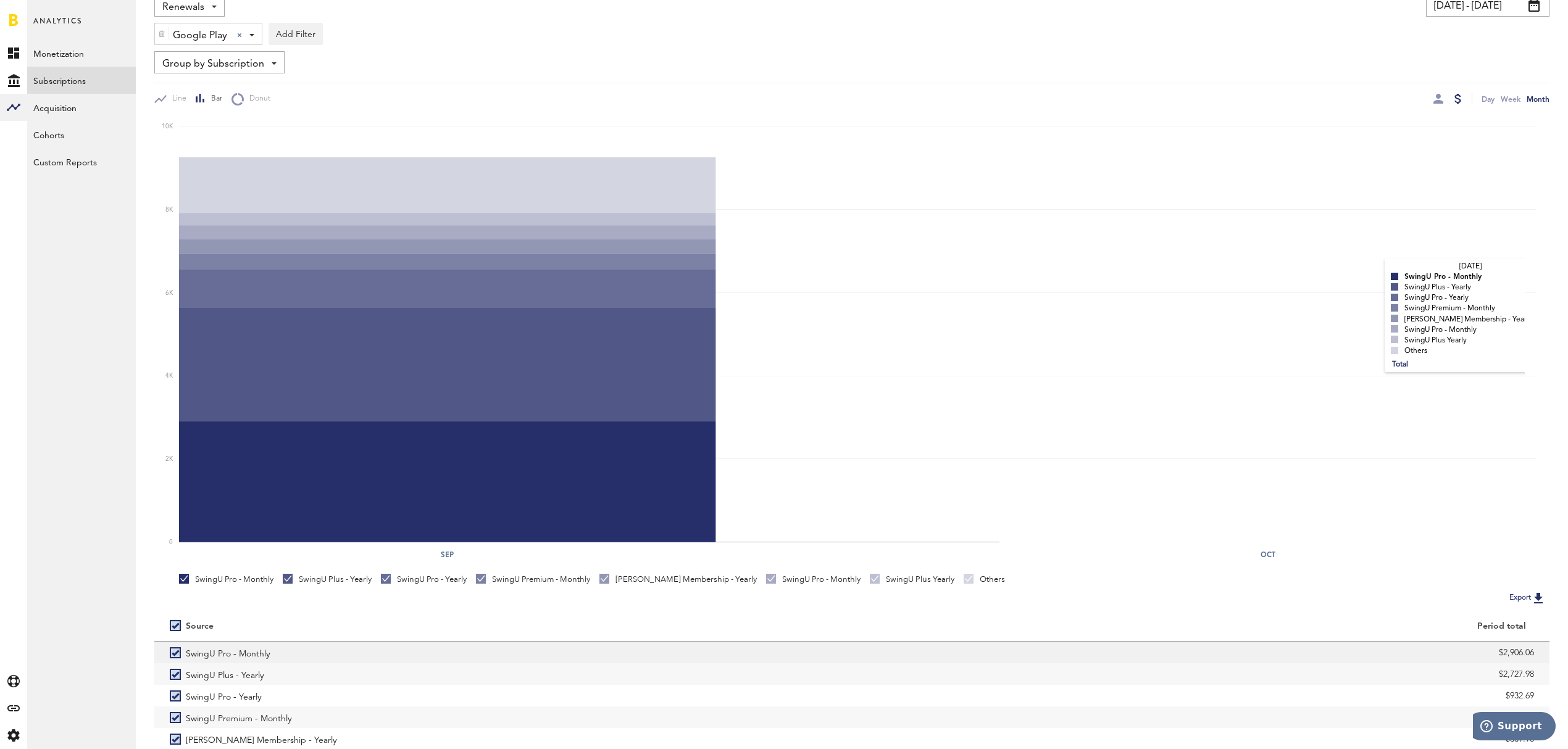
scroll to position [169, 0]
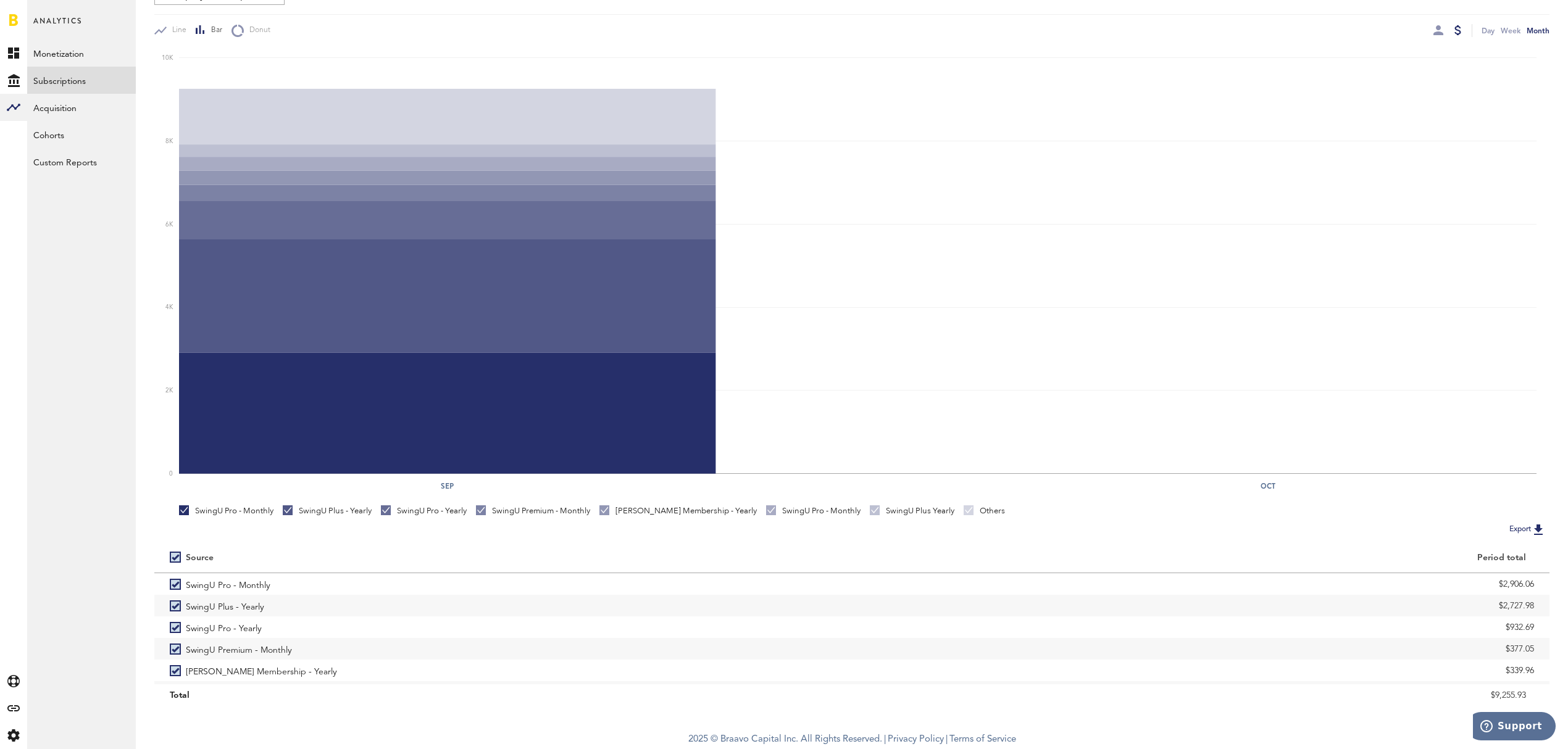
click at [1516, 525] on button "Export" at bounding box center [1527, 529] width 44 height 16
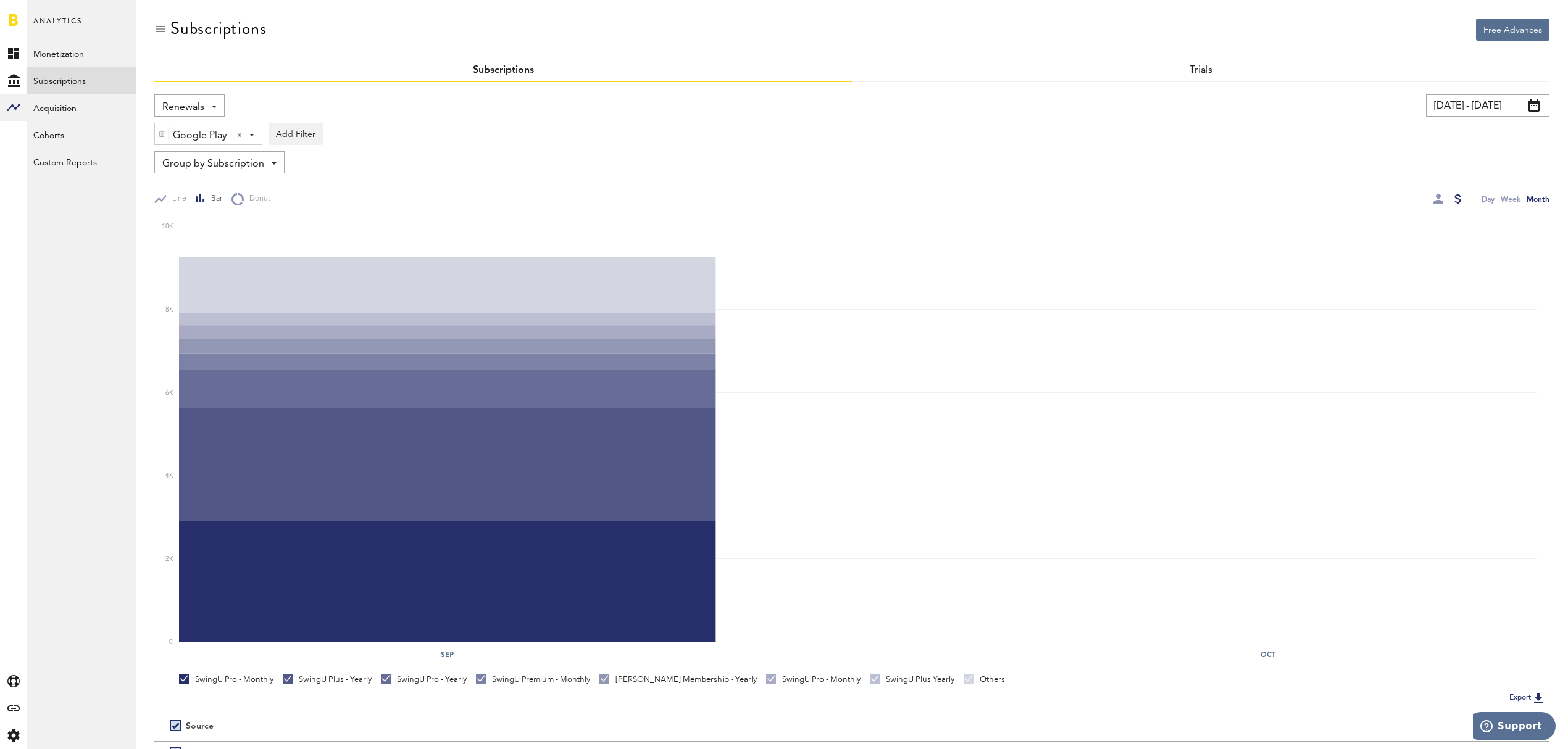
click at [654, 145] on div "Renewals Revenue MRR Actives Trial Status Billing Retries New Subscriptions Ren…" at bounding box center [852, 150] width 1395 height 111
click at [218, 110] on div "Renewals Revenue MRR Actives Trial Status Billing Retries New Subscriptions Ren…" at bounding box center [190, 105] width 71 height 22
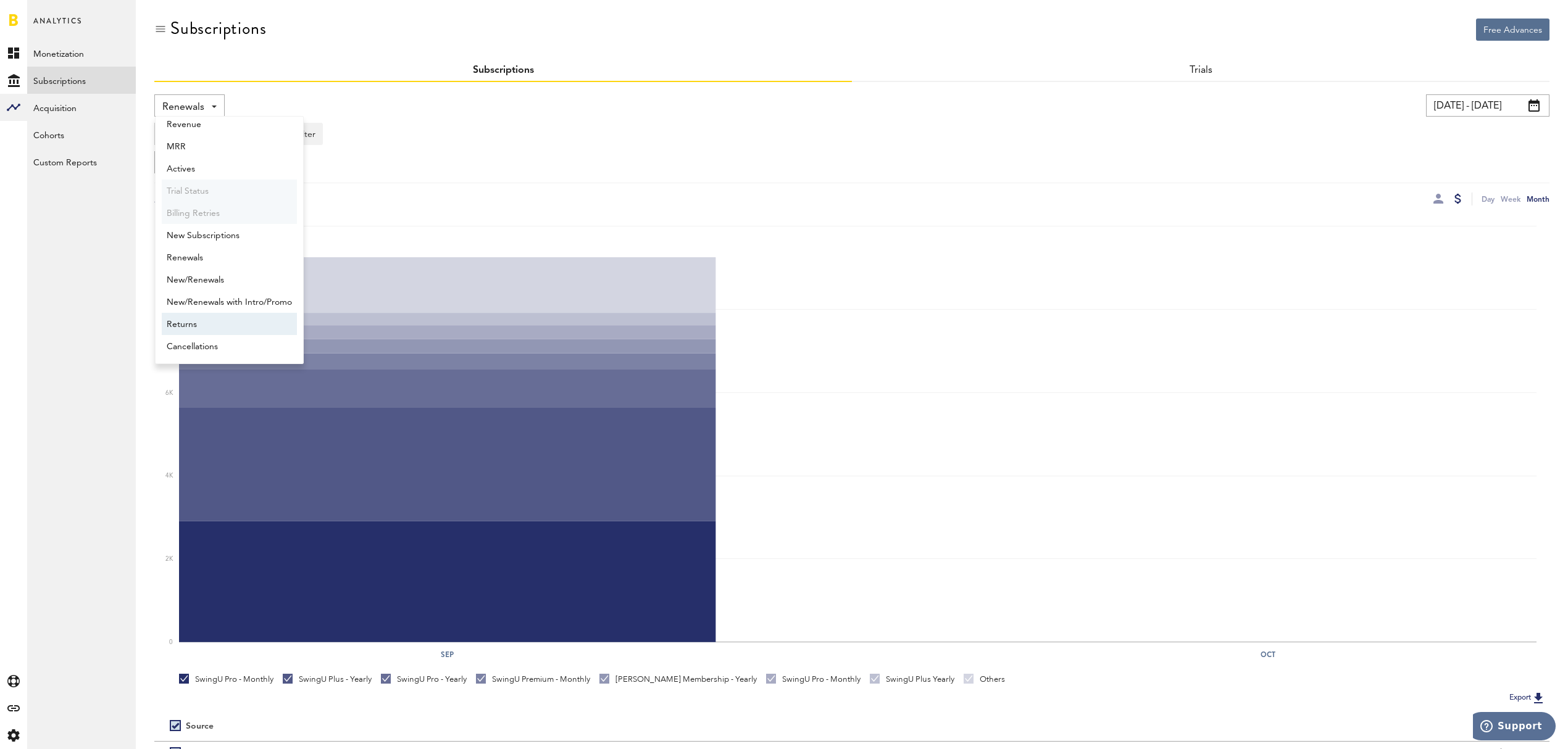
click at [214, 317] on span "Returns" at bounding box center [229, 325] width 125 height 21
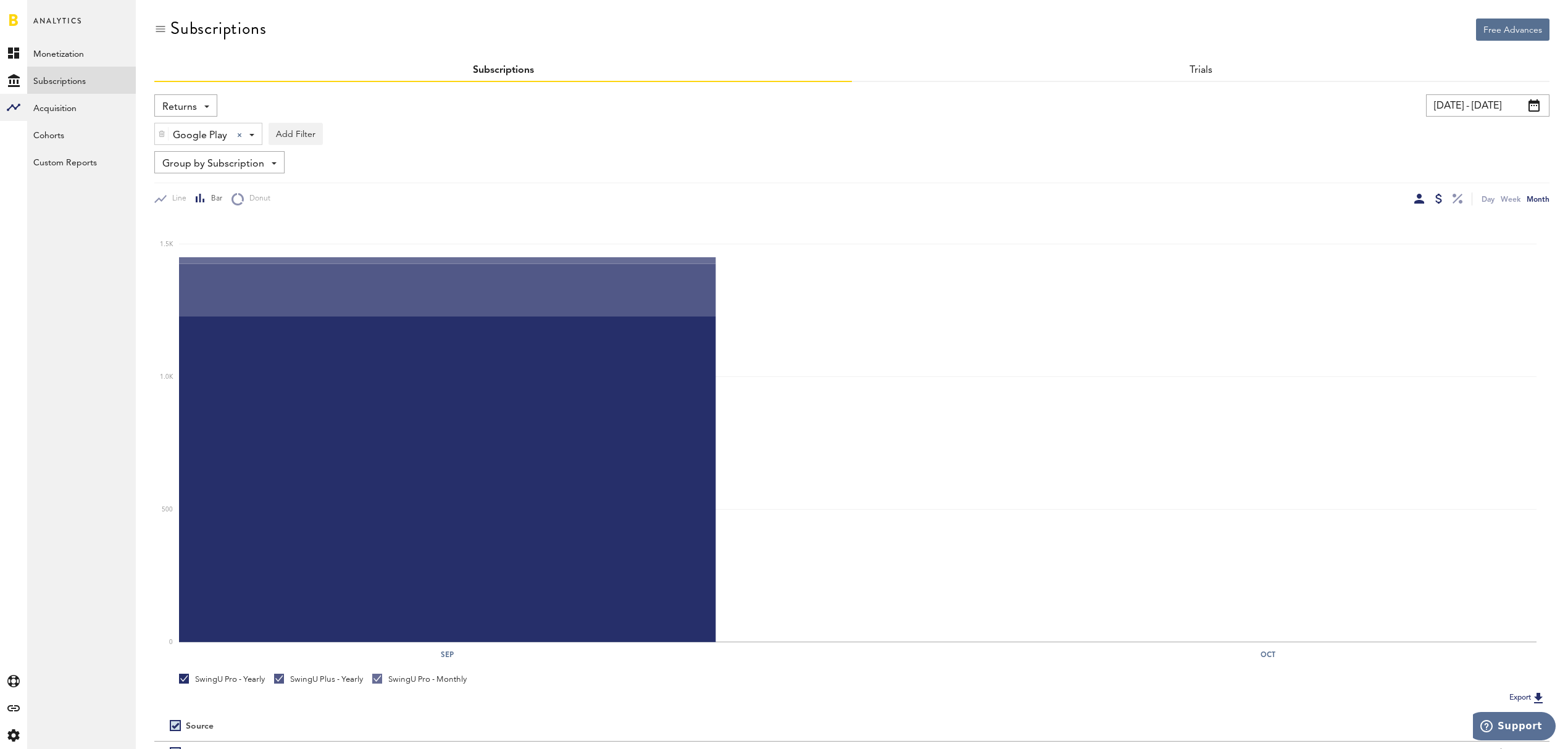
click at [1418, 198] on div at bounding box center [1419, 199] width 10 height 10
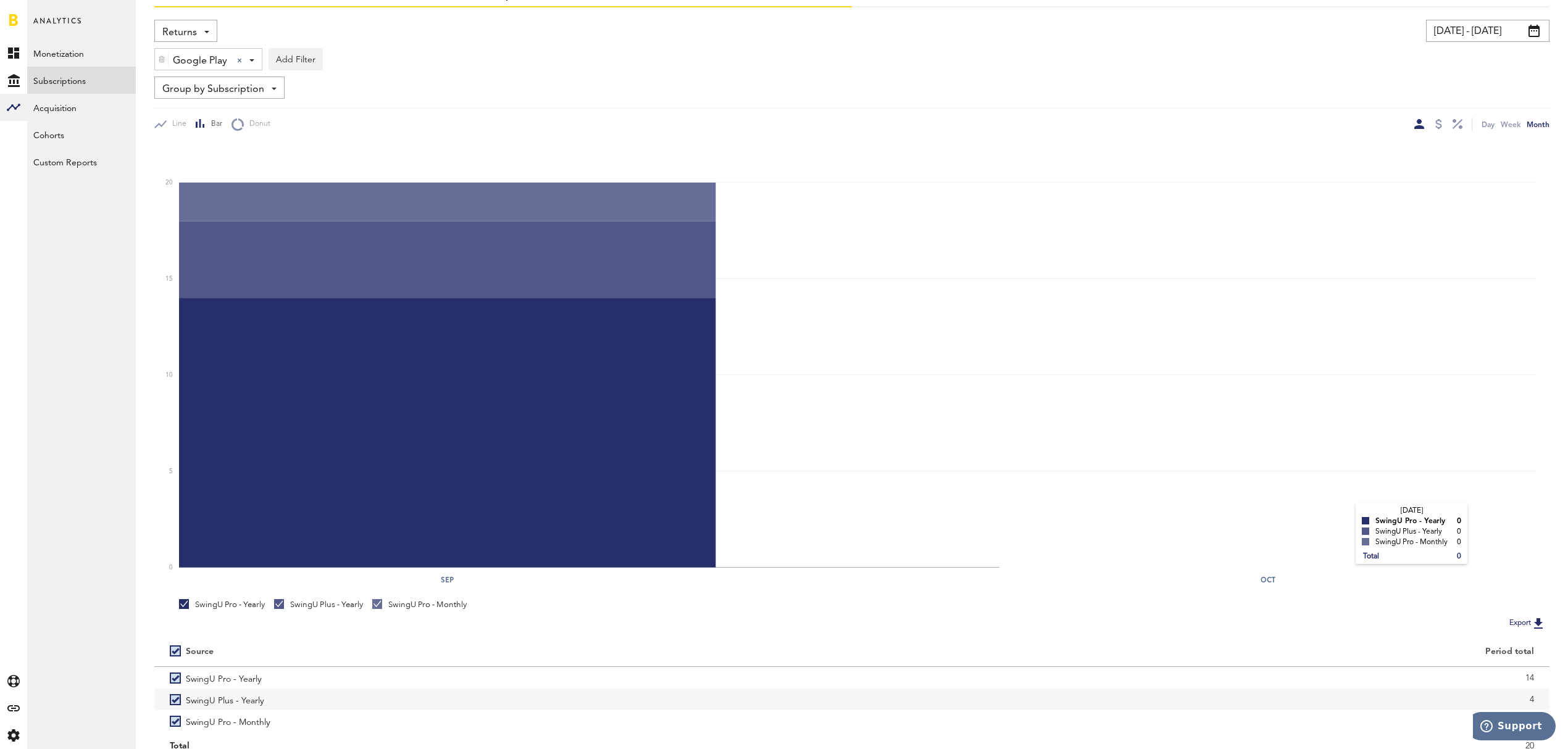
scroll to position [125, 0]
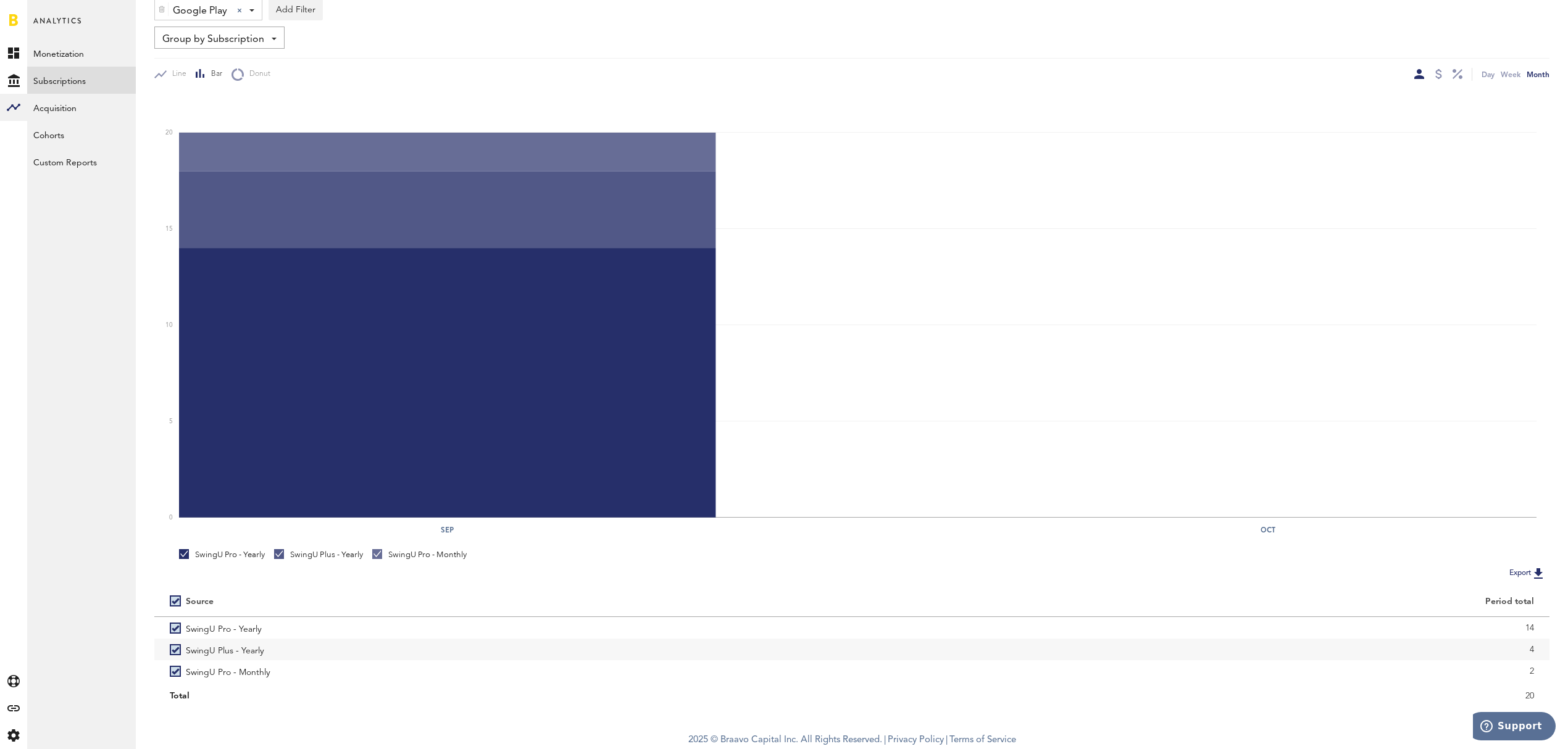
click at [1521, 567] on button "Export" at bounding box center [1527, 573] width 44 height 16
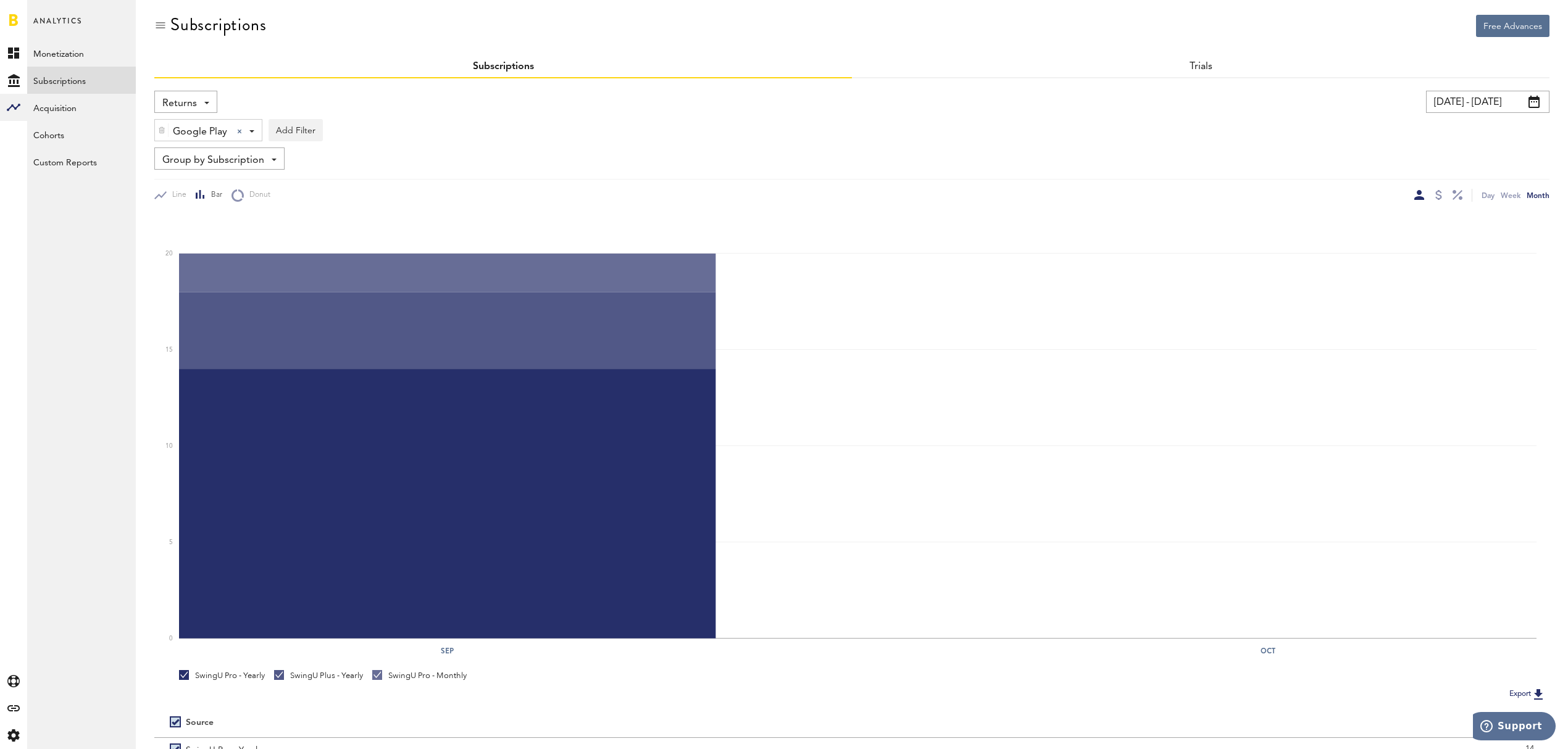
scroll to position [0, 0]
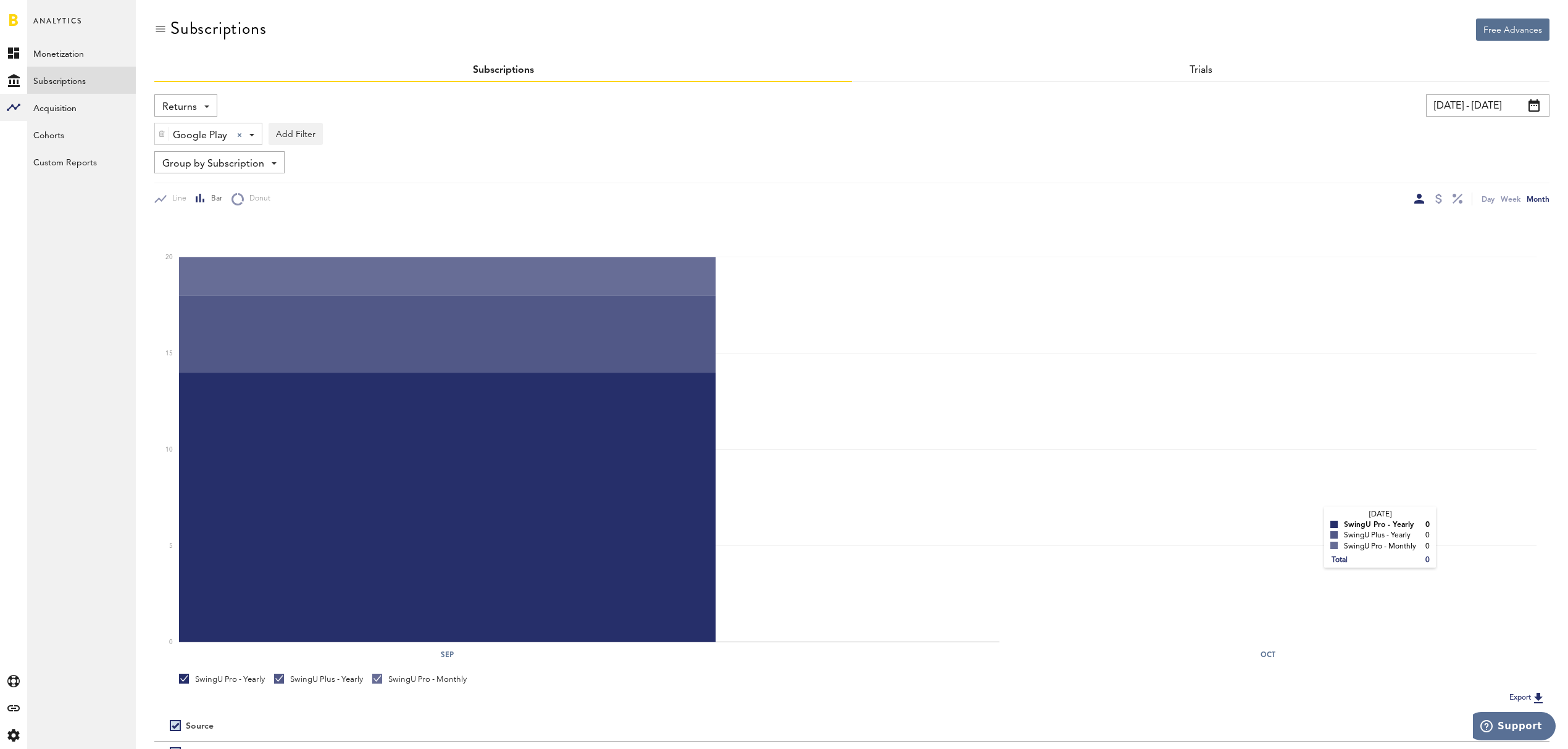
drag, startPoint x: 1312, startPoint y: 521, endPoint x: 1388, endPoint y: 467, distance: 93.2
click at [1318, 519] on rect at bounding box center [858, 431] width 1358 height 425
click at [1441, 198] on div at bounding box center [1439, 199] width 7 height 10
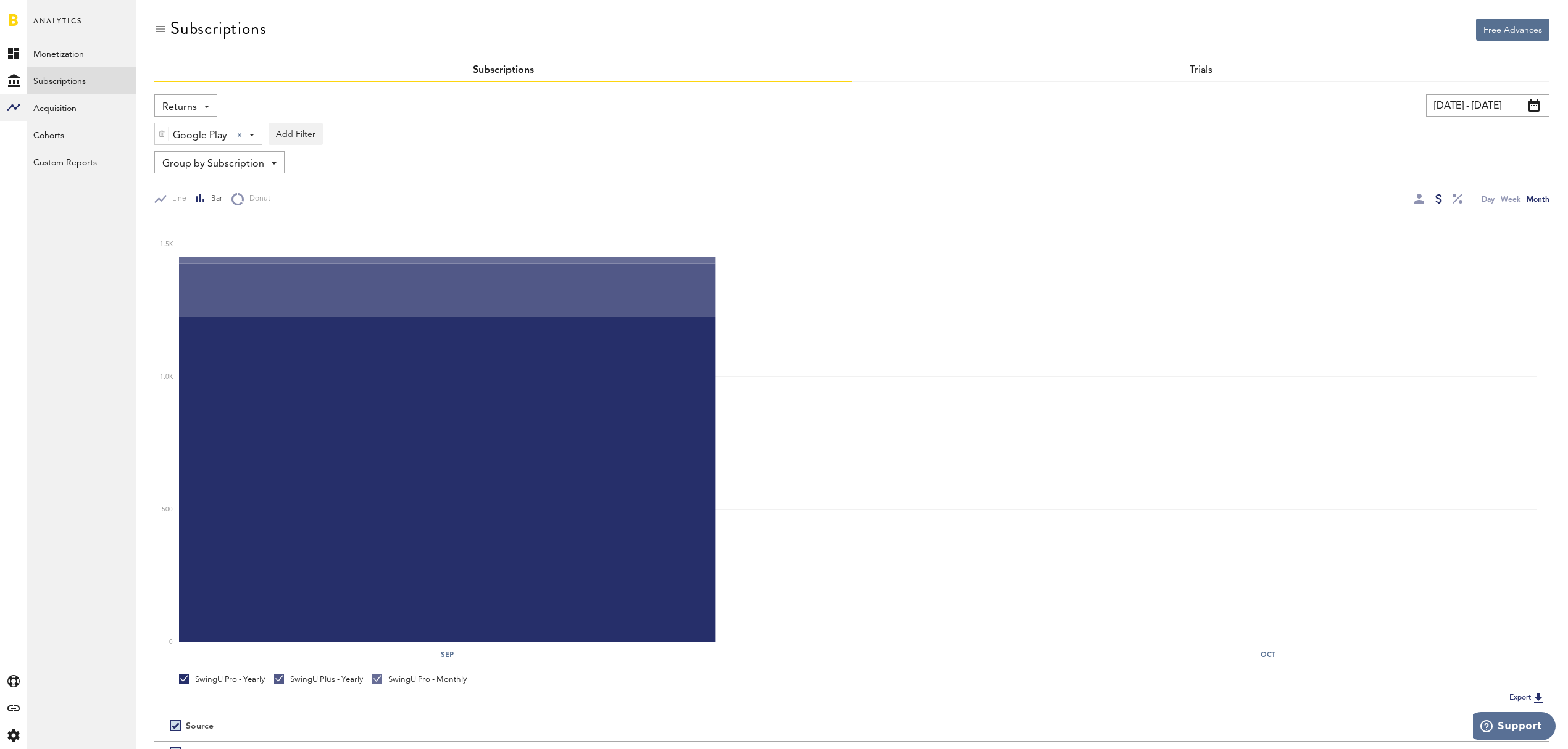
click at [1438, 198] on div at bounding box center [1439, 199] width 7 height 10
click at [1521, 696] on button "Export" at bounding box center [1527, 697] width 44 height 16
click at [254, 138] on div "Google Play Google Play Apple App Store Google Play Stripe" at bounding box center [208, 134] width 107 height 22
click at [251, 188] on span "Google Play" at bounding box center [214, 186] width 95 height 21
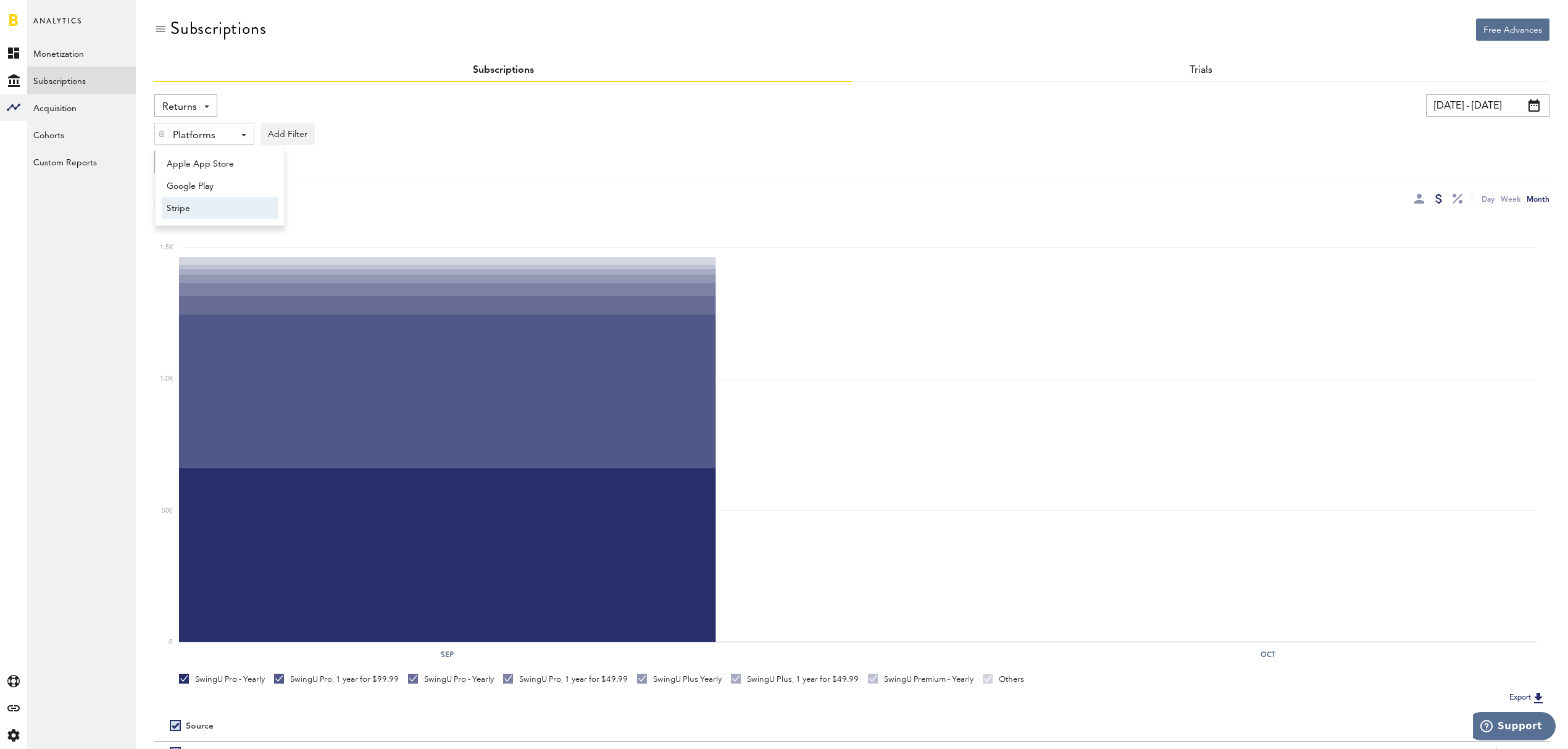
click at [249, 208] on span "Stripe" at bounding box center [214, 209] width 95 height 21
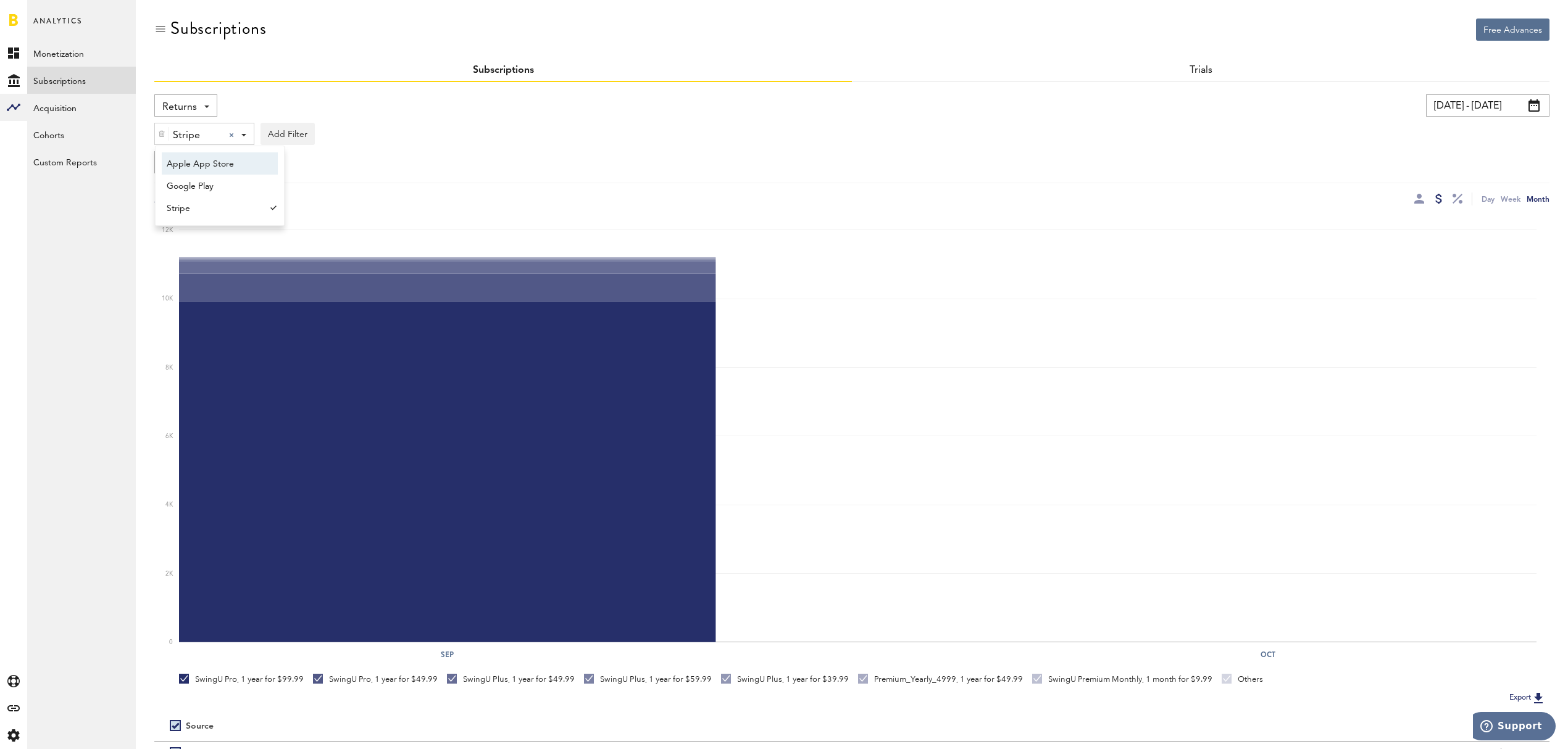
click at [364, 86] on div "Returns Revenue MRR Actives Trial Status Billing Retries New Subscriptions Rene…" at bounding box center [852, 478] width 1395 height 793
click at [211, 107] on div "Returns Revenue MRR Actives Trial Status Billing Retries New Subscriptions Rene…" at bounding box center [186, 105] width 63 height 22
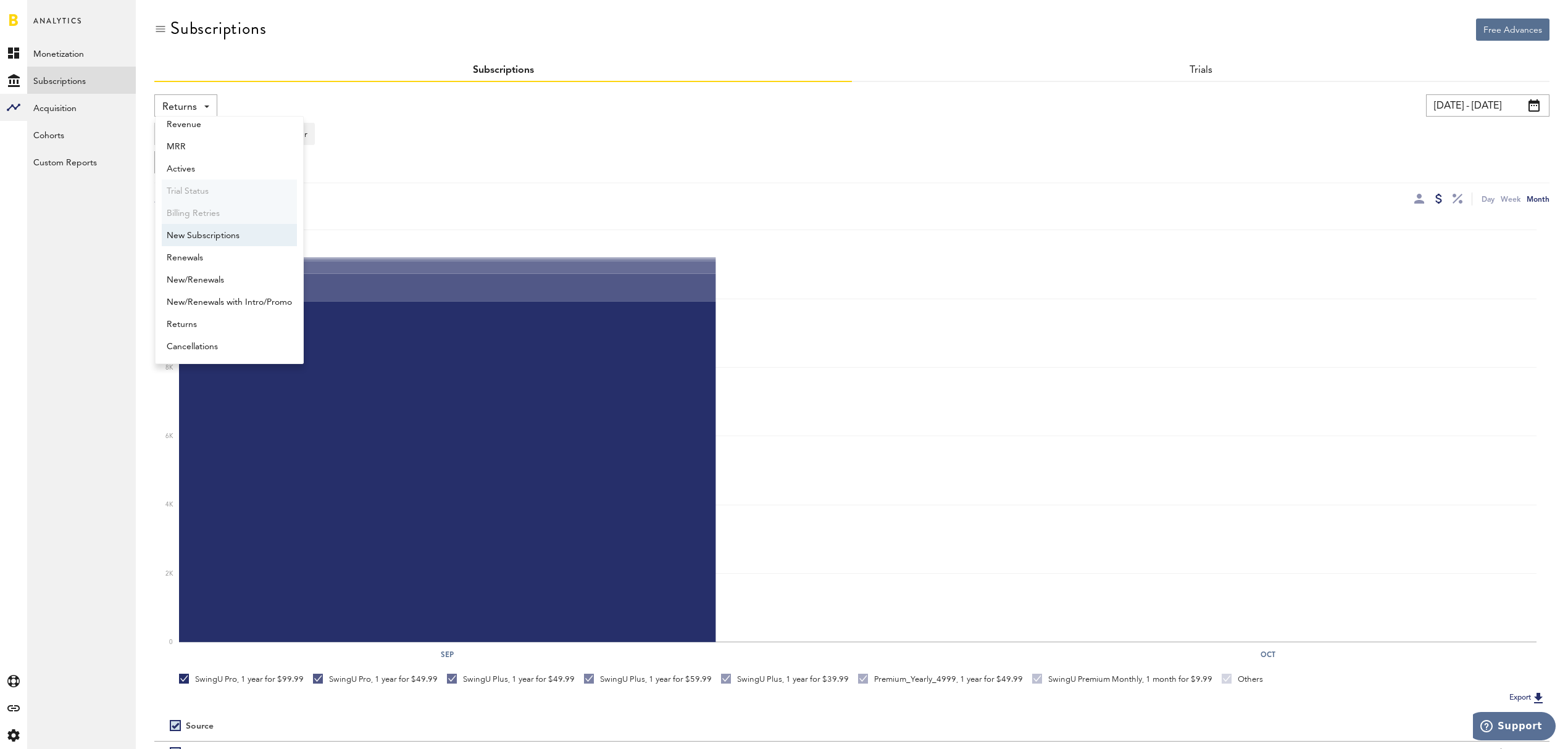
click at [223, 231] on span "New Subscriptions" at bounding box center [229, 236] width 125 height 21
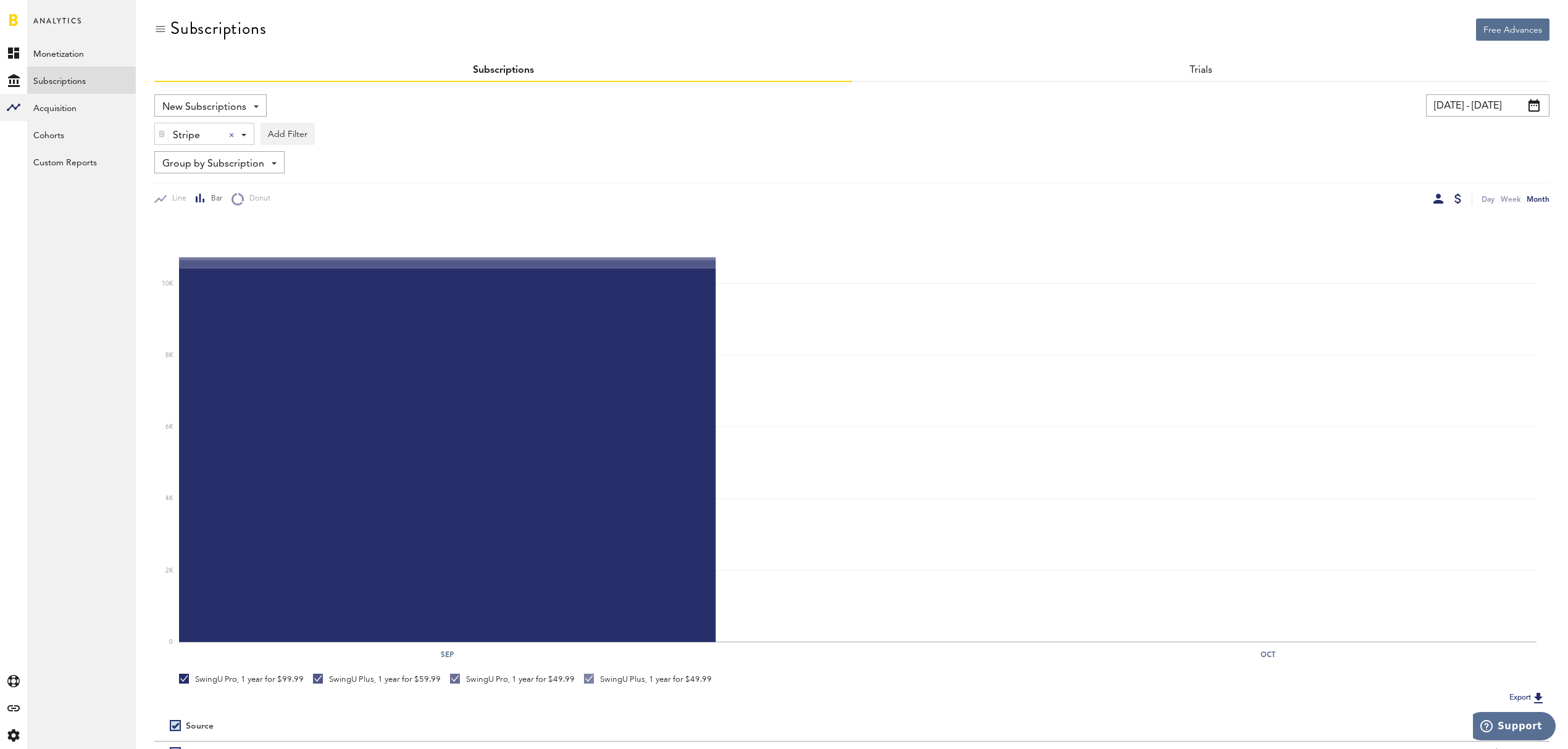
click at [1436, 203] on div at bounding box center [1438, 199] width 10 height 10
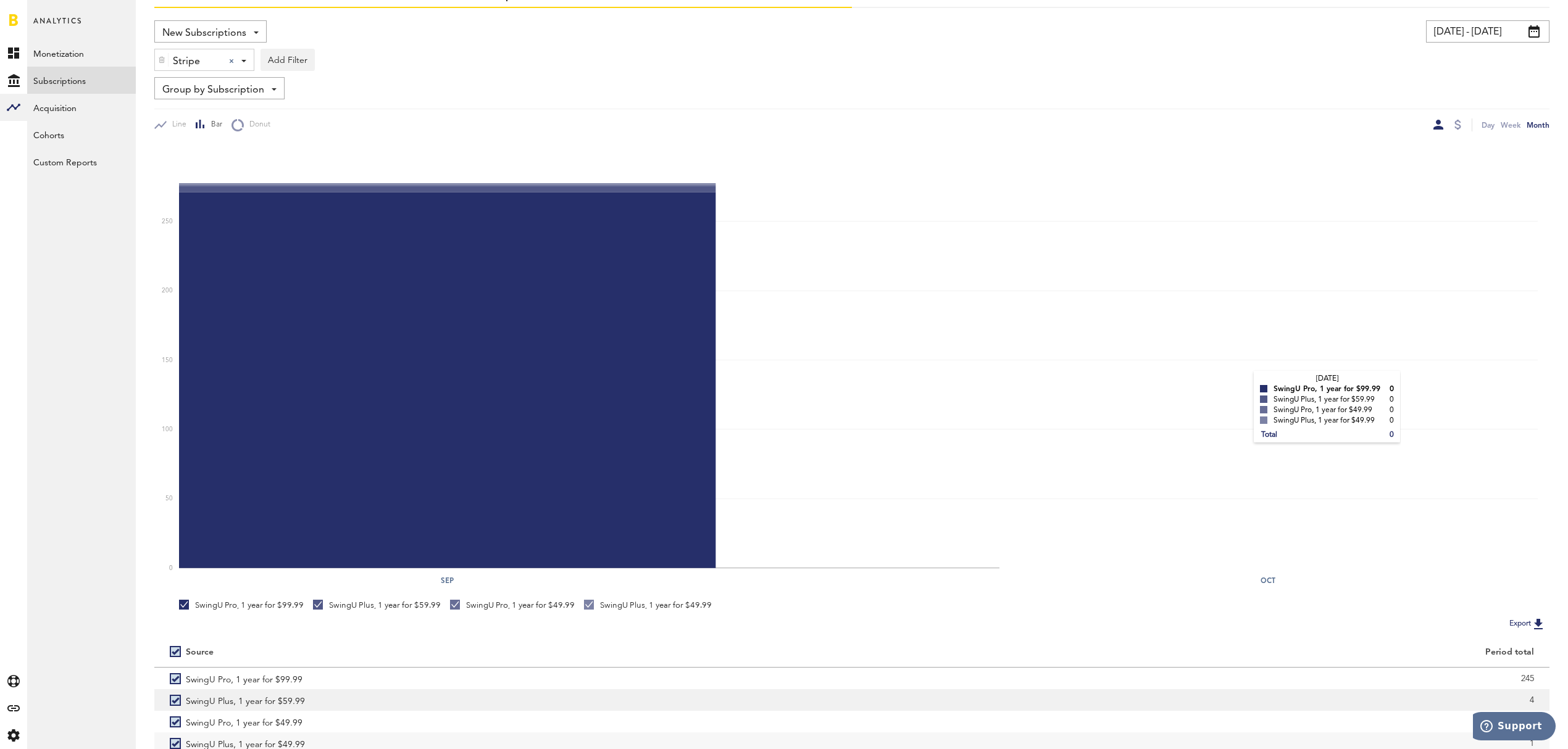
scroll to position [147, 0]
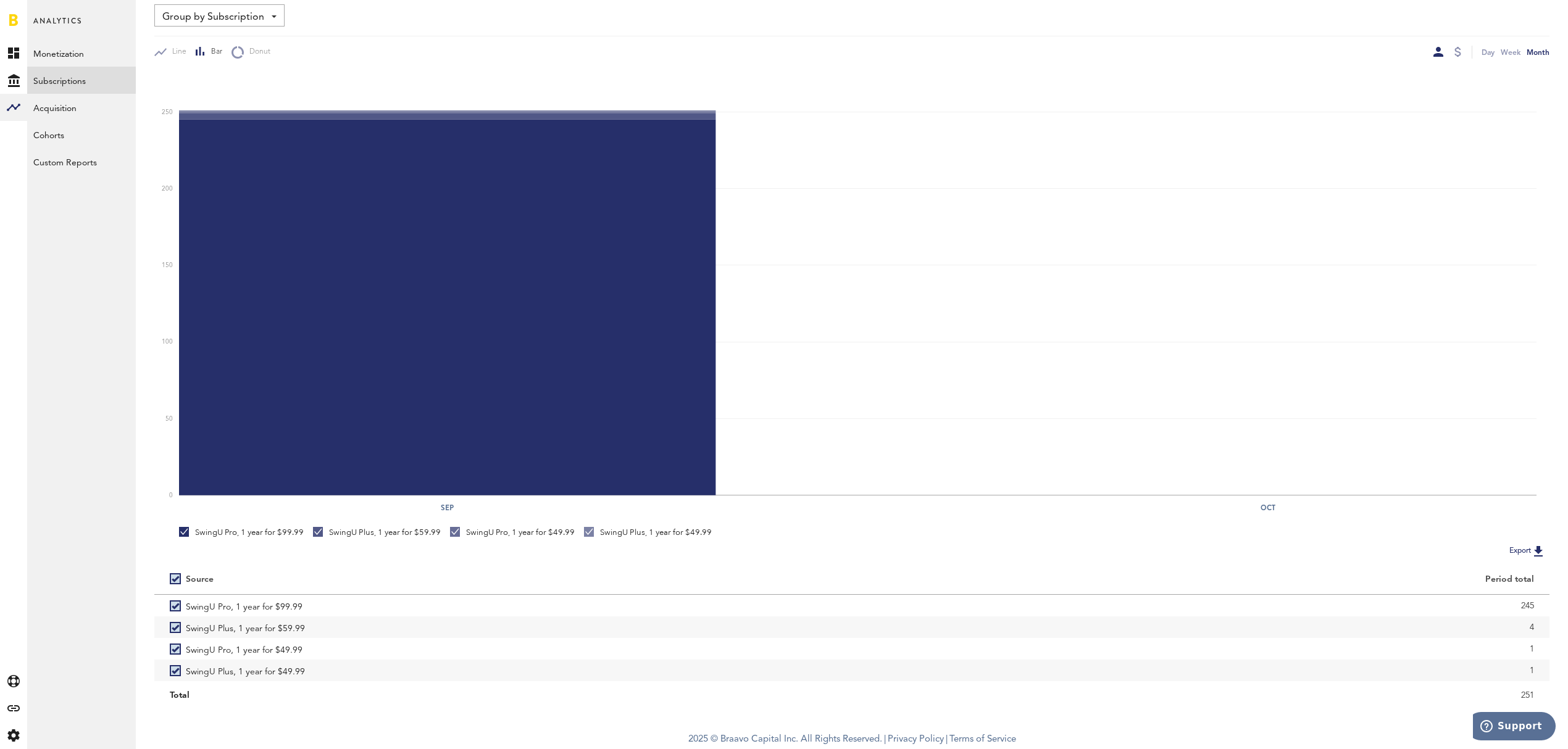
click at [1514, 551] on button "Export" at bounding box center [1527, 551] width 44 height 16
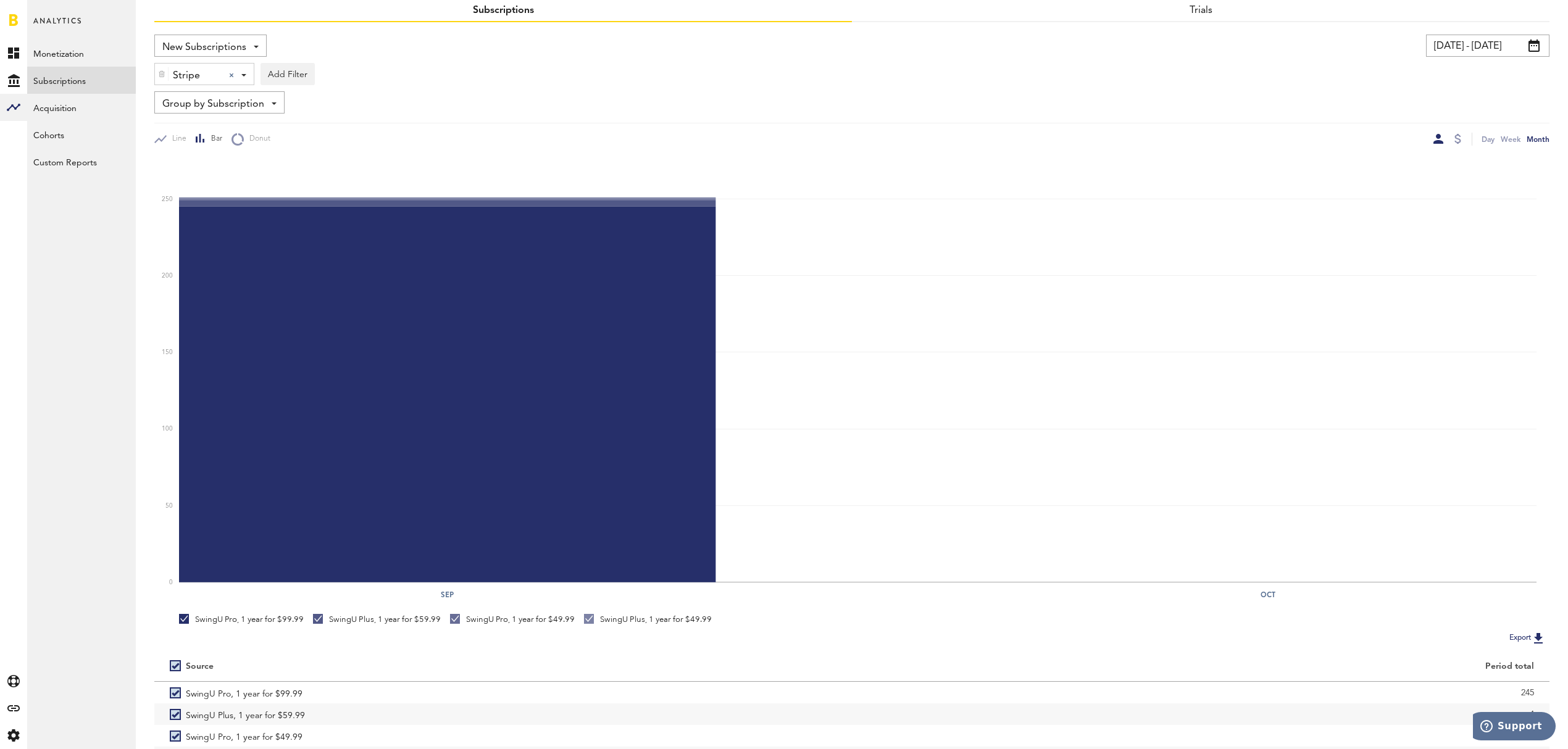
scroll to position [0, 0]
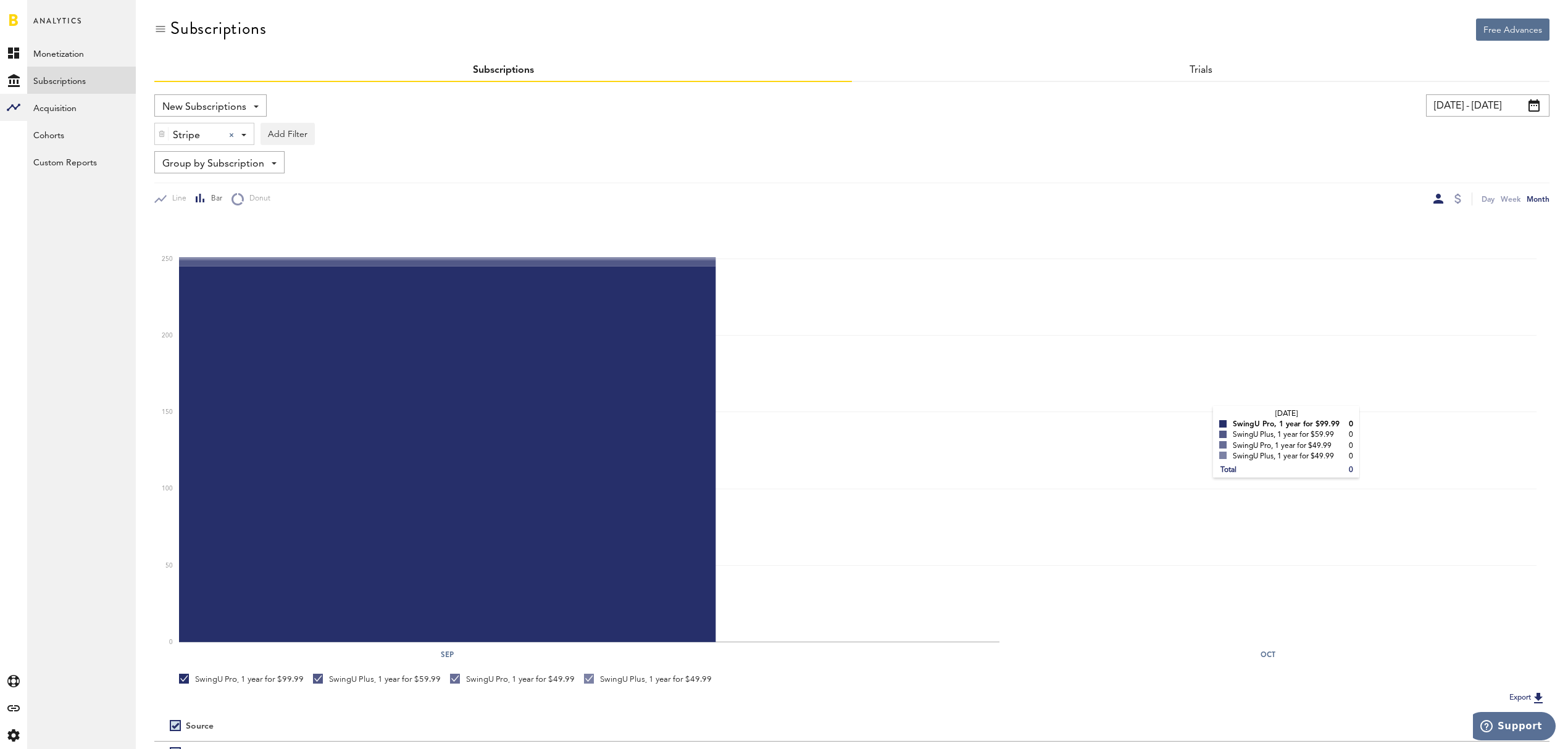
click at [1201, 420] on rect at bounding box center [858, 431] width 1358 height 425
click at [1460, 200] on div at bounding box center [1458, 199] width 7 height 10
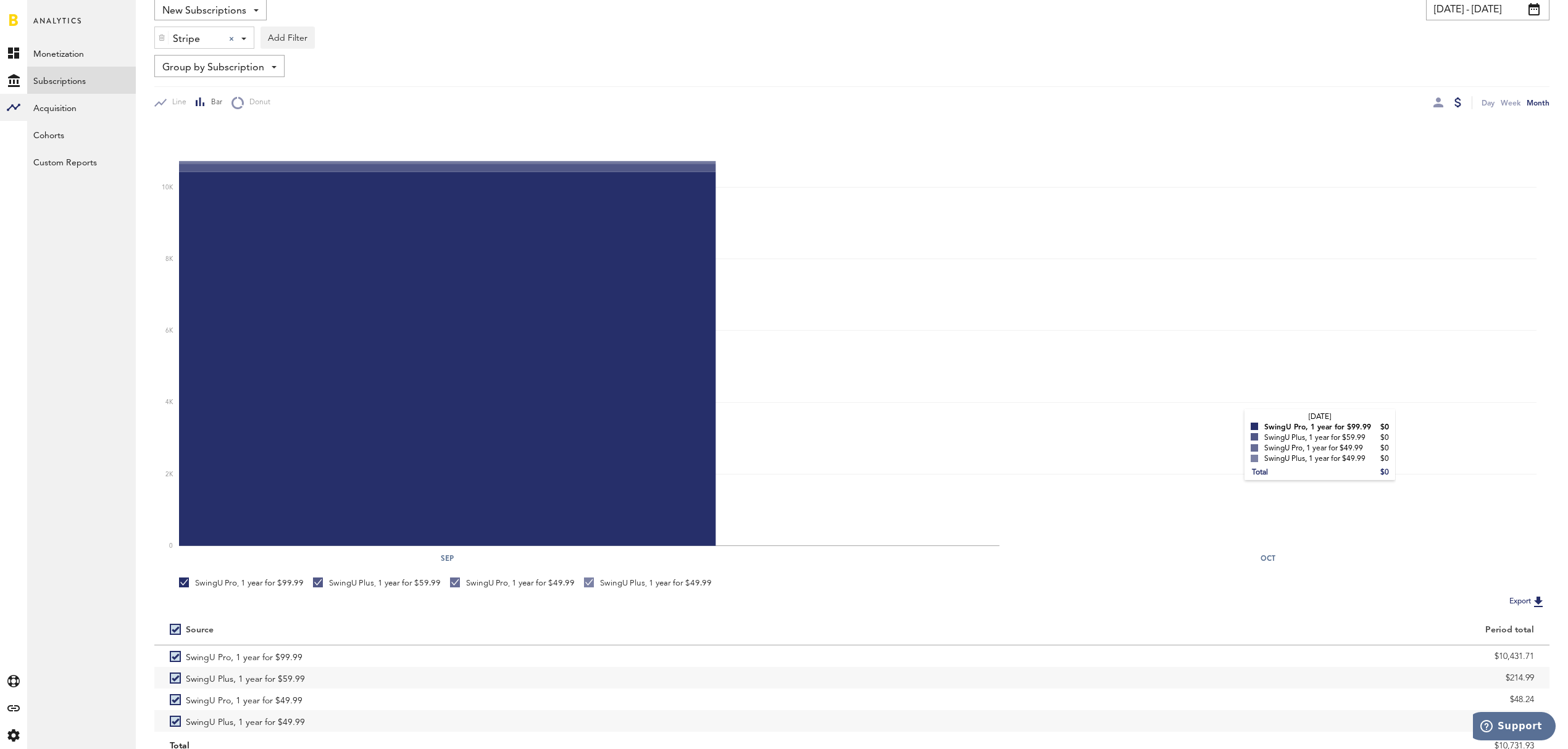
scroll to position [147, 0]
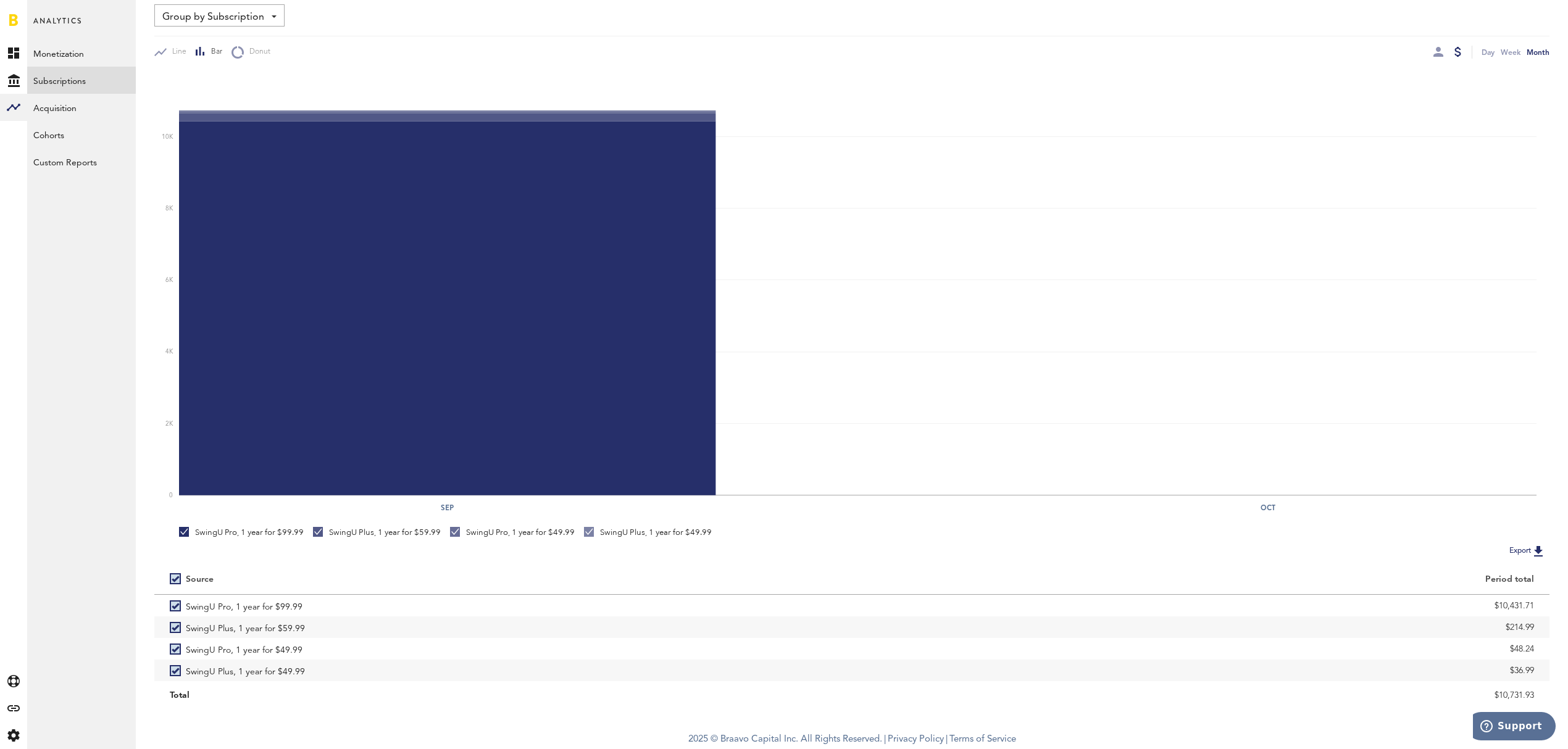
click at [1517, 548] on button "Export" at bounding box center [1527, 551] width 44 height 16
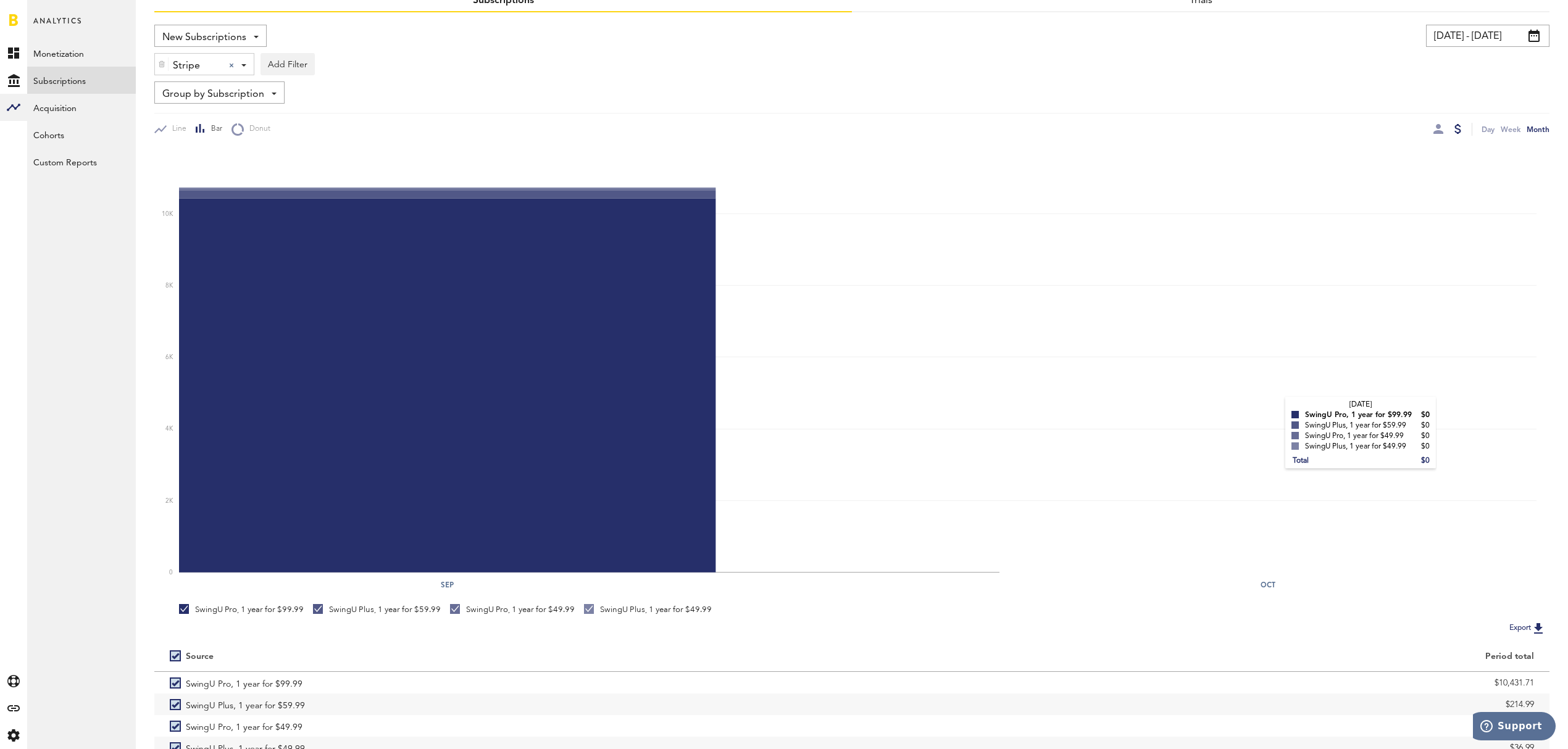
scroll to position [0, 0]
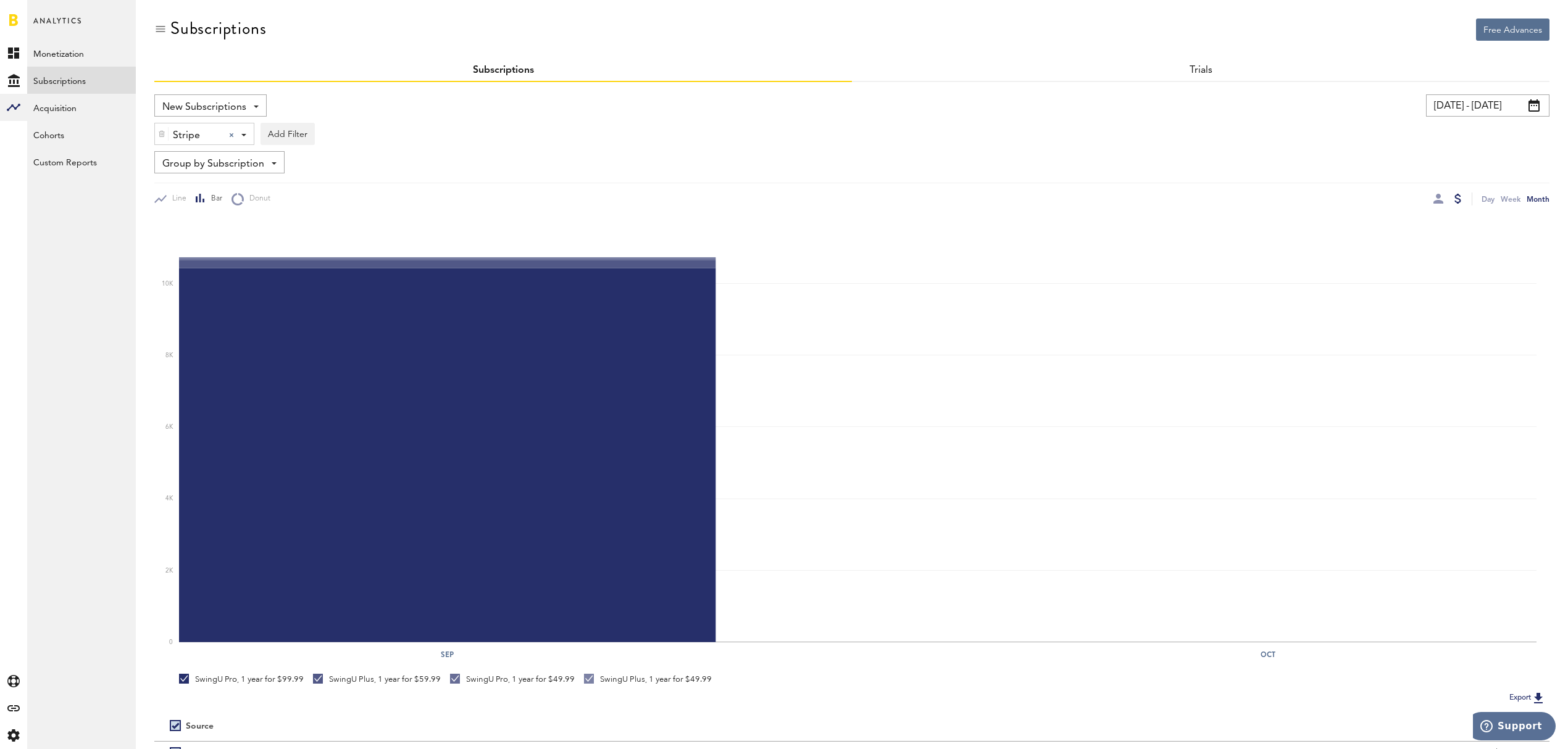
click at [254, 106] on span at bounding box center [256, 107] width 5 height 2
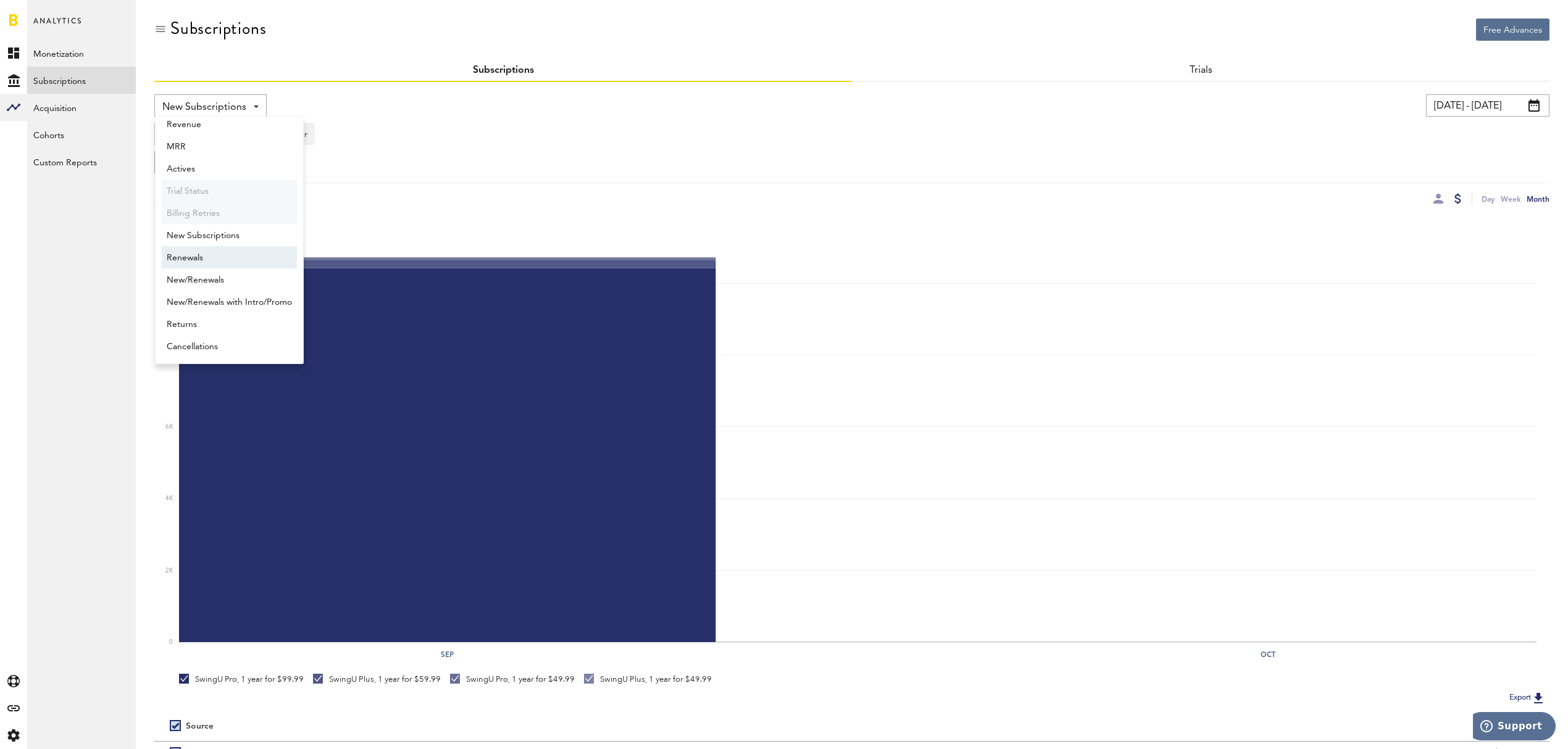
click at [246, 251] on span "Renewals" at bounding box center [229, 258] width 125 height 21
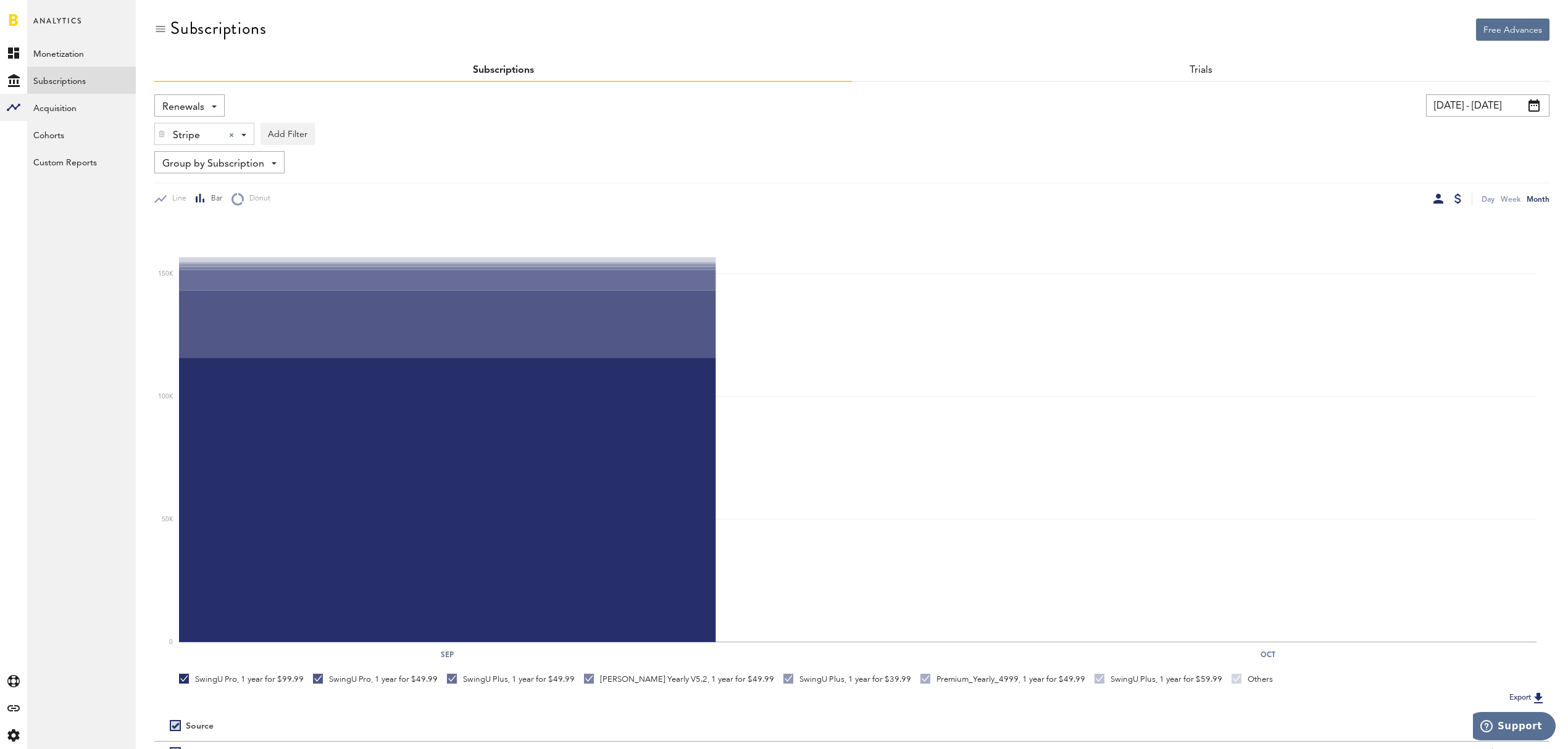
click at [1438, 198] on div at bounding box center [1438, 199] width 10 height 10
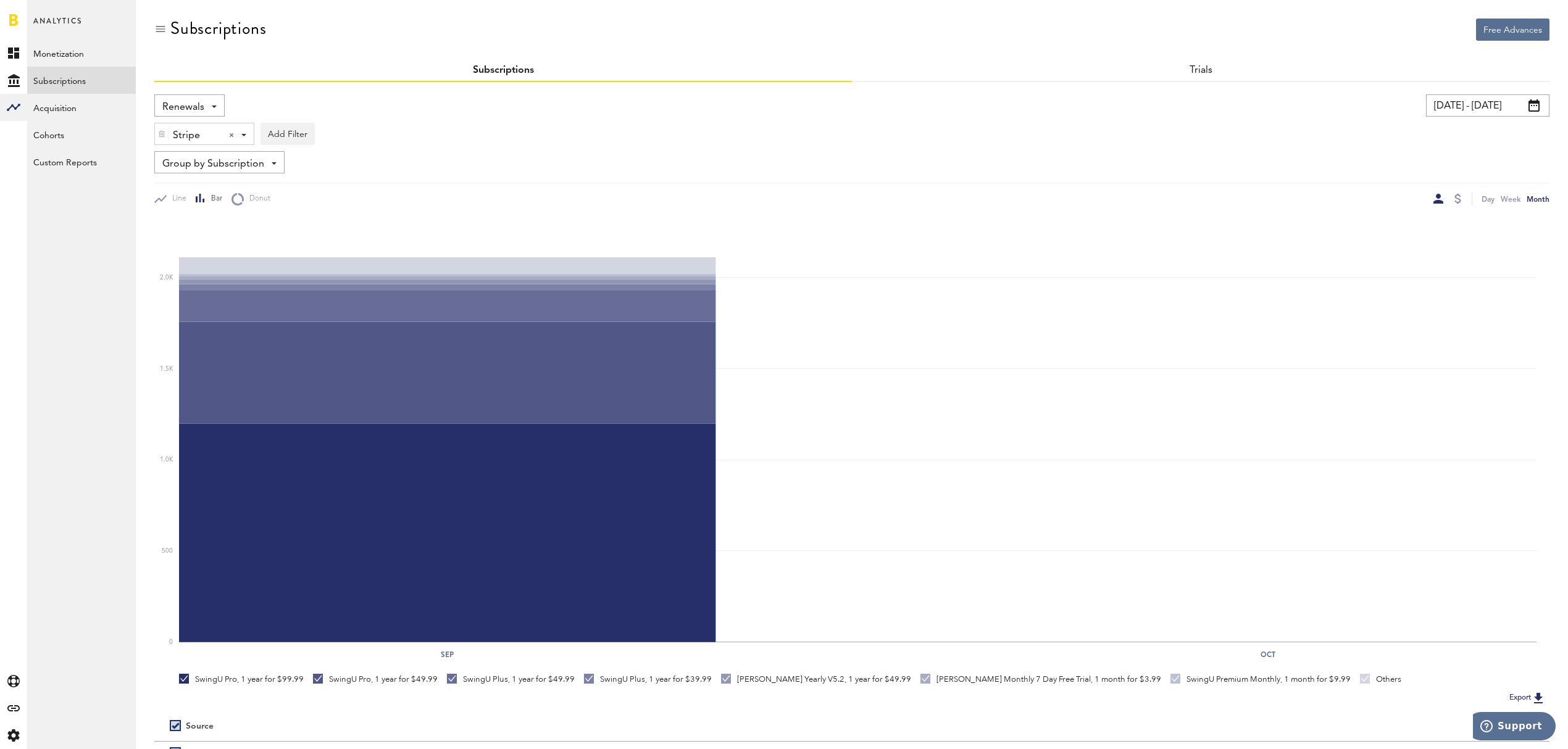
click at [1521, 695] on button "Export" at bounding box center [1527, 697] width 44 height 16
click at [1073, 142] on div "Stripe Stripe Apple App Store Google Play Stripe Add Filter Platforms Apps Subs…" at bounding box center [852, 131] width 1395 height 28
click at [1458, 203] on div at bounding box center [1458, 199] width 7 height 10
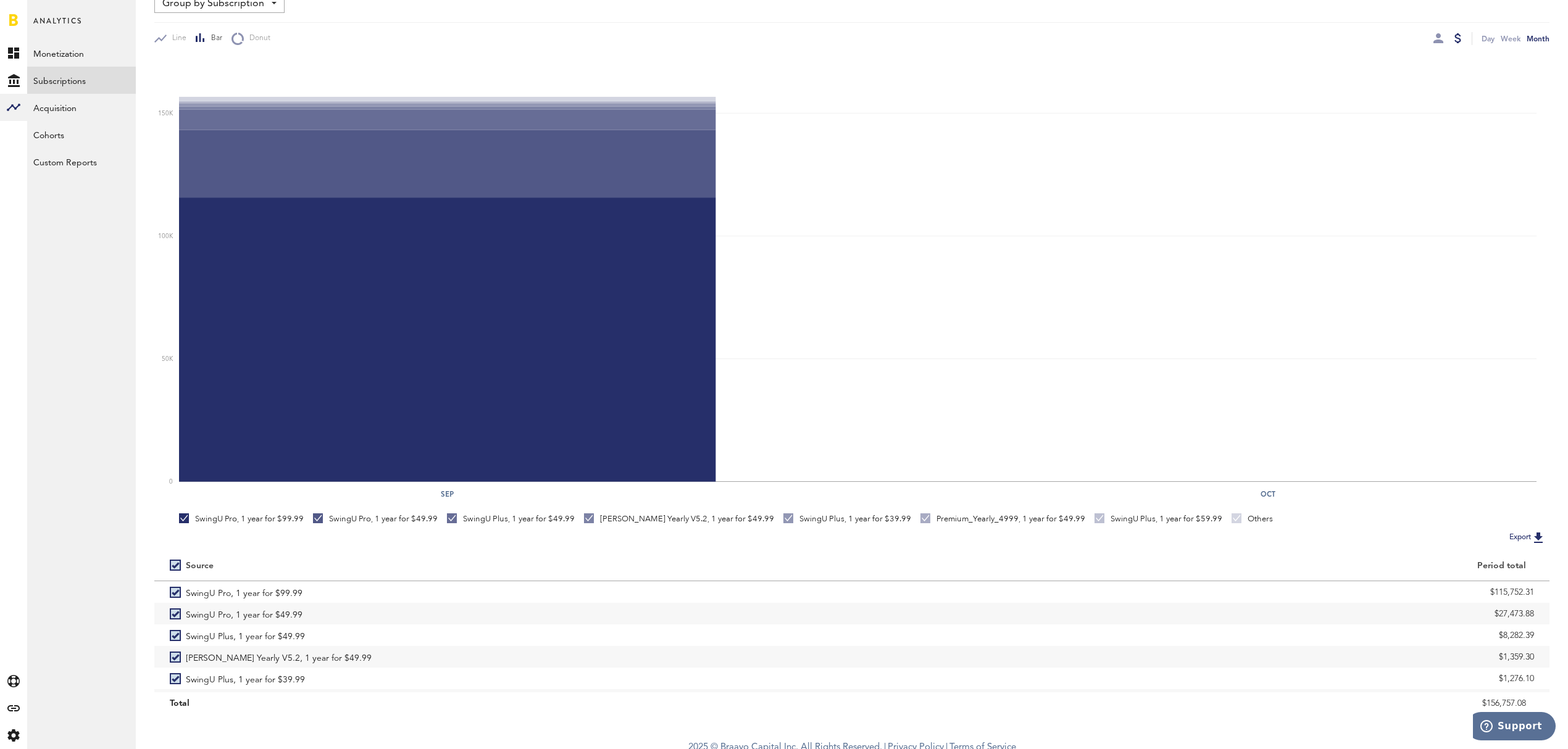
scroll to position [169, 0]
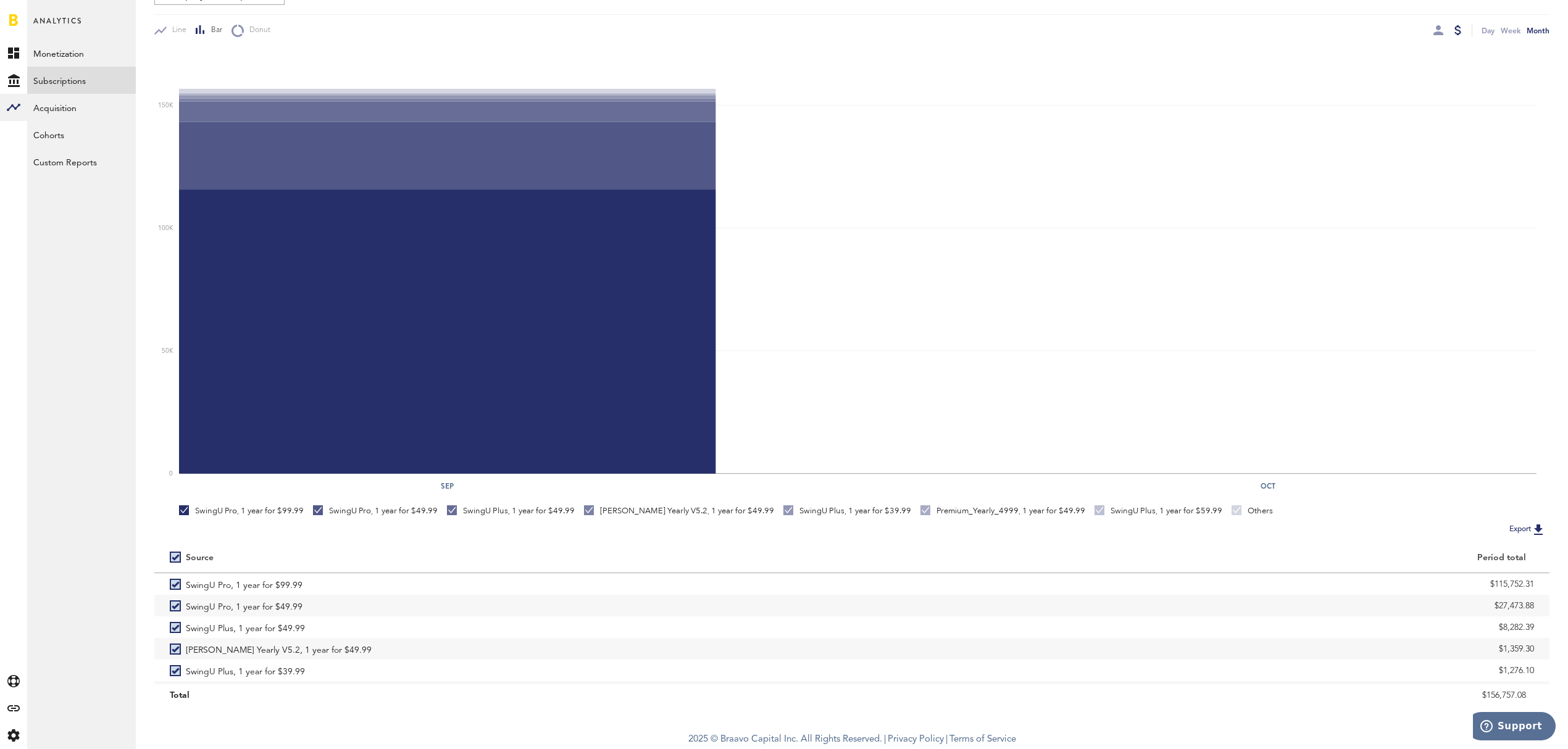
click at [1521, 525] on button "Export" at bounding box center [1527, 529] width 44 height 16
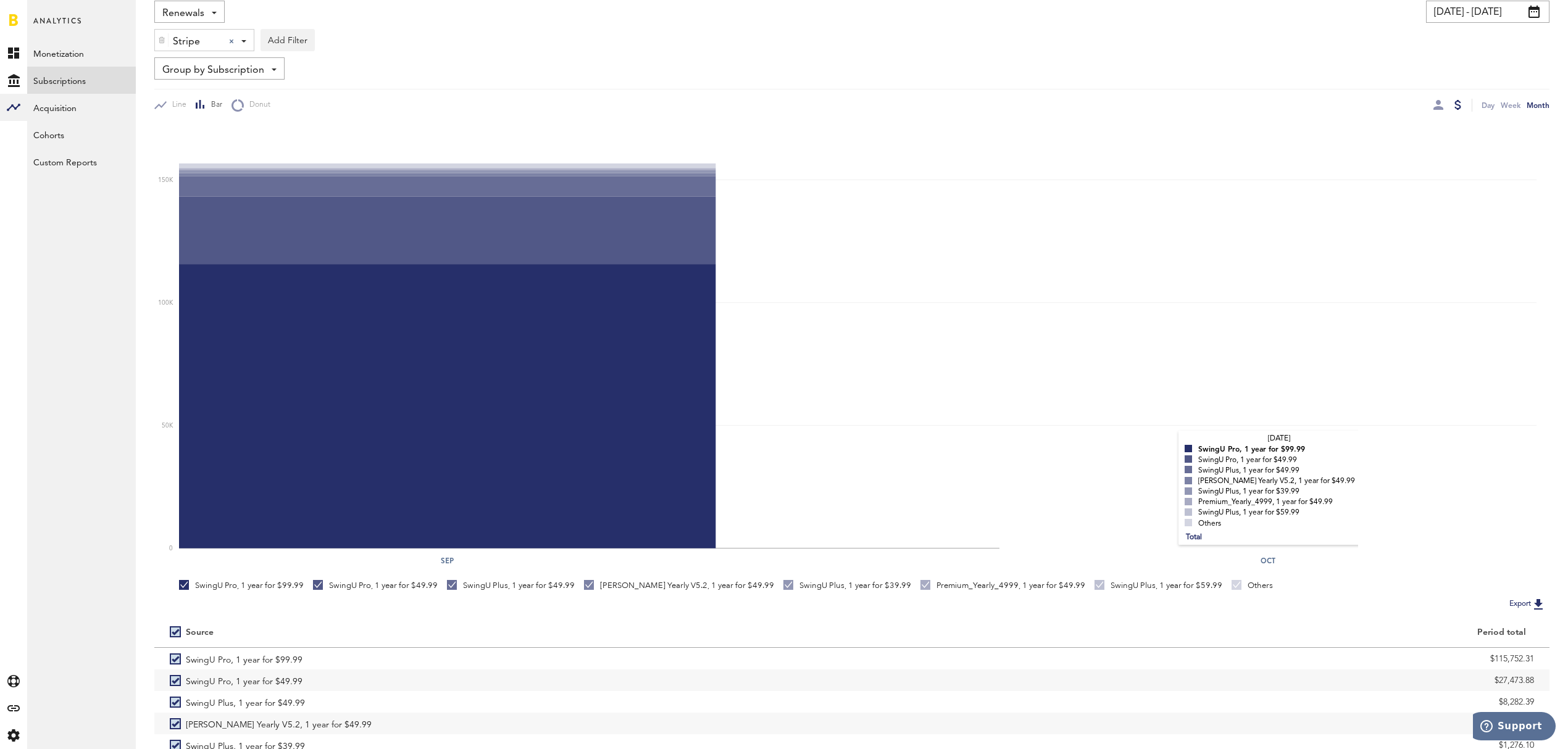
scroll to position [0, 0]
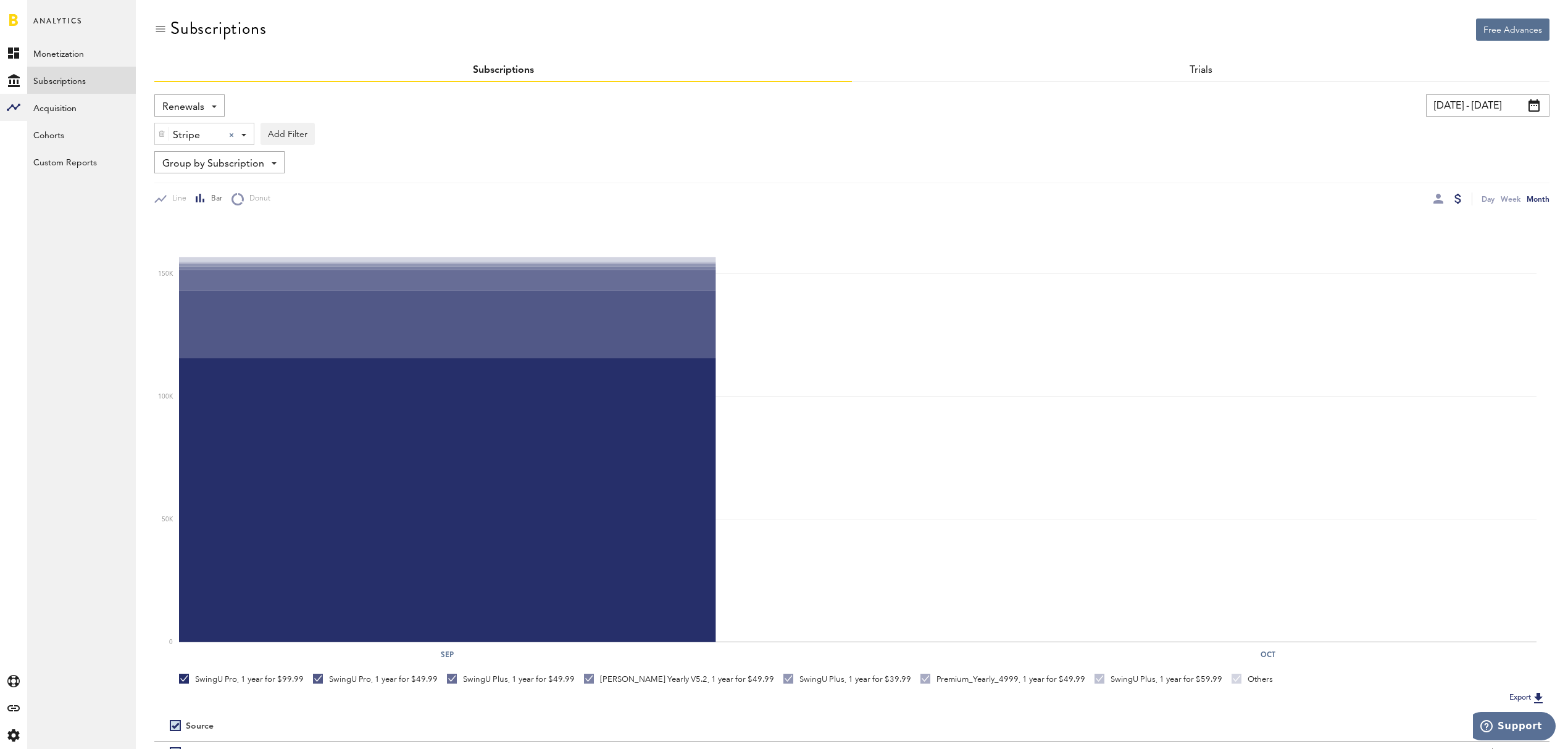
click at [210, 102] on div "Renewals Revenue MRR Actives Trial Status Billing Retries New Subscriptions Ren…" at bounding box center [190, 105] width 71 height 22
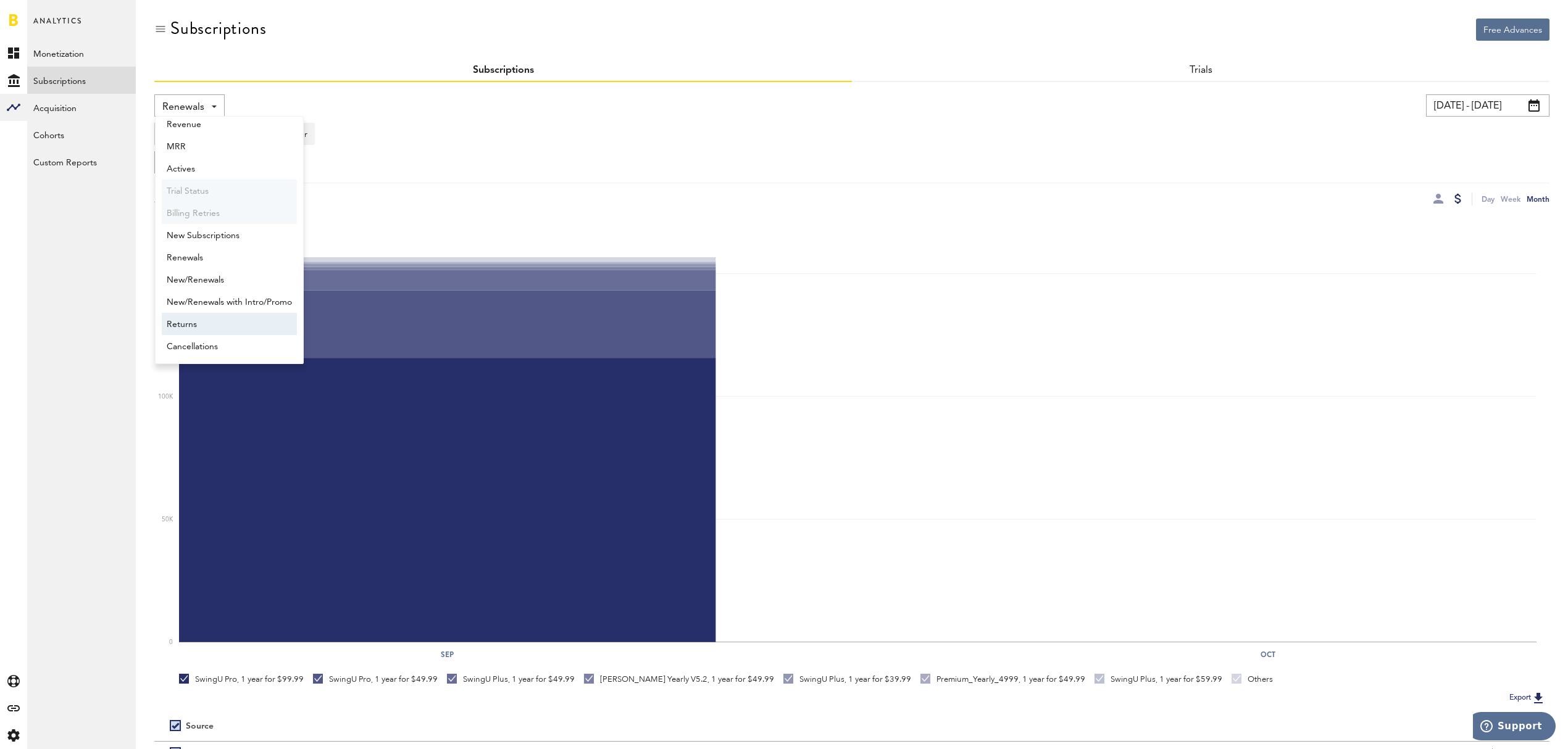
click at [222, 323] on span "Returns" at bounding box center [229, 325] width 125 height 21
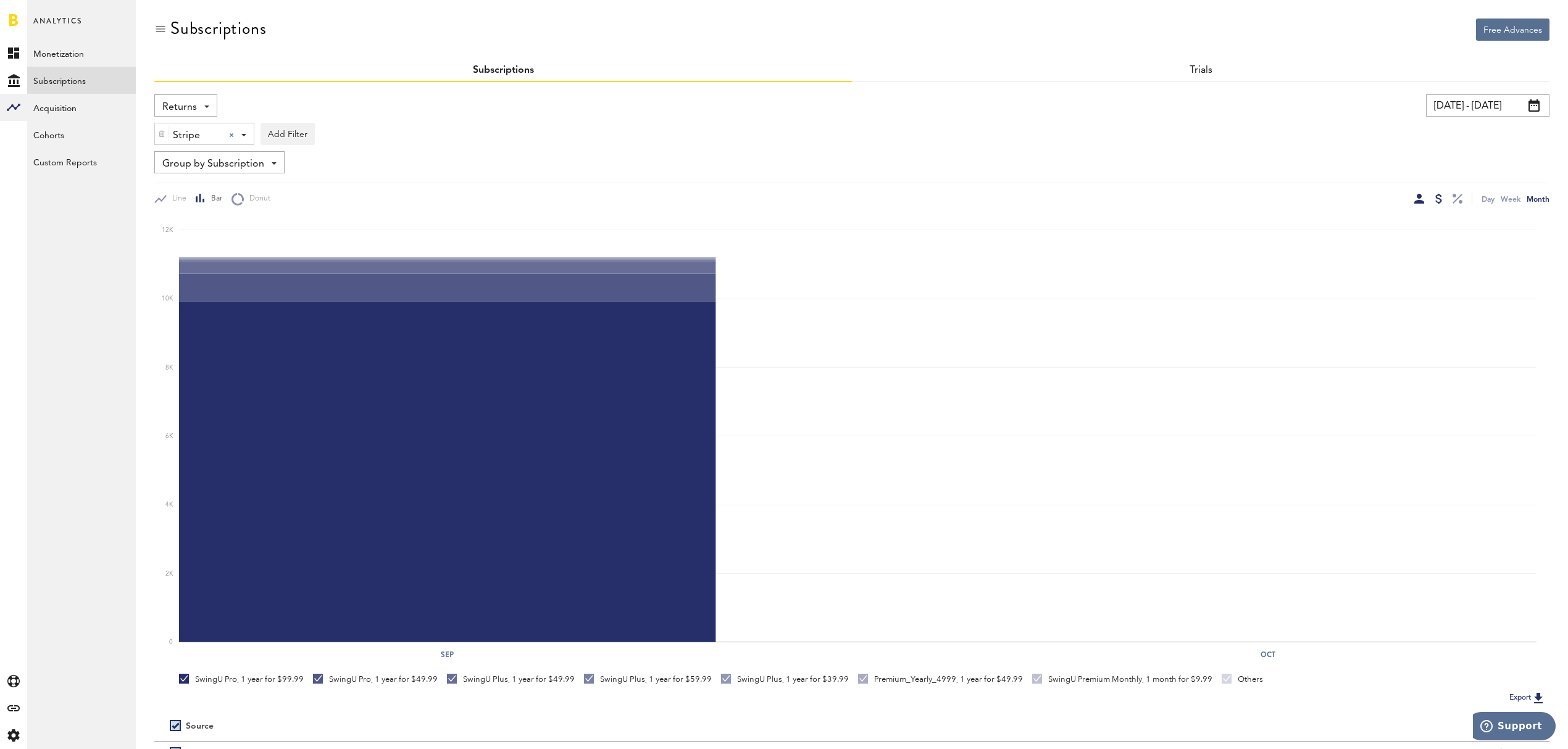
click at [1417, 195] on div at bounding box center [1419, 199] width 10 height 10
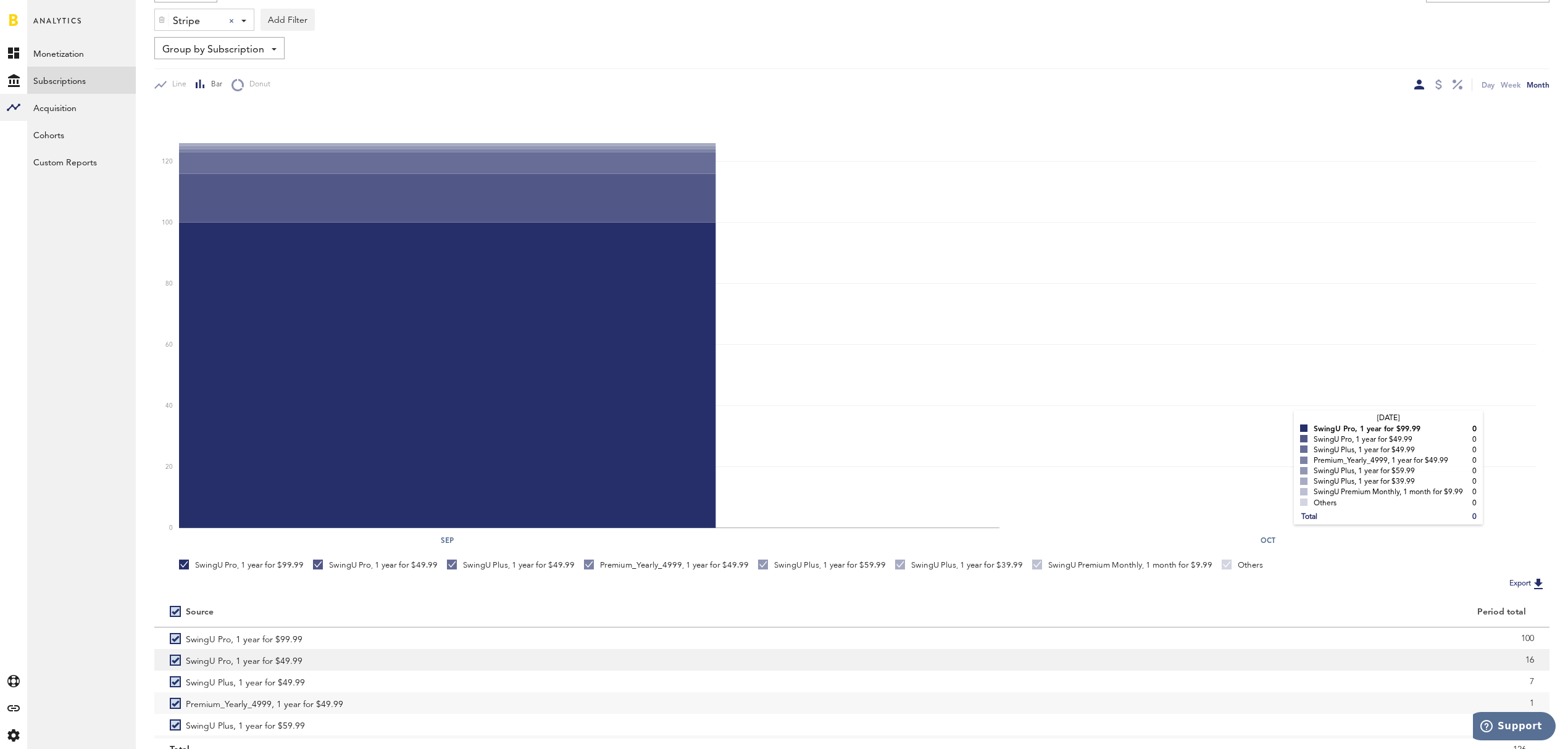
scroll to position [164, 0]
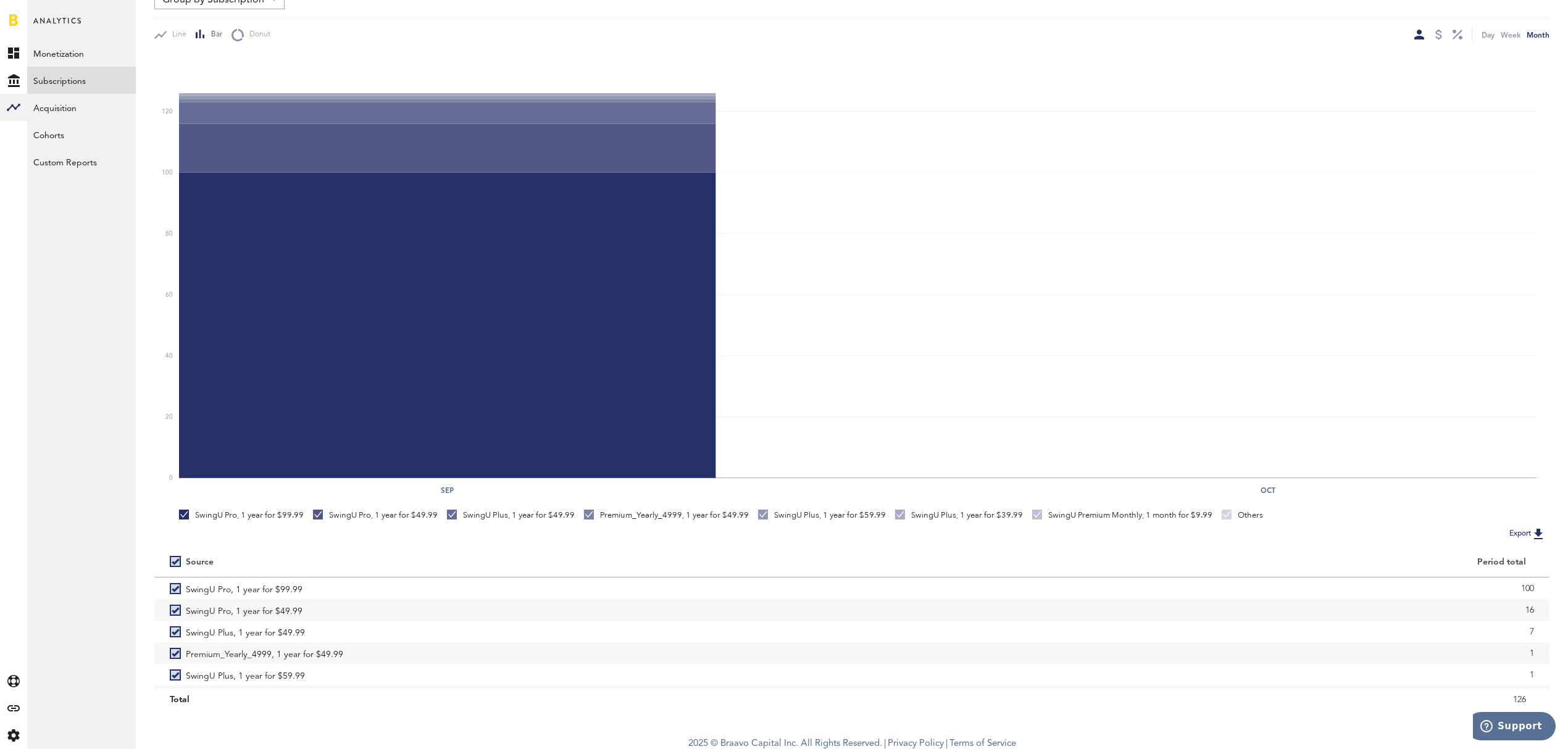
click at [1524, 528] on button "Export" at bounding box center [1527, 534] width 44 height 16
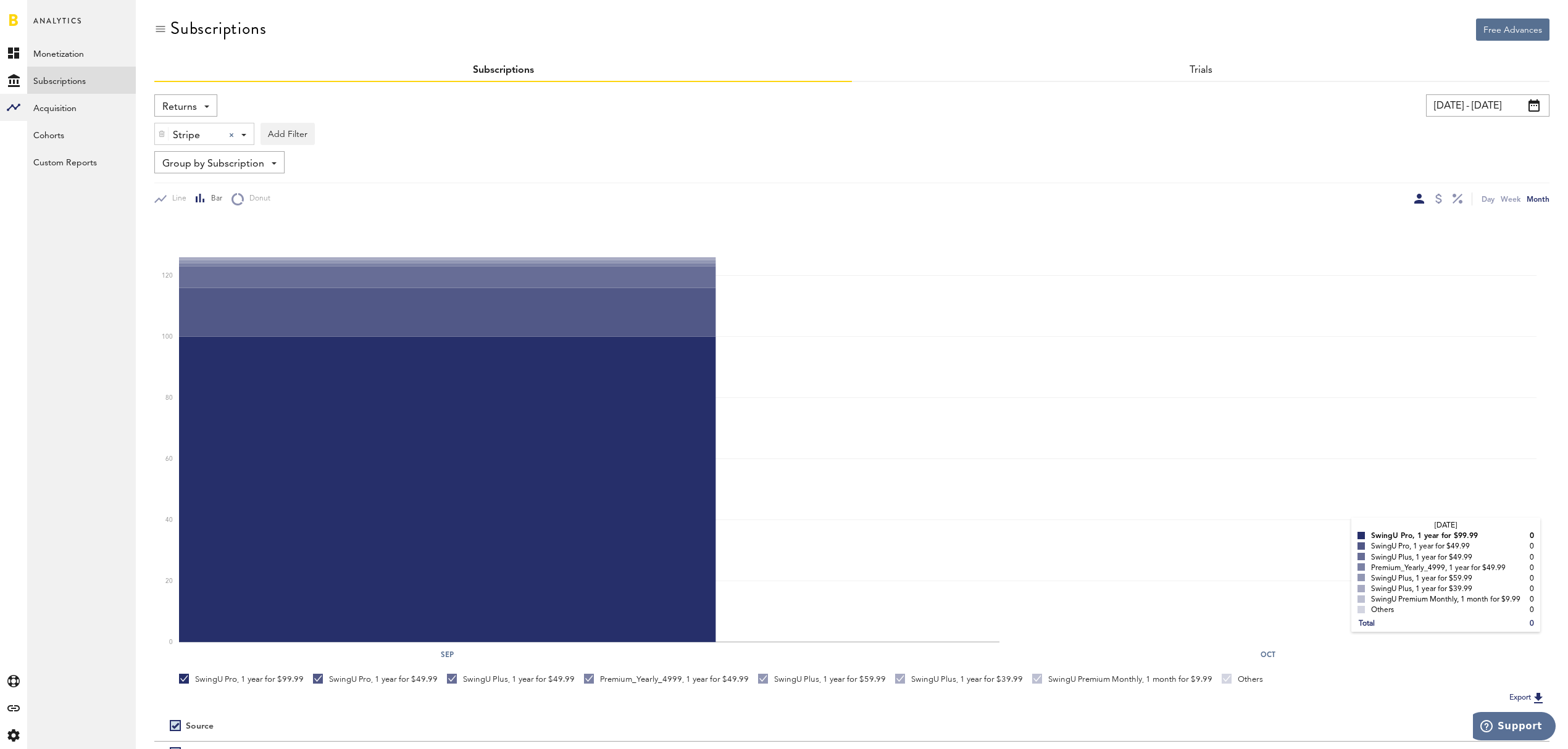
click at [1342, 513] on rect at bounding box center [858, 431] width 1358 height 425
click at [1438, 198] on div at bounding box center [1439, 199] width 7 height 10
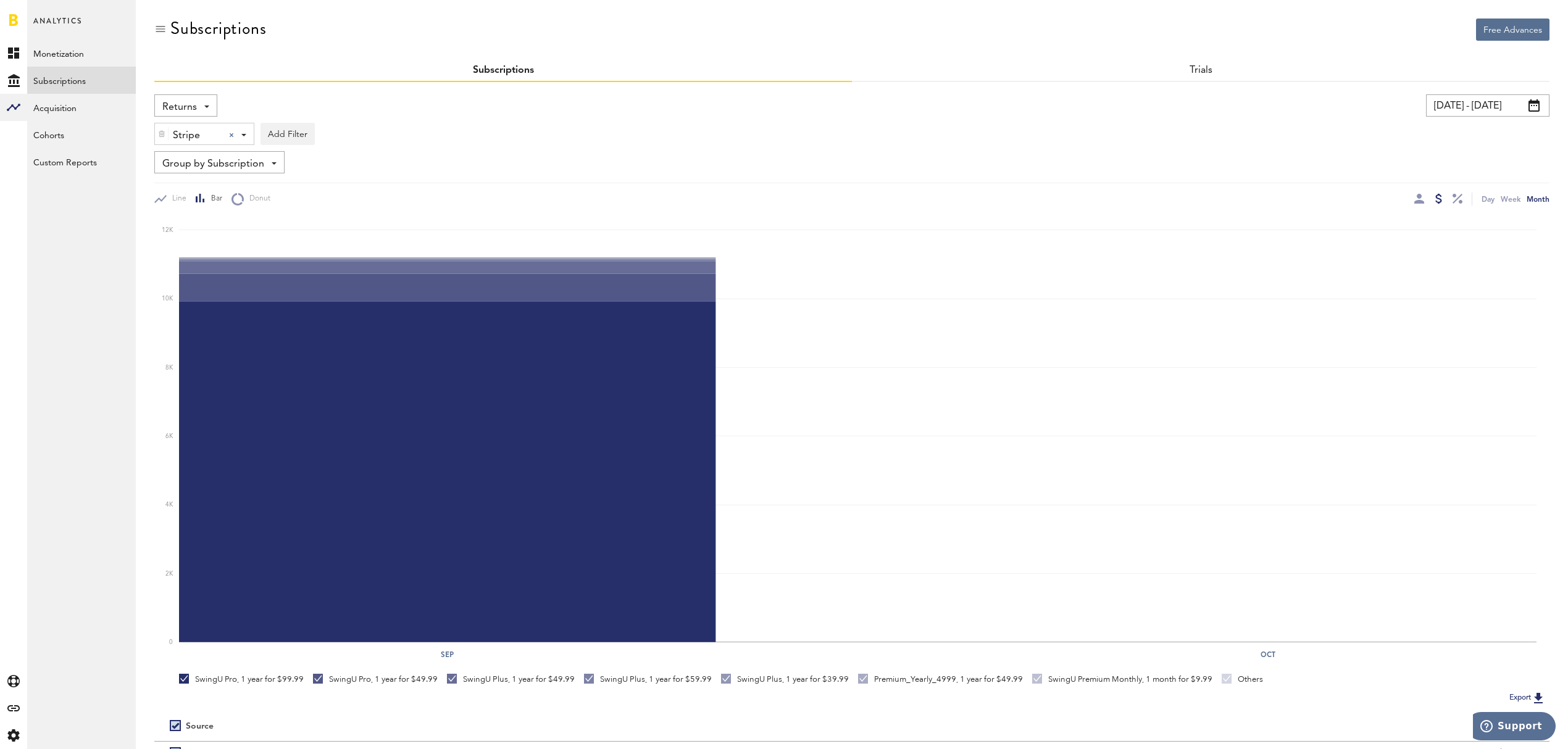
click at [1436, 193] on div at bounding box center [1438, 199] width 10 height 13
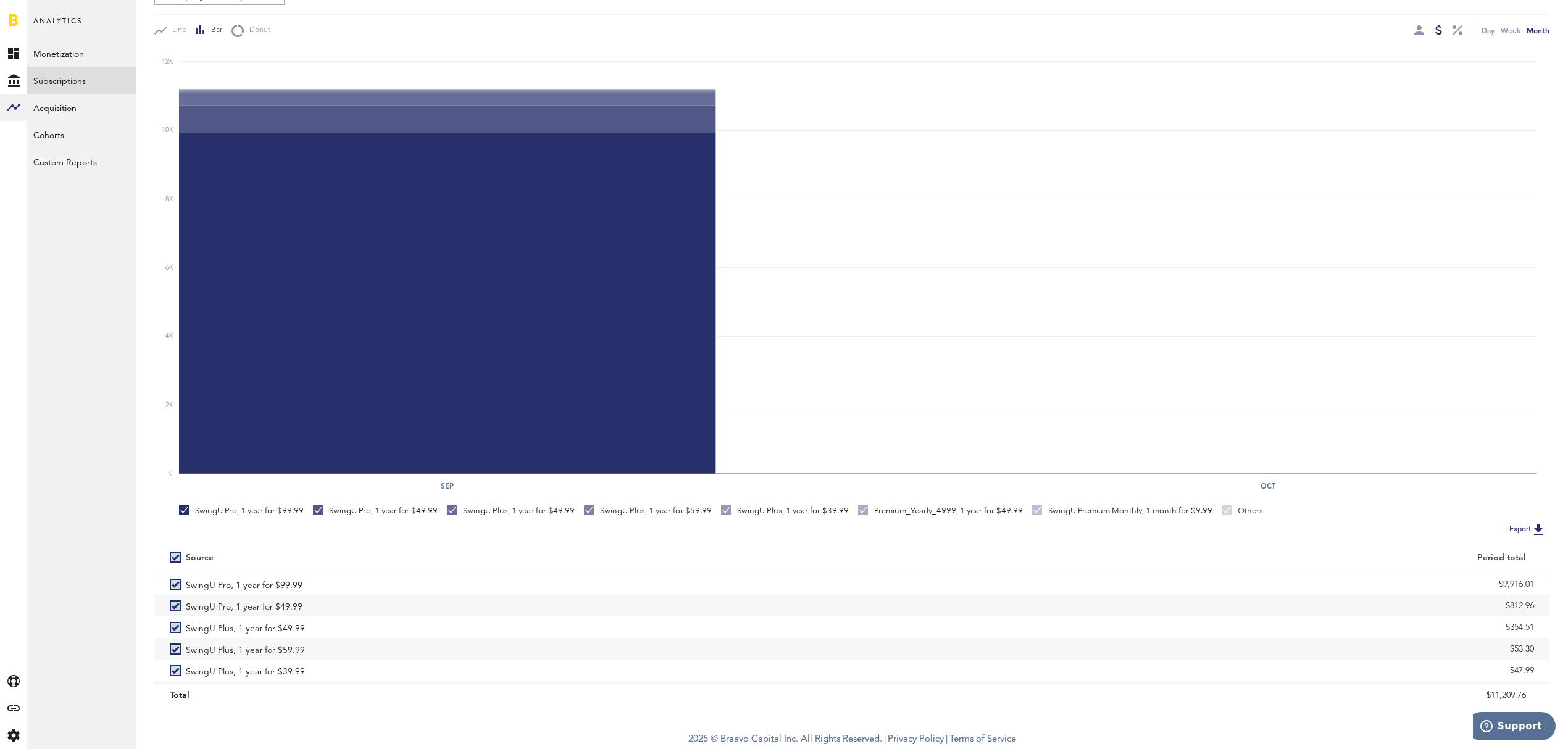
click at [1517, 527] on button "Export" at bounding box center [1527, 529] width 44 height 16
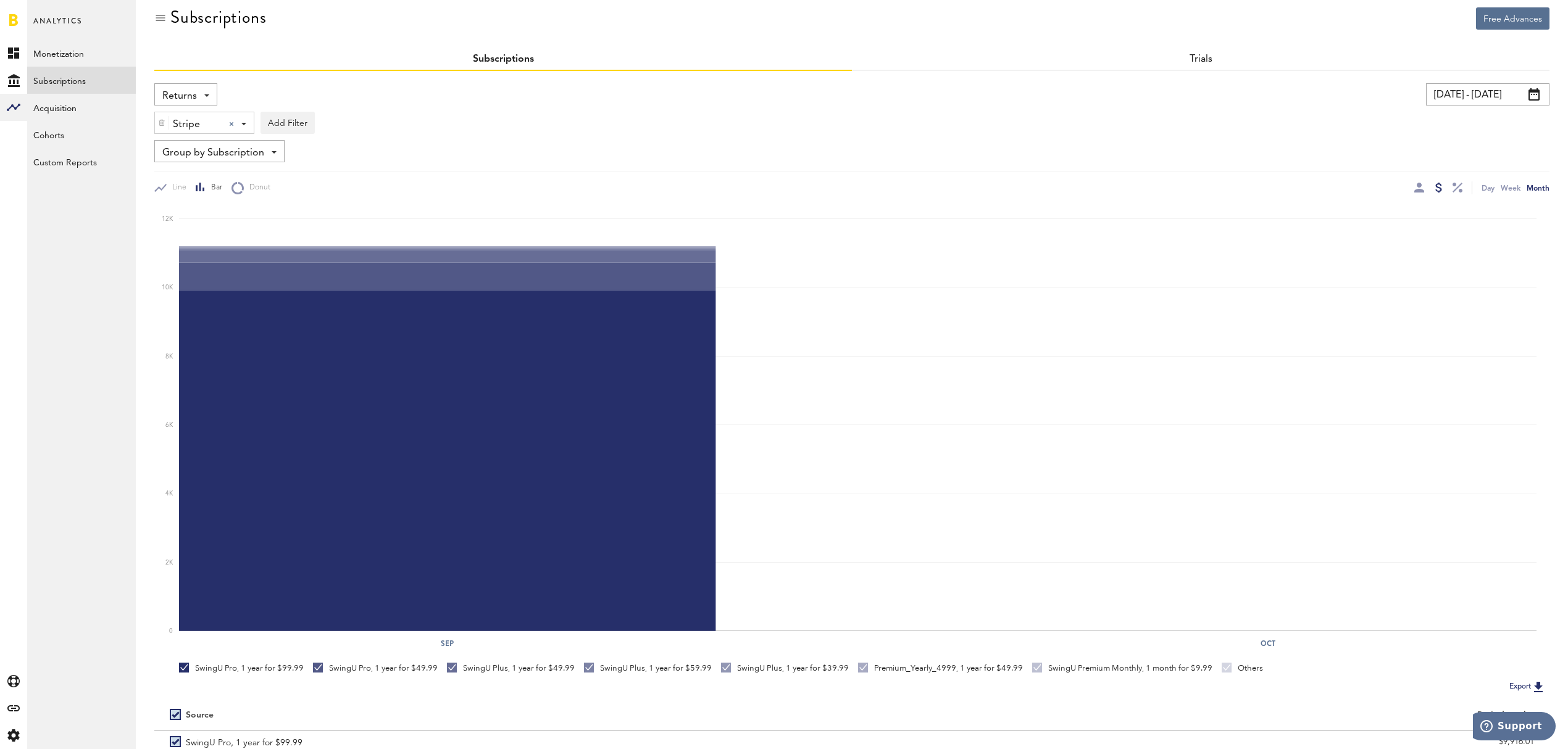
scroll to position [0, 0]
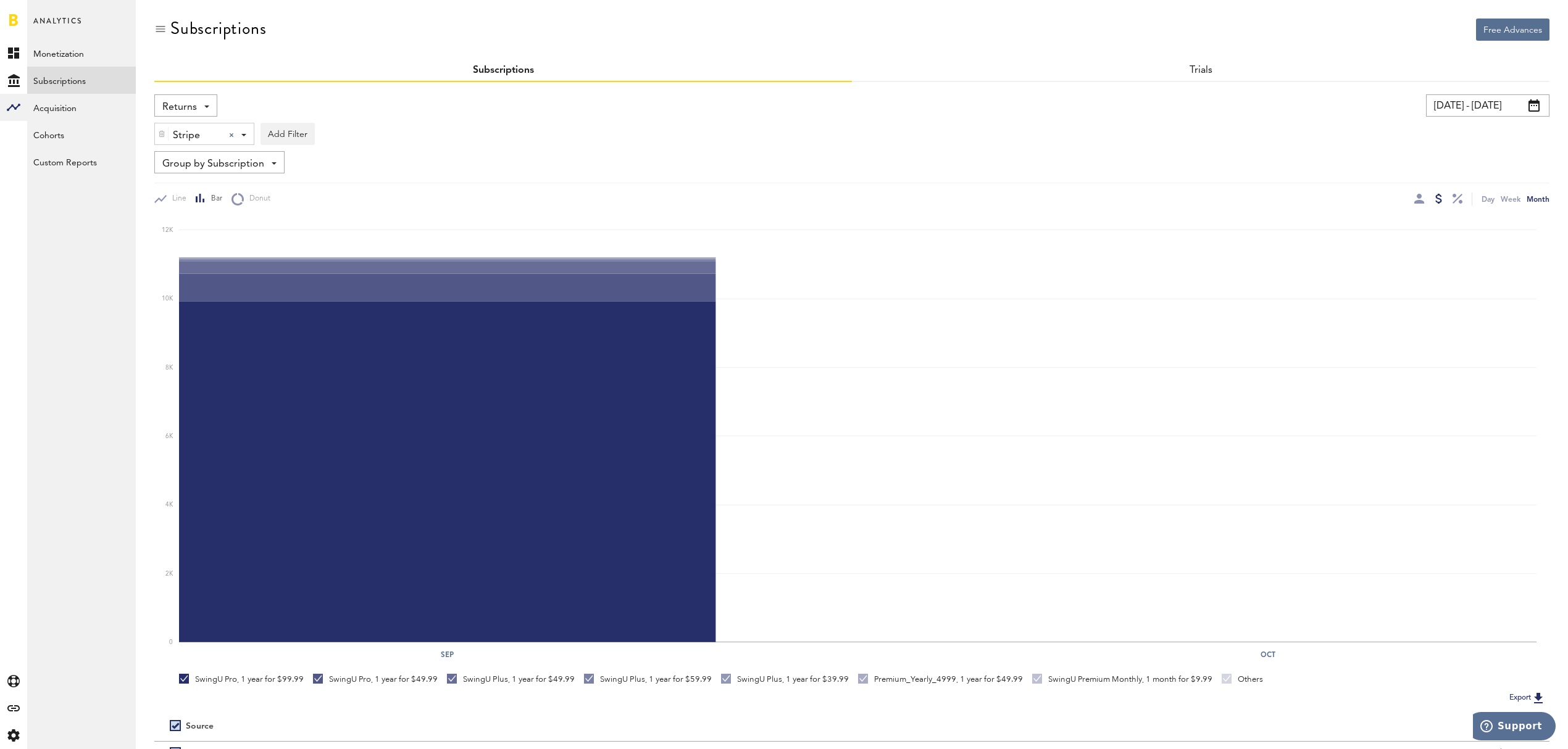
click at [205, 106] on span at bounding box center [206, 107] width 5 height 2
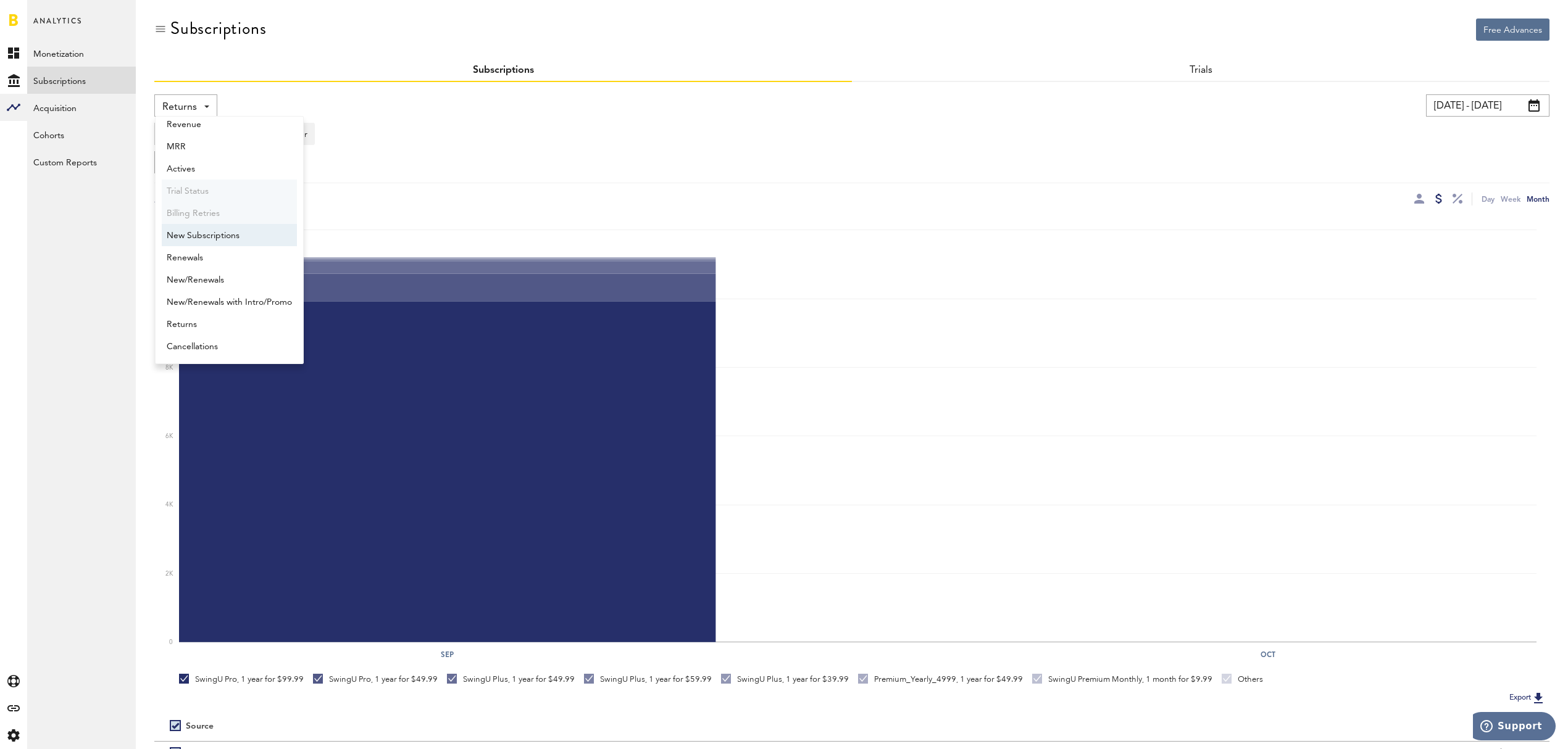
click at [225, 233] on span "New Subscriptions" at bounding box center [229, 236] width 125 height 21
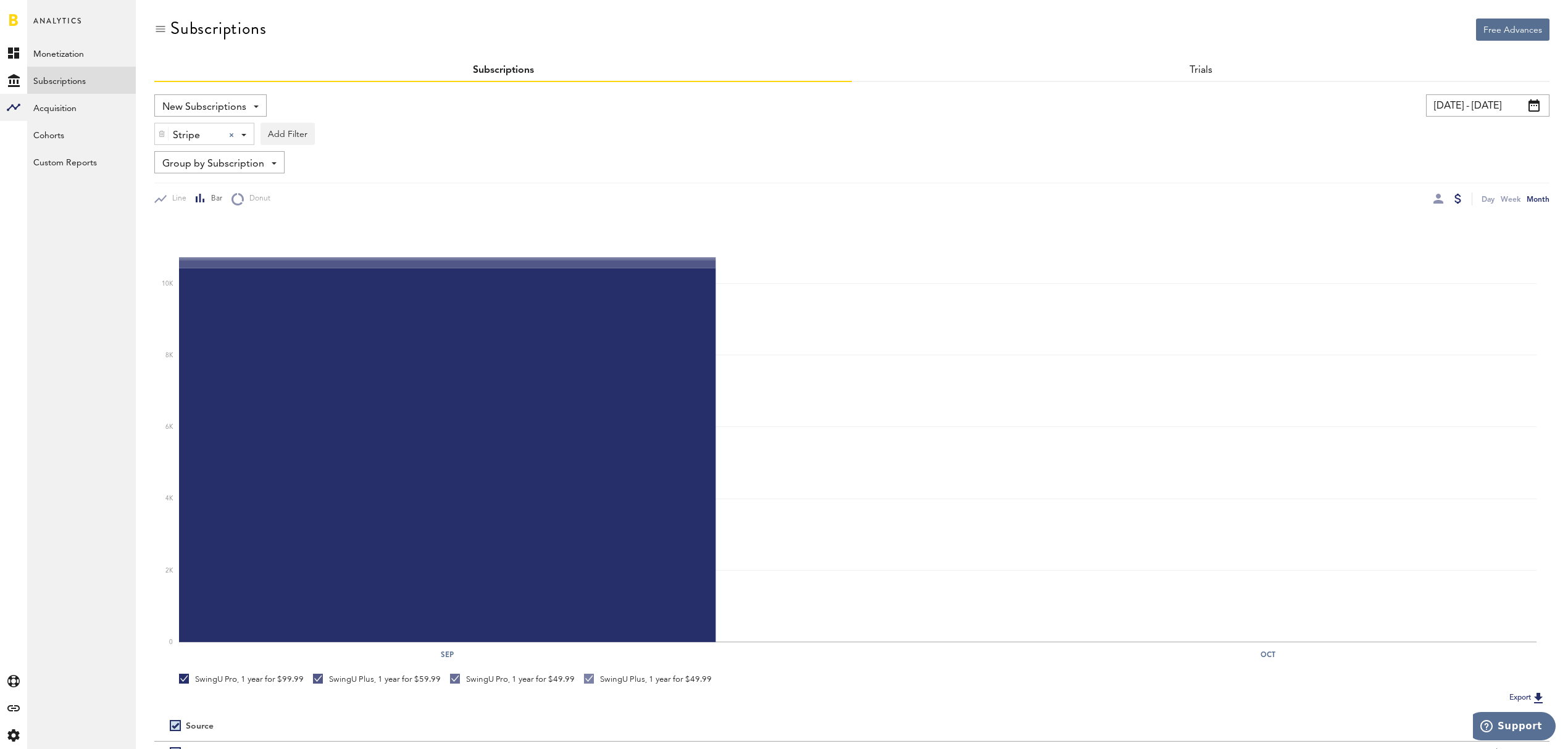
click at [249, 132] on div "Stripe Stripe Apple App Store Google Play Stripe" at bounding box center [204, 134] width 99 height 22
click at [243, 208] on span "Stripe" at bounding box center [214, 209] width 95 height 21
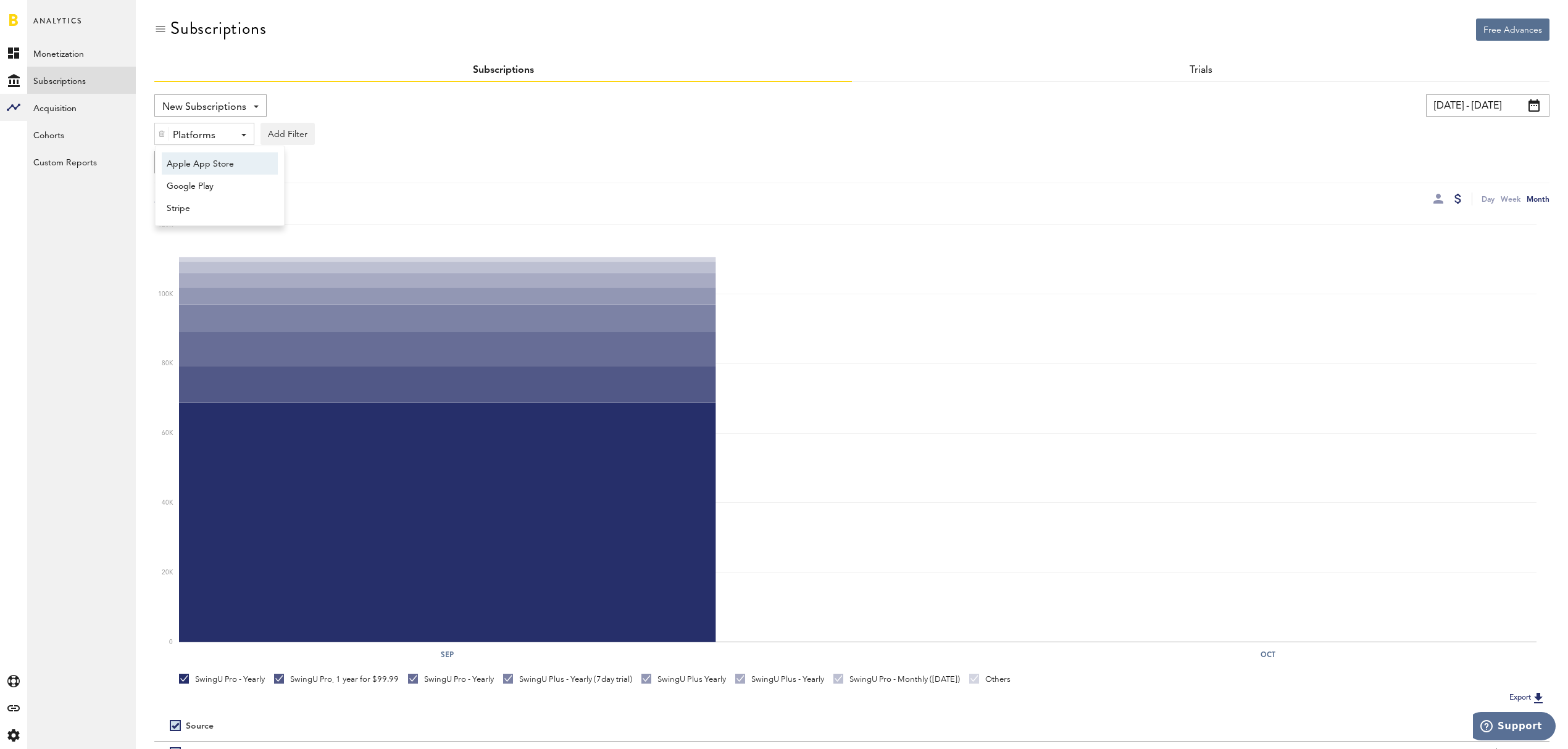
click at [253, 162] on span "Apple App Store" at bounding box center [214, 164] width 95 height 21
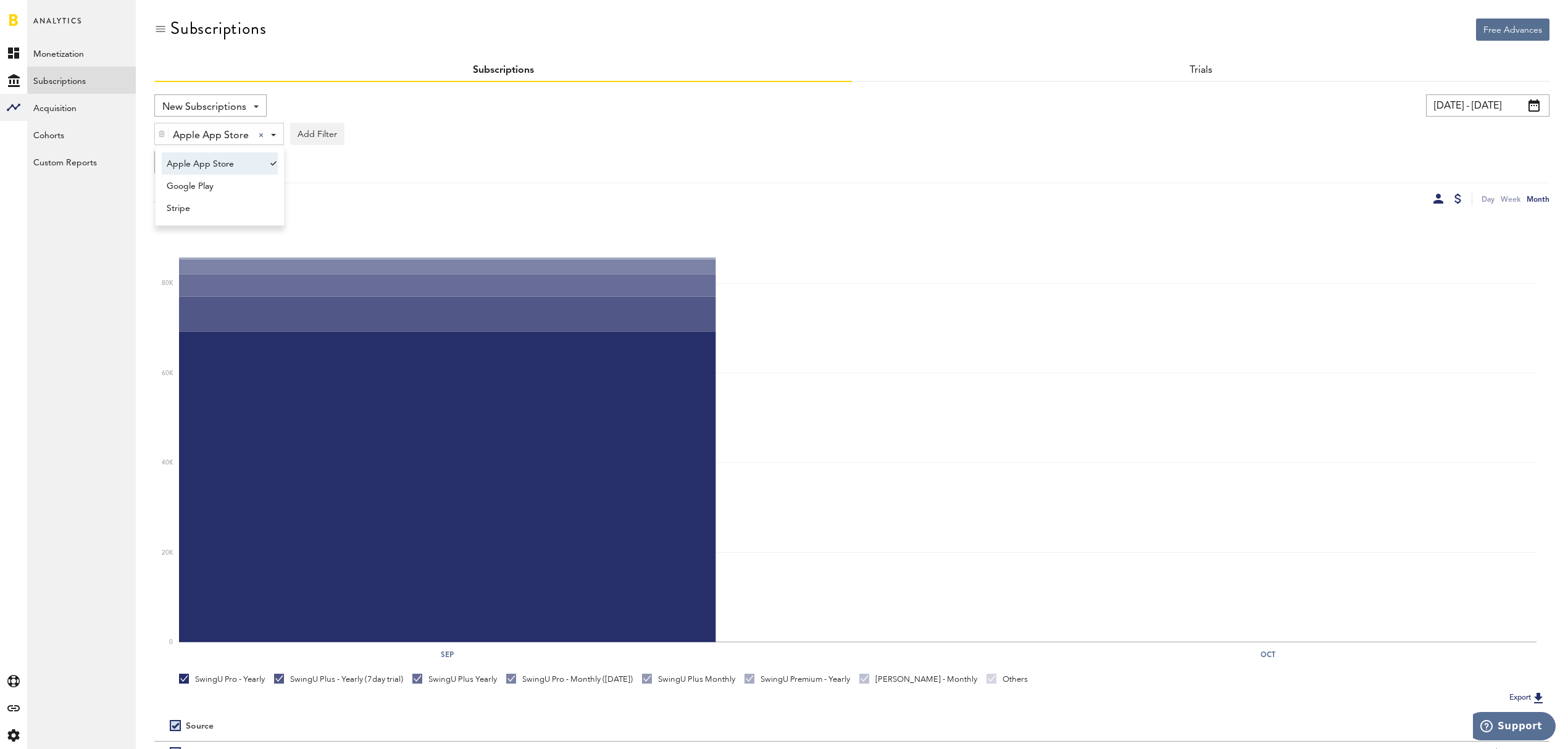
click at [1437, 198] on div at bounding box center [1438, 199] width 10 height 10
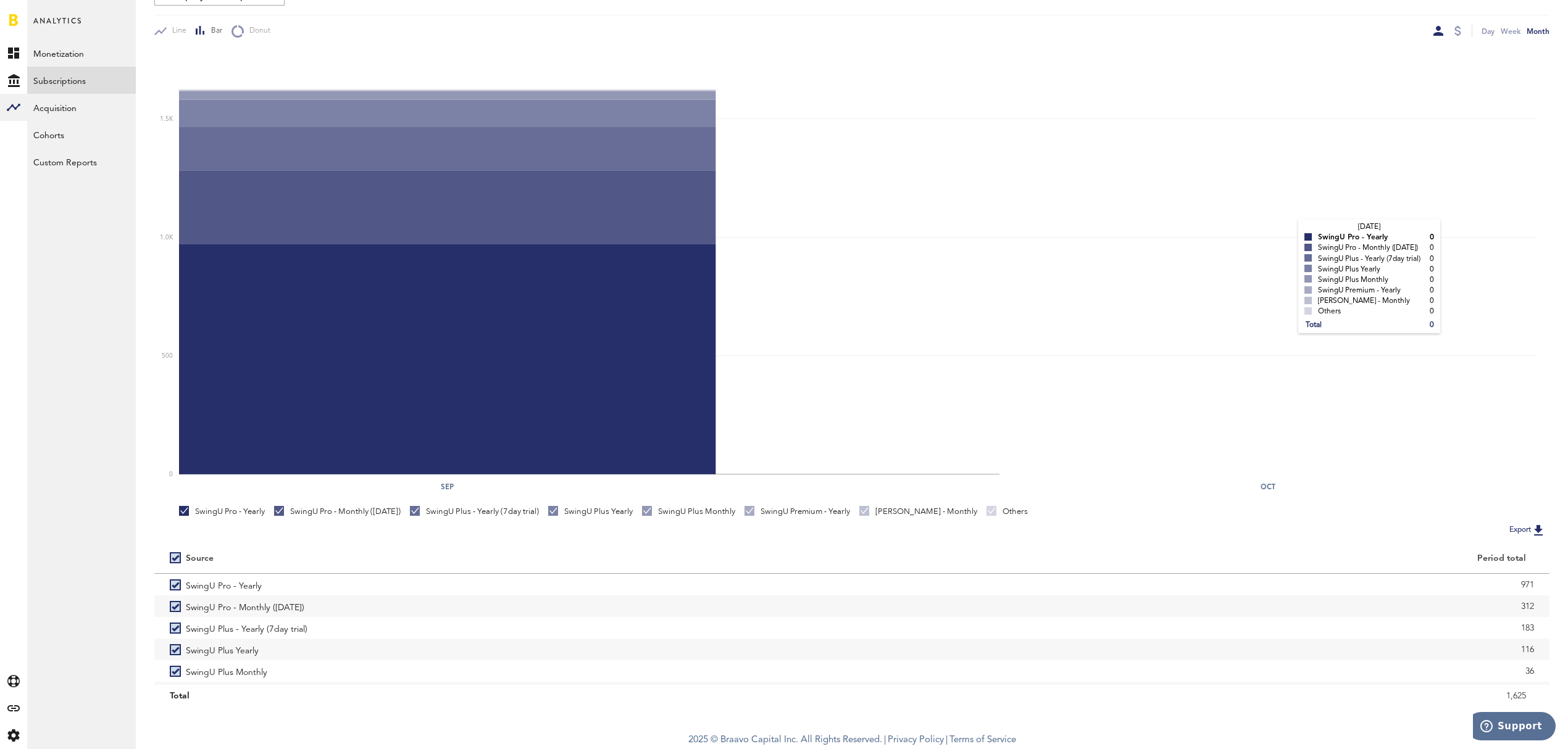
scroll to position [169, 0]
click at [65, 528] on div "Analytics Monetization Subscriptions Acquisition Cohorts Custom Reports Golfsho…" at bounding box center [81, 374] width 109 height 749
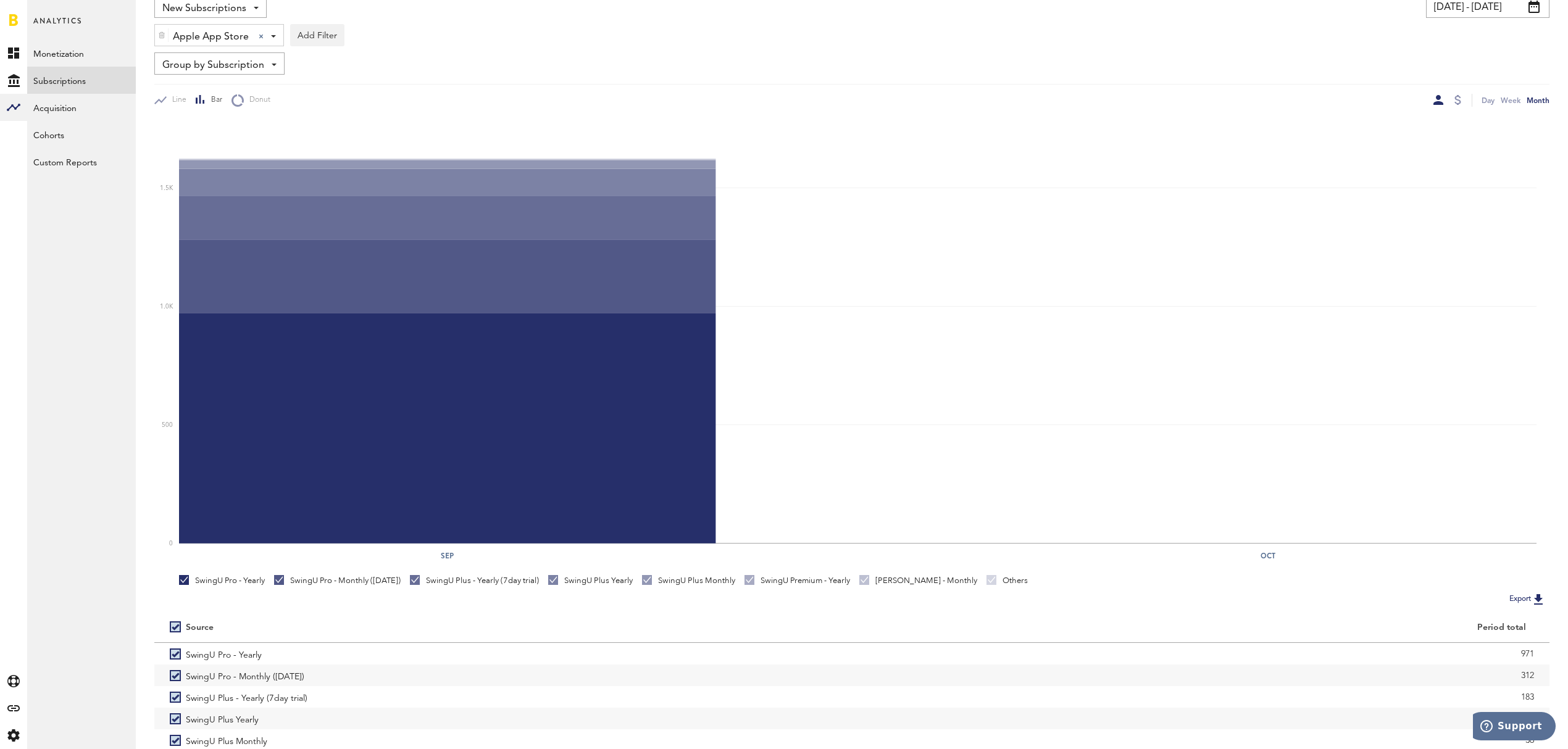
scroll to position [0, 0]
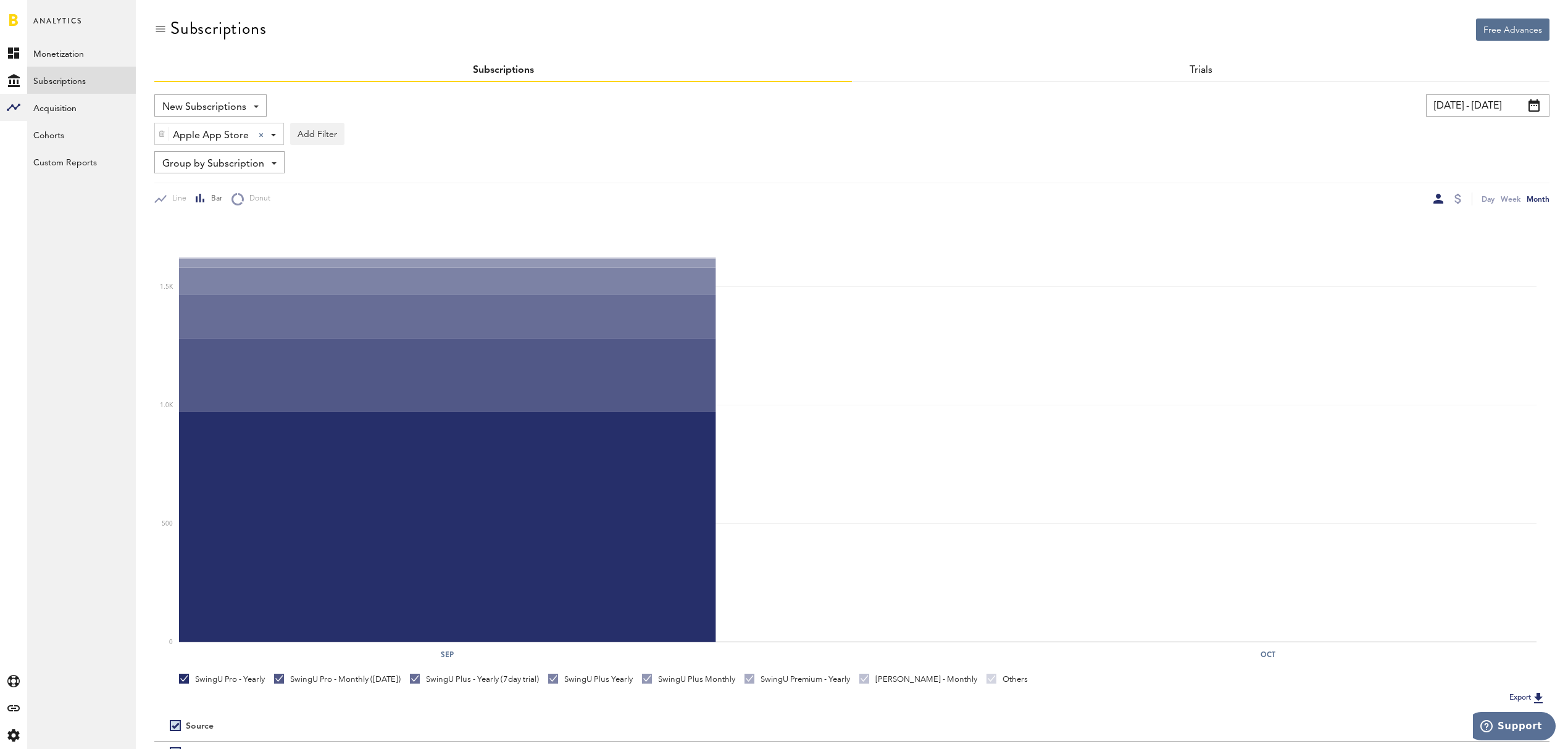
click at [258, 99] on div "New Subscriptions Revenue MRR Actives Trial Status Billing Retries New Subscrip…" at bounding box center [210, 105] width 112 height 22
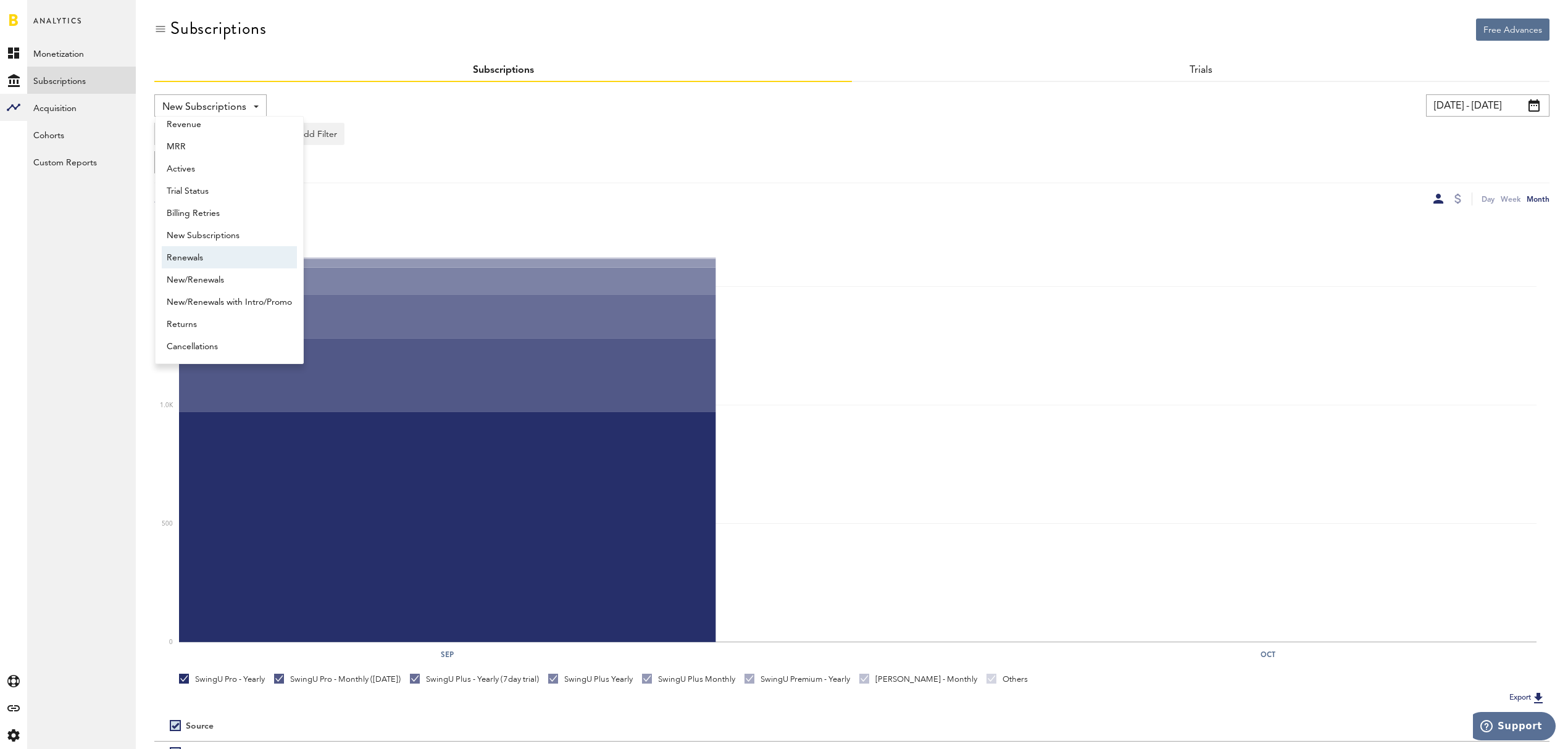
click at [235, 257] on span "Renewals" at bounding box center [229, 258] width 125 height 21
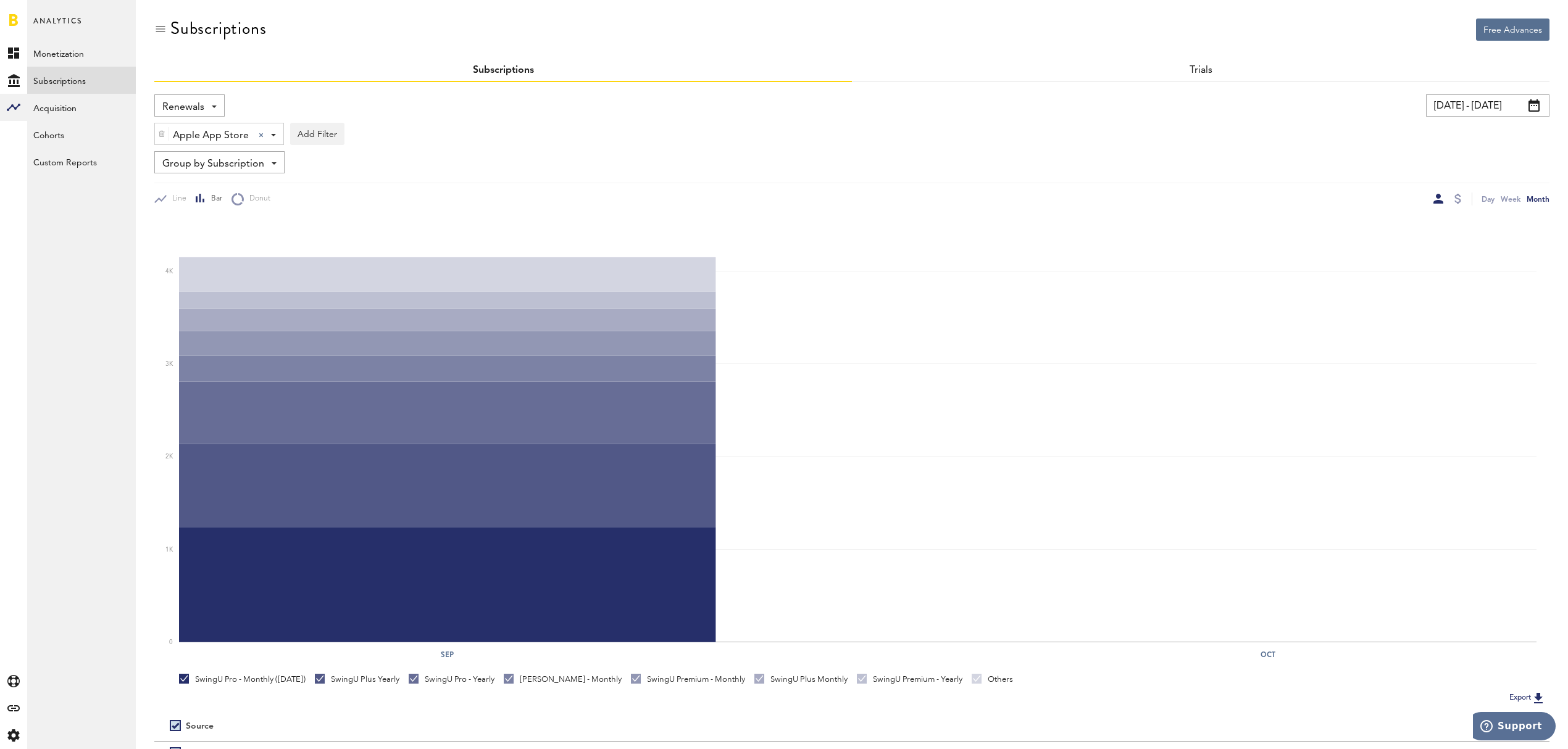
click at [273, 134] on span at bounding box center [273, 135] width 5 height 2
click at [244, 170] on span "Apple App Store" at bounding box center [214, 164] width 95 height 21
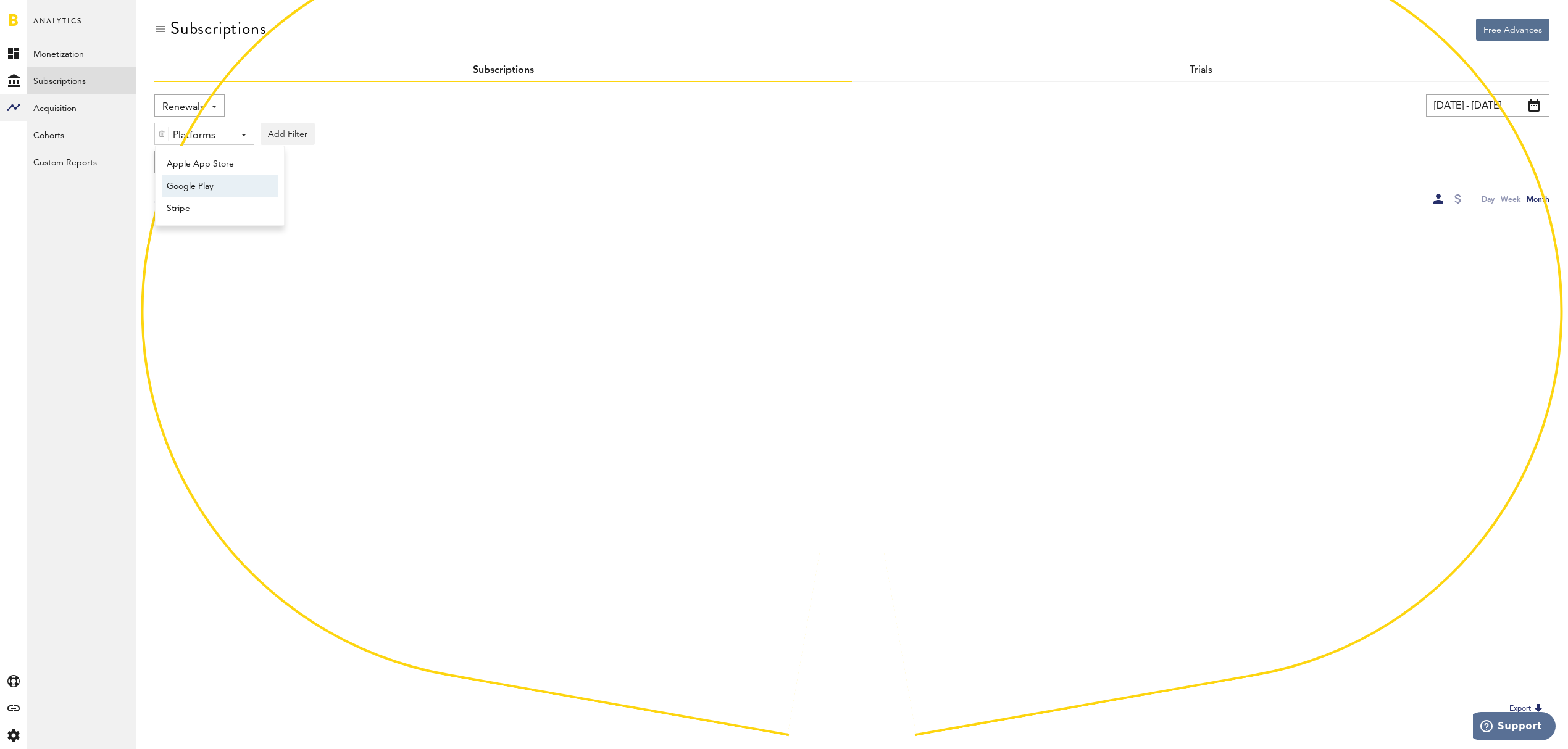
click at [237, 181] on span "Google Play" at bounding box center [214, 186] width 95 height 21
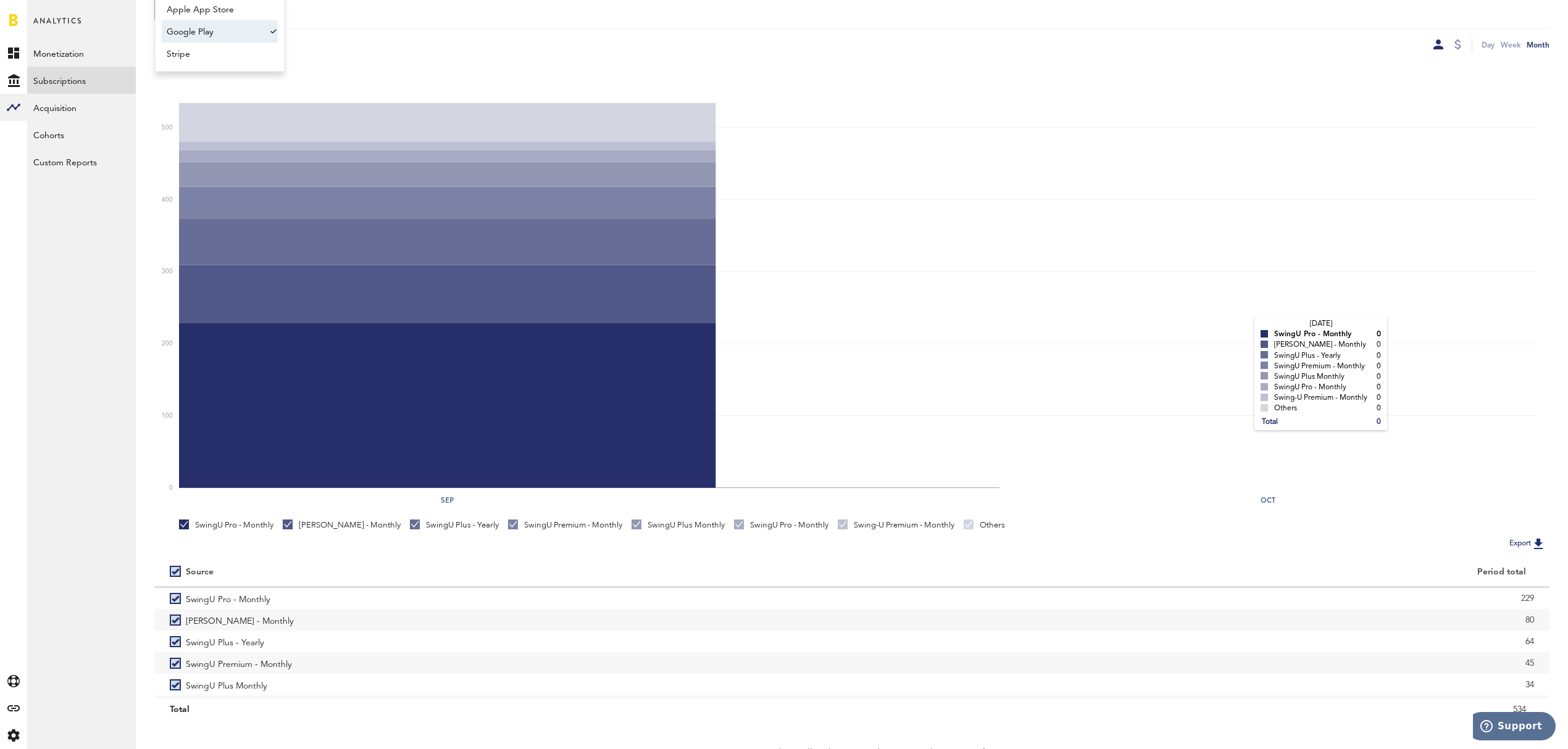
scroll to position [169, 0]
